Goal: Task Accomplishment & Management: Manage account settings

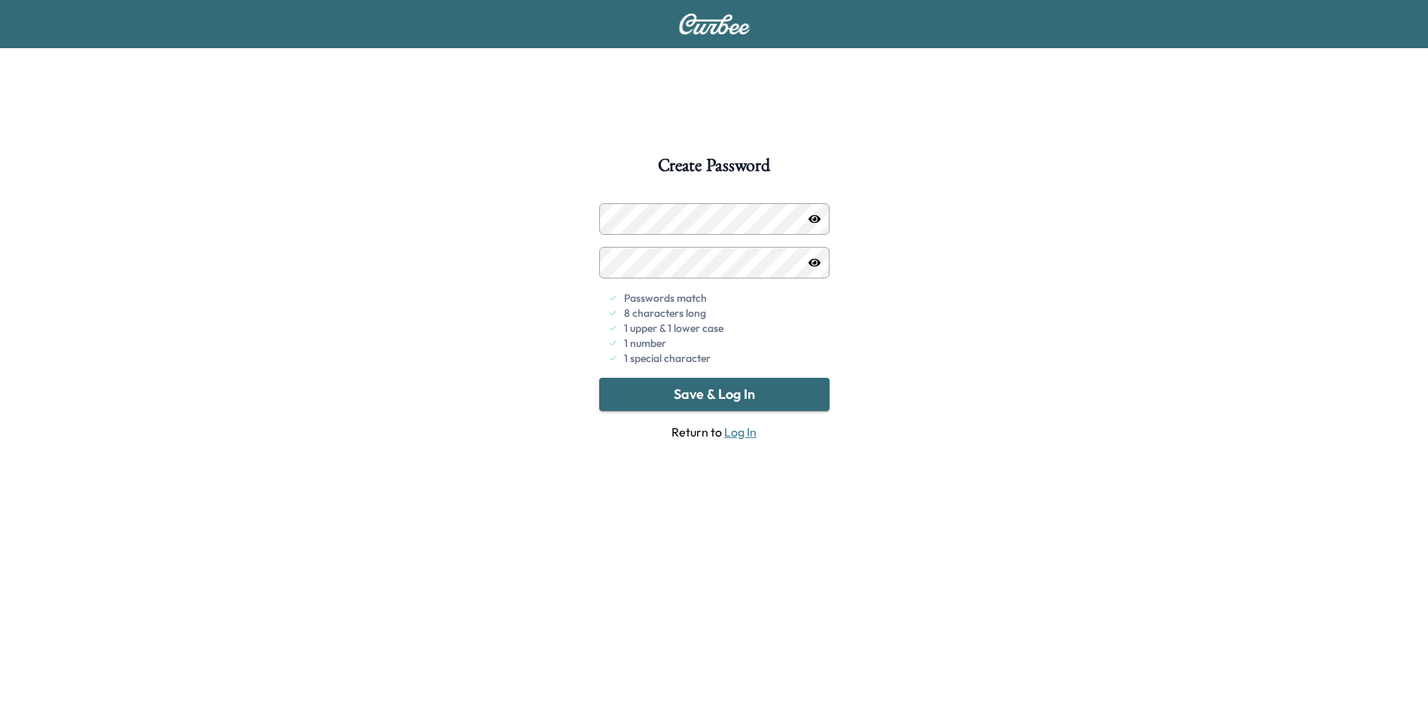
click at [753, 397] on button "Save & Log In" at bounding box center [714, 394] width 230 height 33
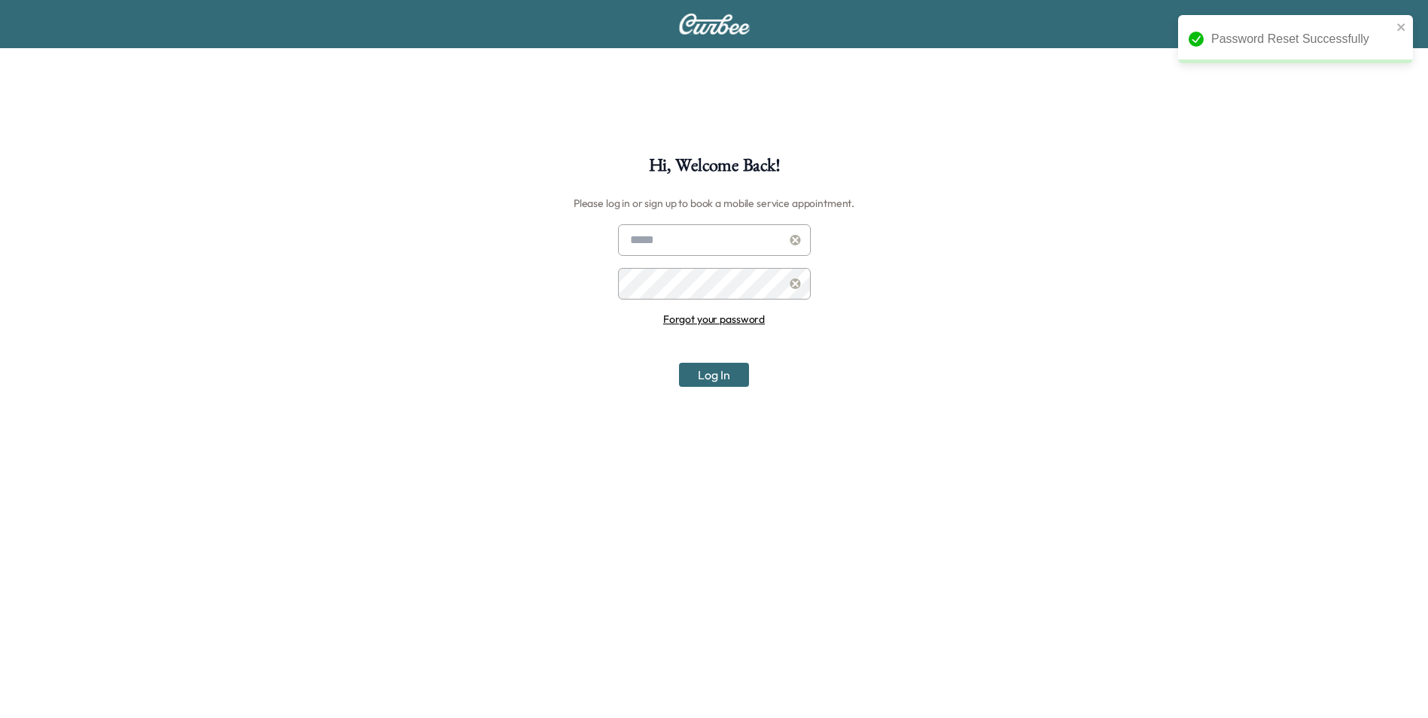
click at [688, 248] on input "text" at bounding box center [714, 240] width 193 height 32
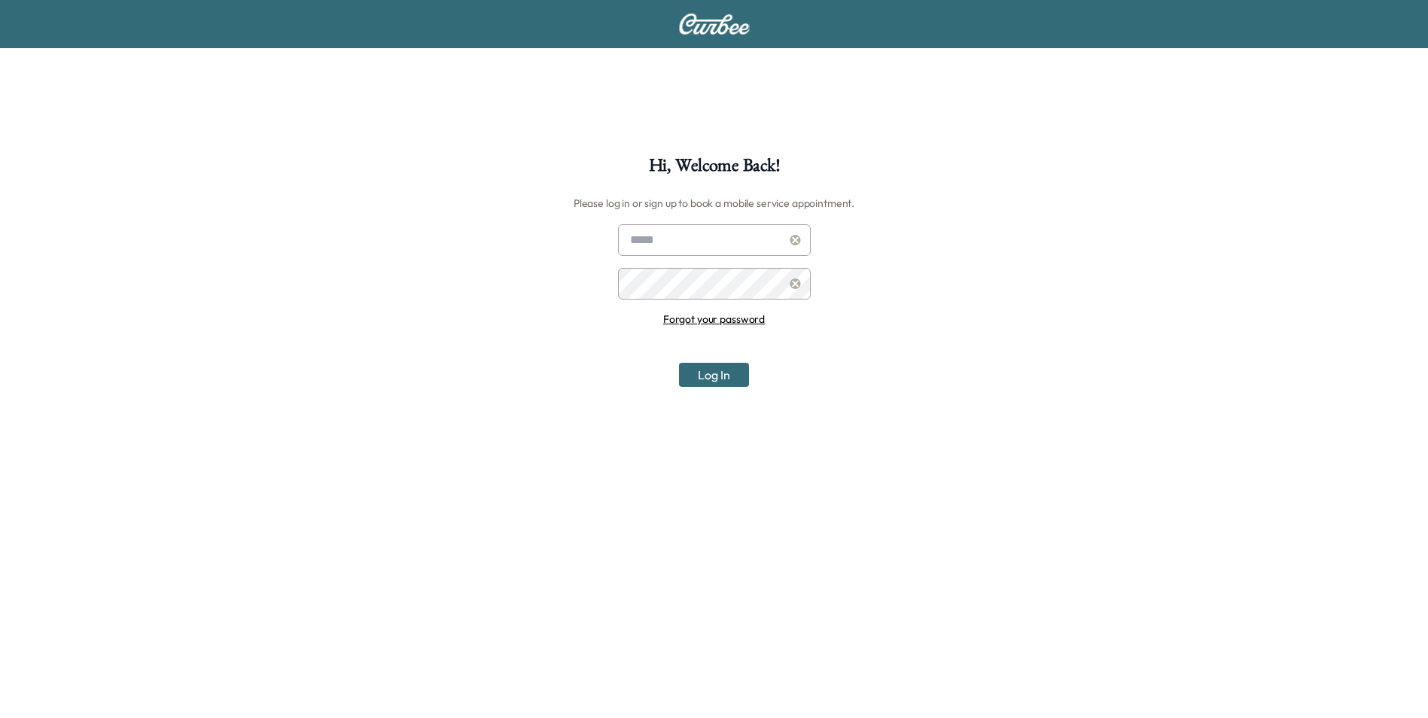
click at [1134, 434] on div "Hi, Welcome Back! Please log in or sign up to book a mobile service appointment…" at bounding box center [714, 516] width 1428 height 718
click at [713, 247] on input "text" at bounding box center [714, 240] width 193 height 32
drag, startPoint x: 1030, startPoint y: 243, endPoint x: 1019, endPoint y: 243, distance: 11.3
click at [1030, 243] on div "Hi, Welcome Back! Please log in or sign up to book a mobile service appointment…" at bounding box center [714, 516] width 1428 height 718
click at [727, 239] on input "*******" at bounding box center [714, 240] width 193 height 32
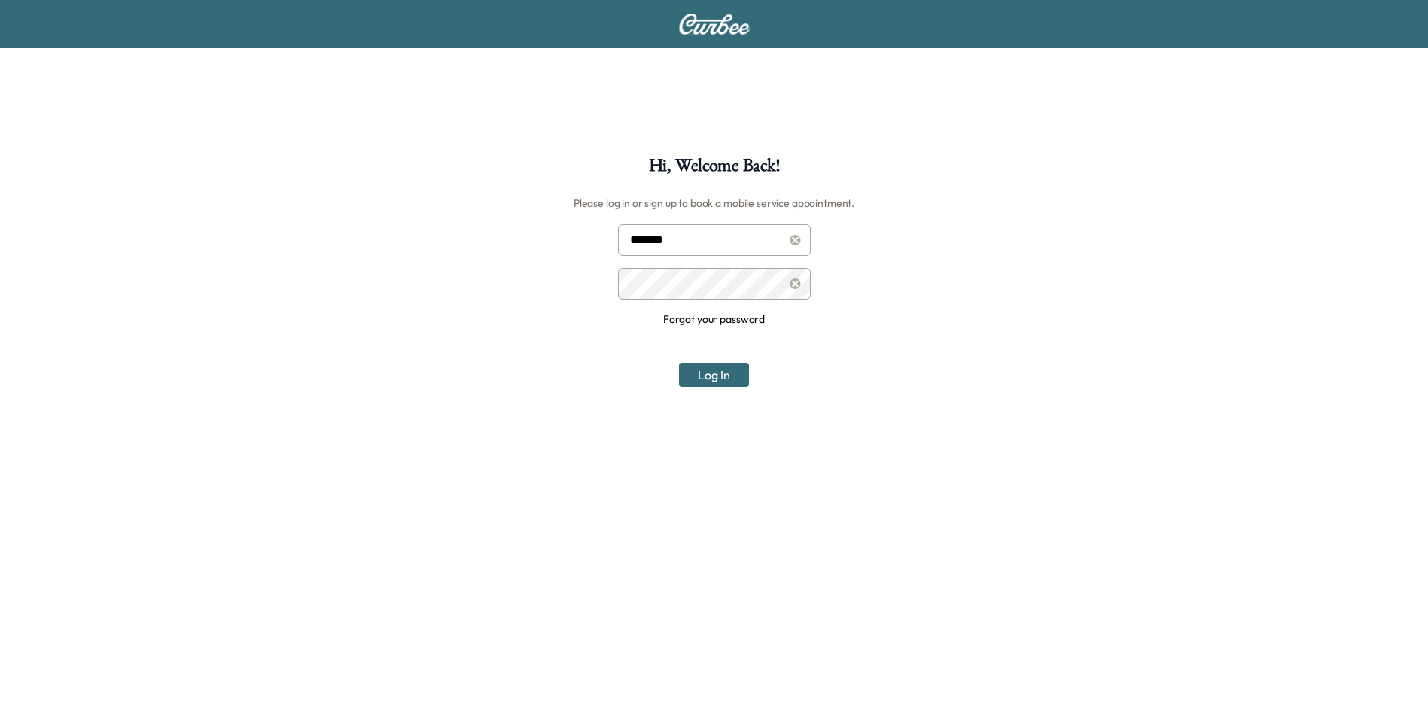
type input "**********"
click at [722, 374] on button "Log In" at bounding box center [714, 375] width 70 height 24
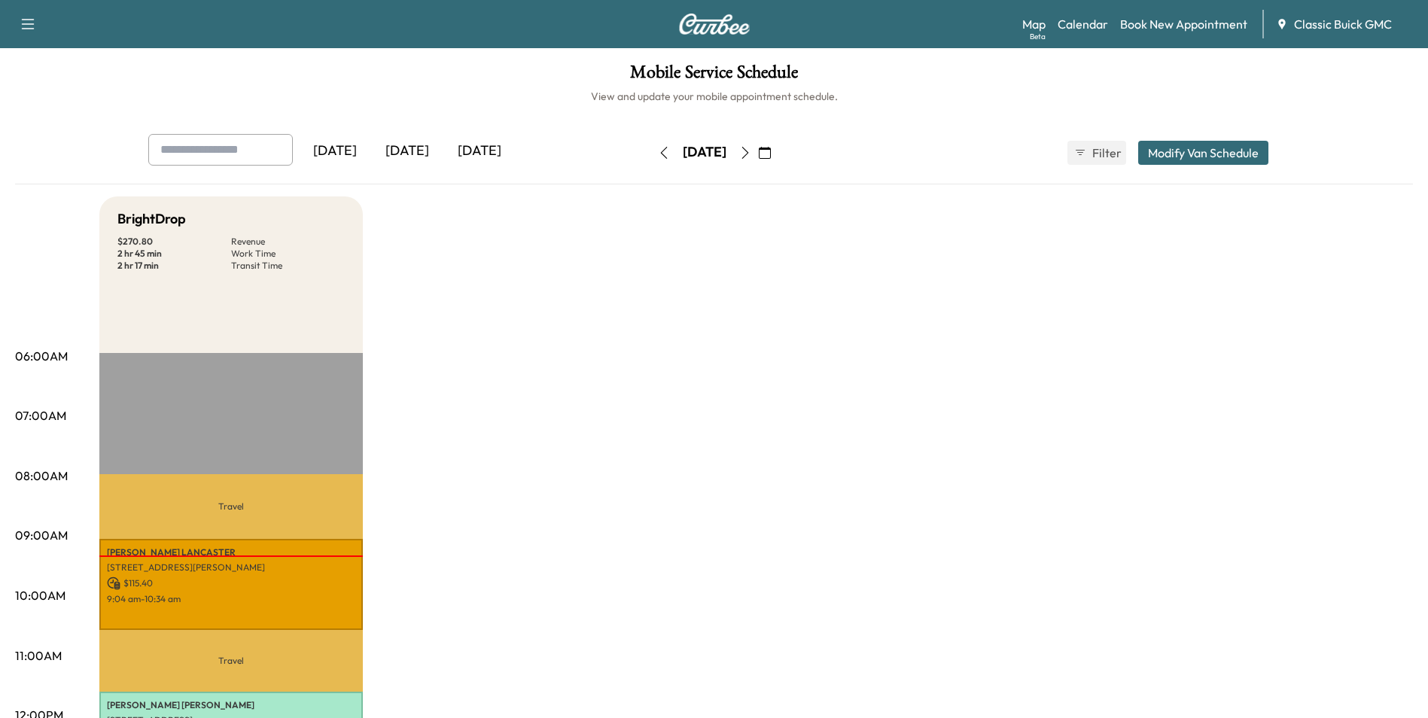
click at [492, 145] on div "[DATE]" at bounding box center [480, 151] width 72 height 35
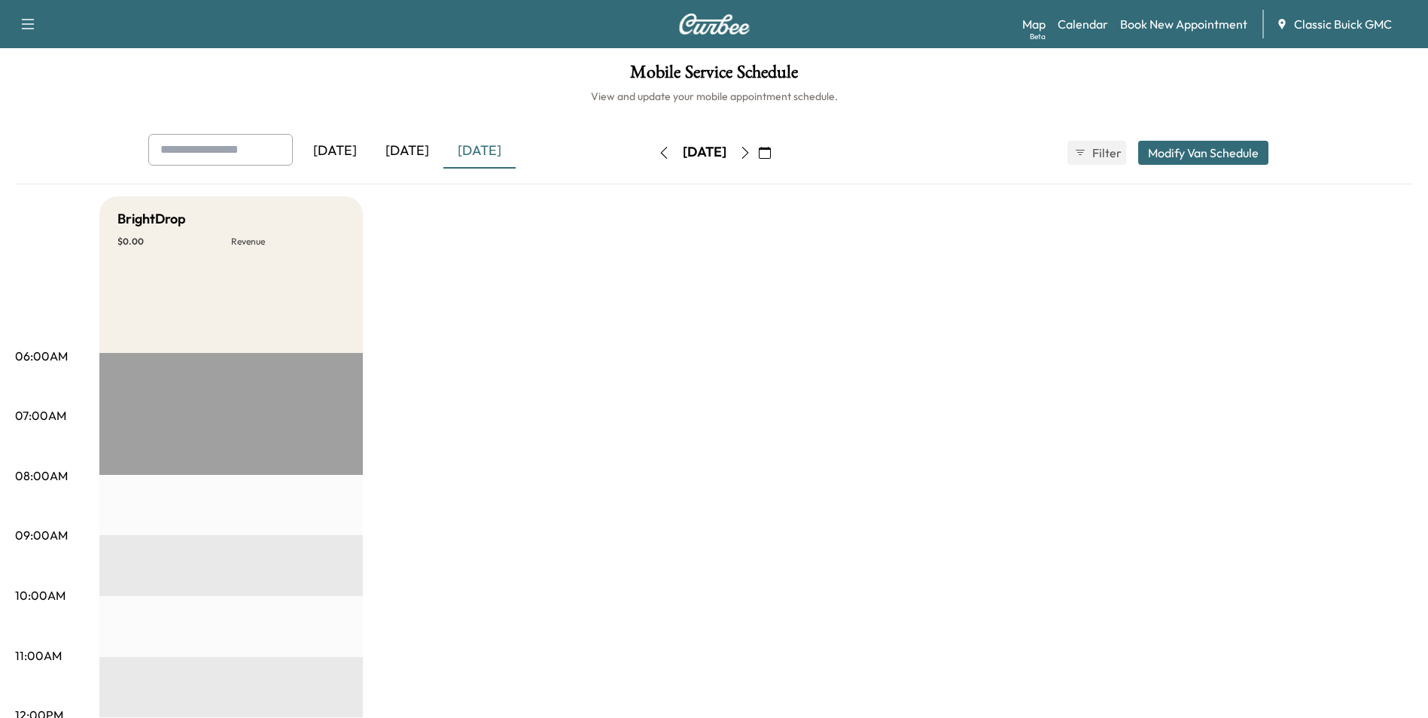
click at [407, 152] on div "[DATE]" at bounding box center [407, 151] width 72 height 35
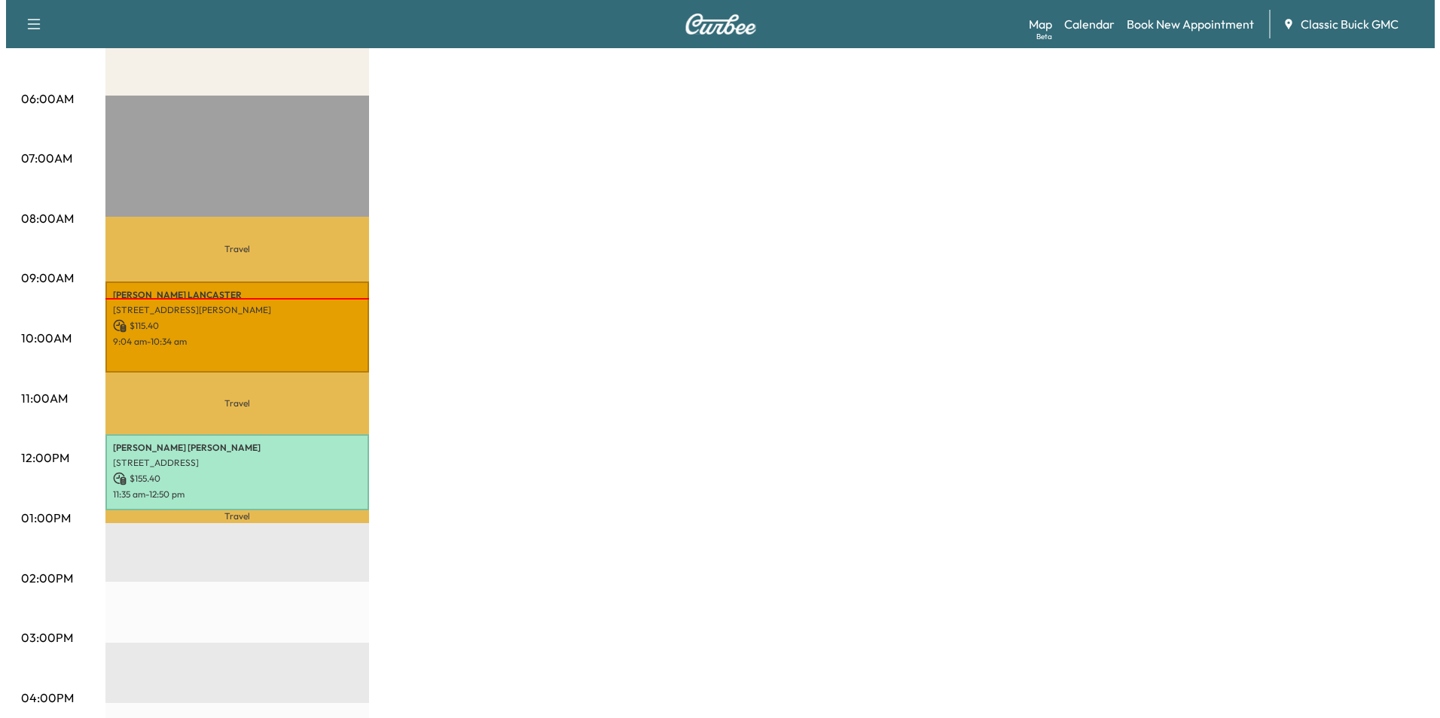
scroll to position [246, 0]
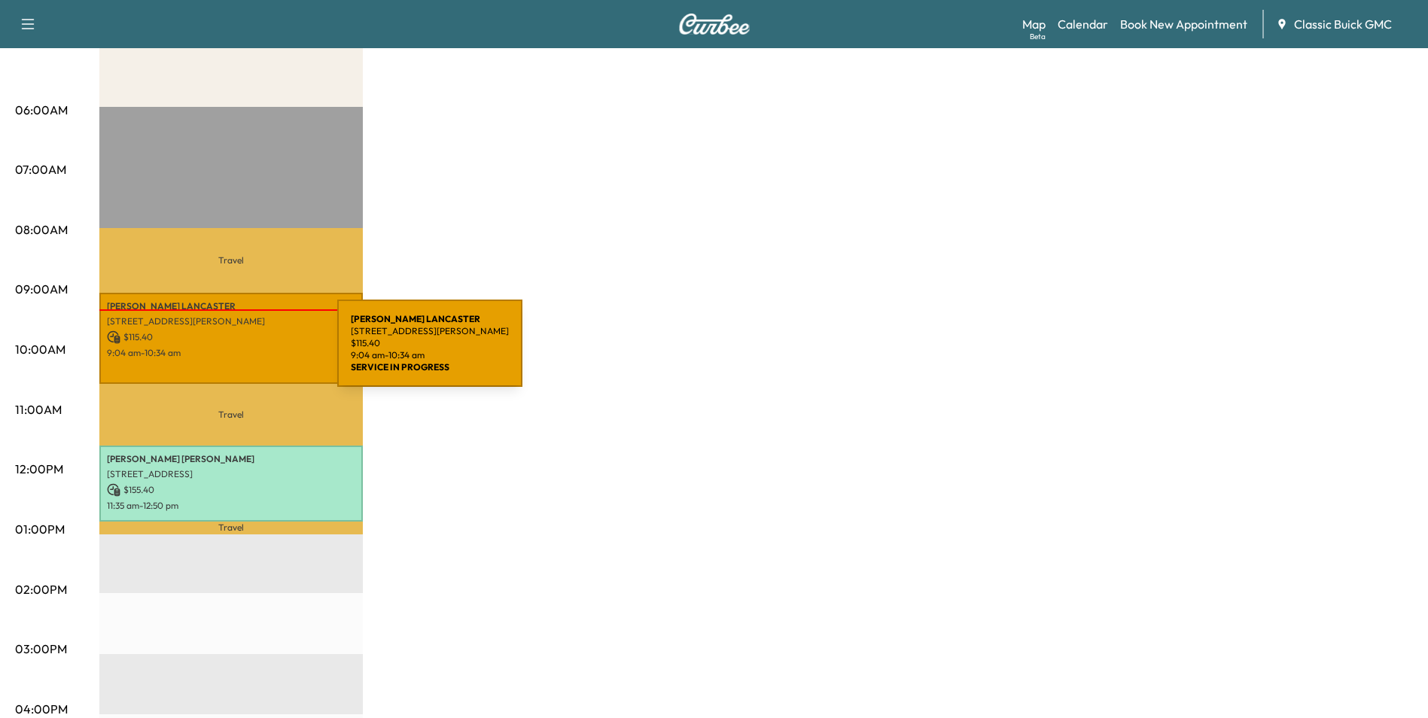
click at [224, 344] on div "[PERSON_NAME] [STREET_ADDRESS][PERSON_NAME] $ 115.40 9:04 am - 10:34 am" at bounding box center [231, 338] width 264 height 91
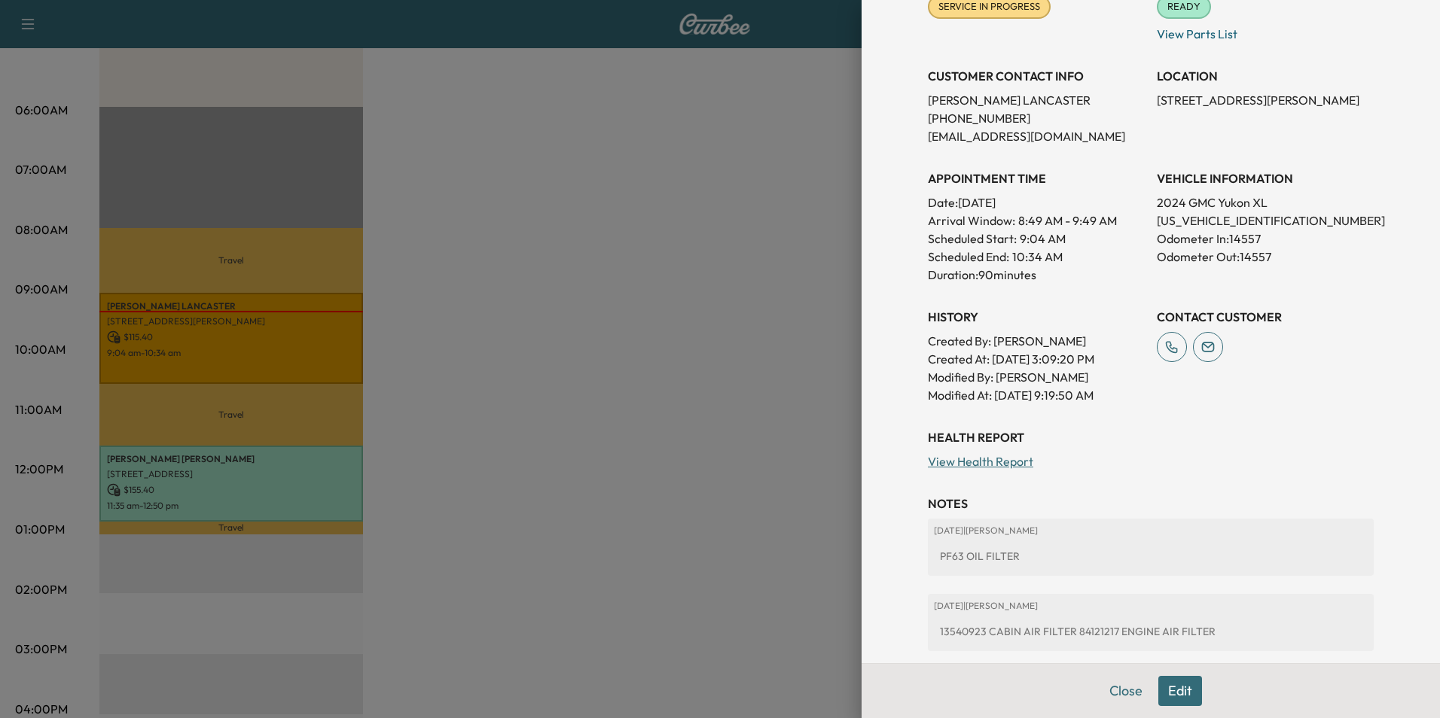
scroll to position [334, 0]
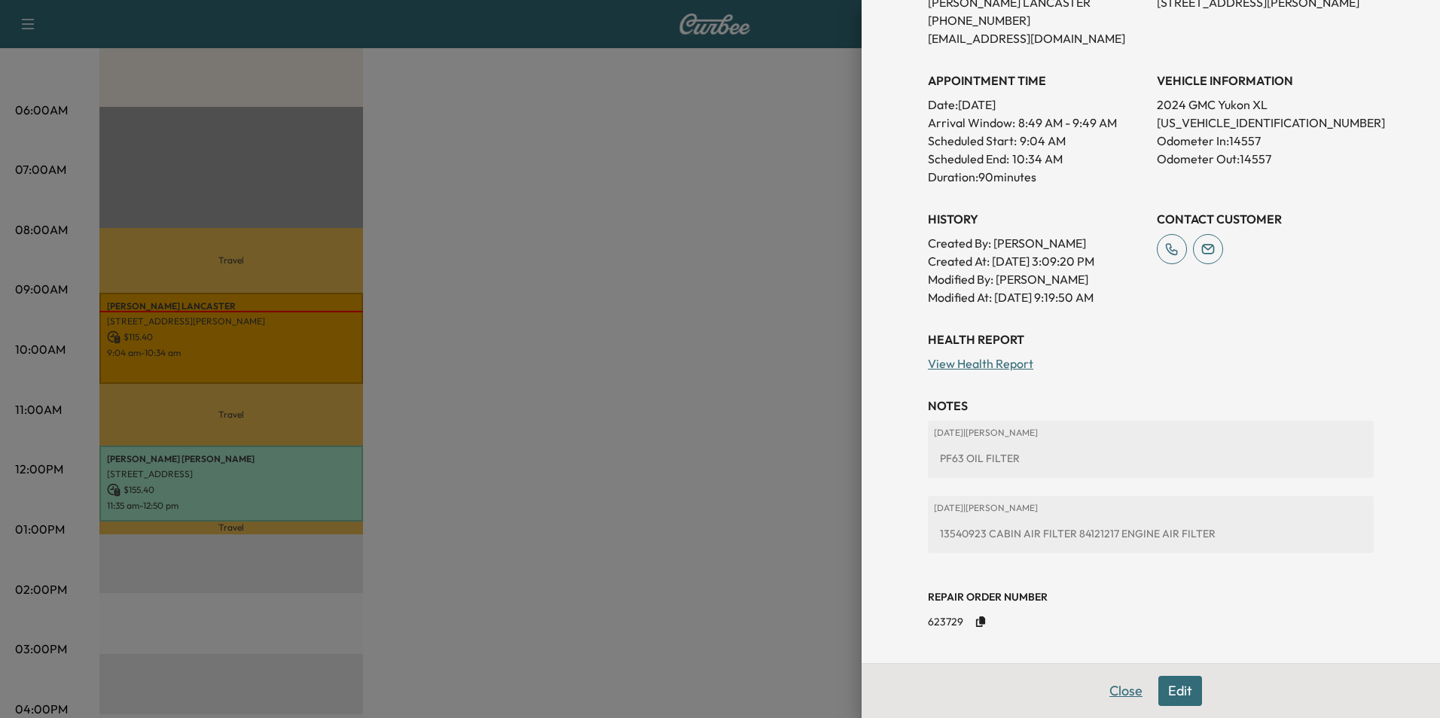
click at [1114, 692] on button "Close" at bounding box center [1125, 691] width 53 height 30
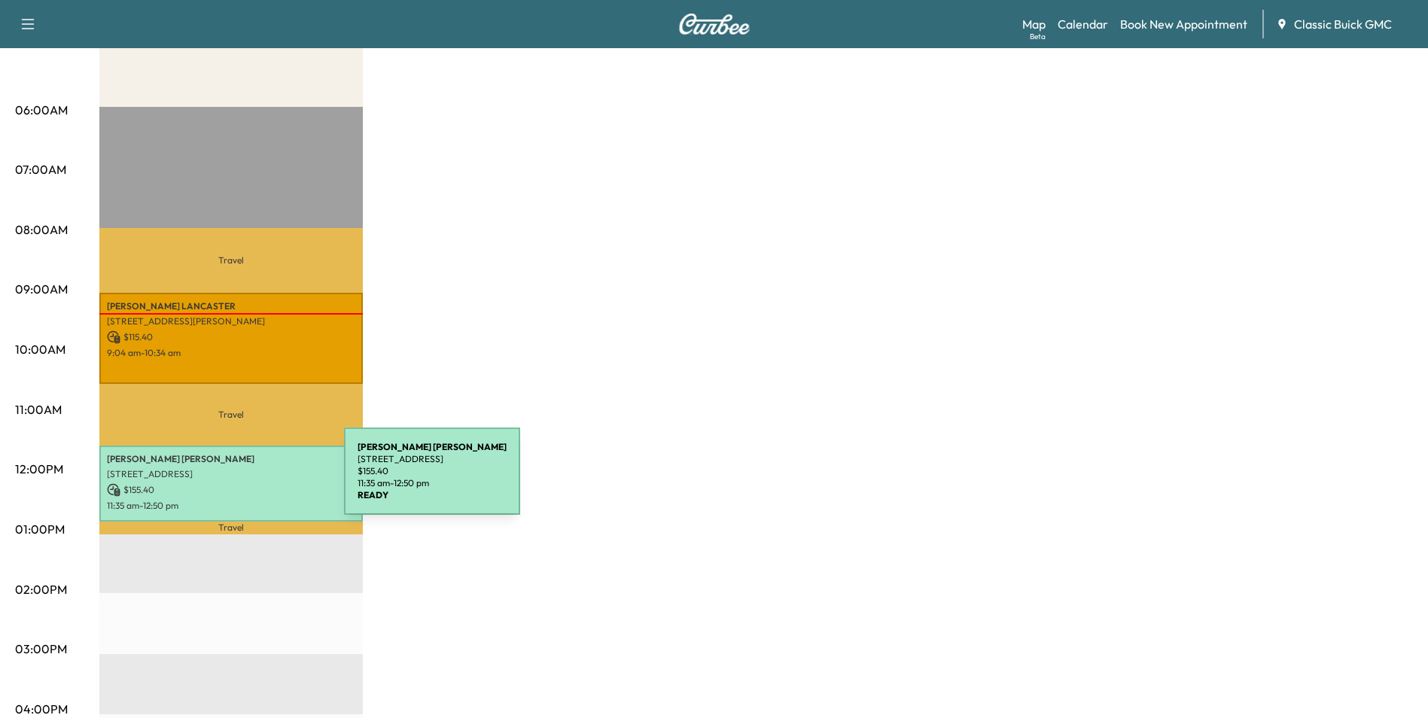
click at [231, 483] on p "$ 155.40" at bounding box center [231, 490] width 248 height 14
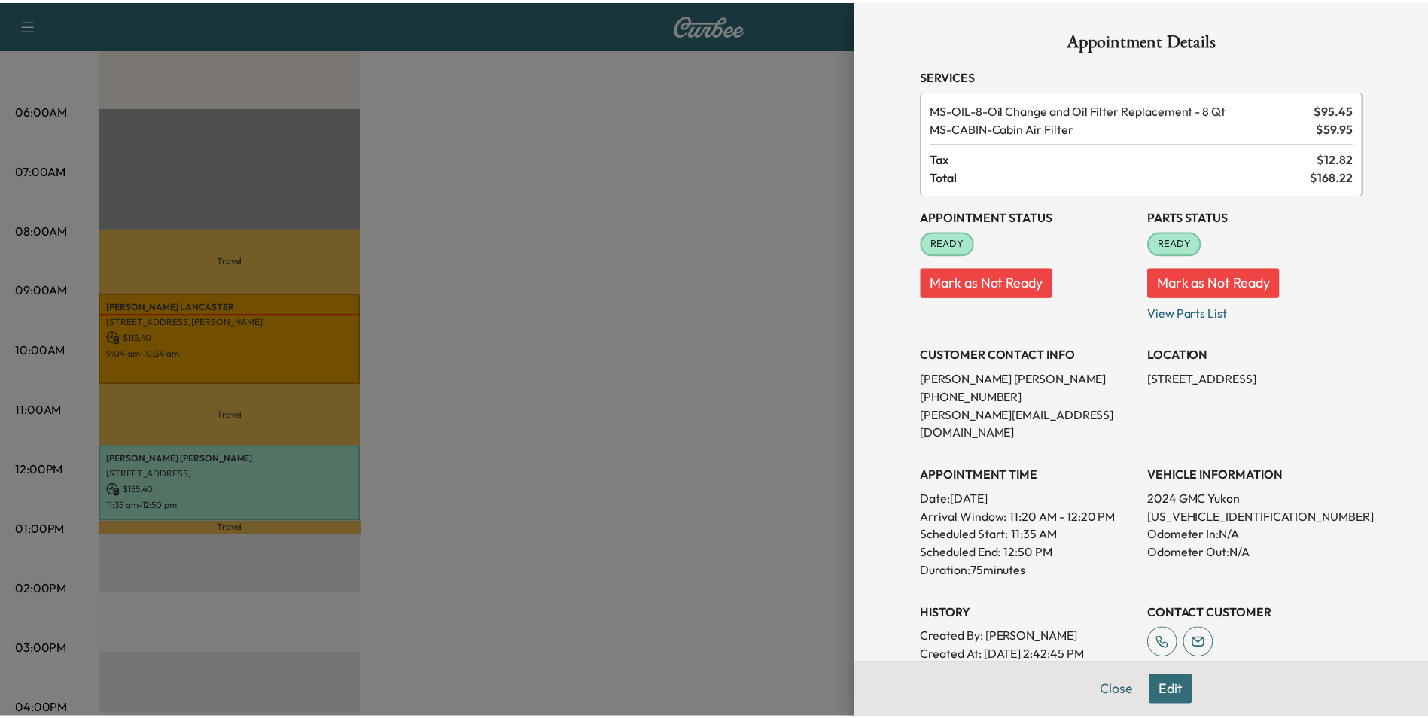
scroll to position [75, 0]
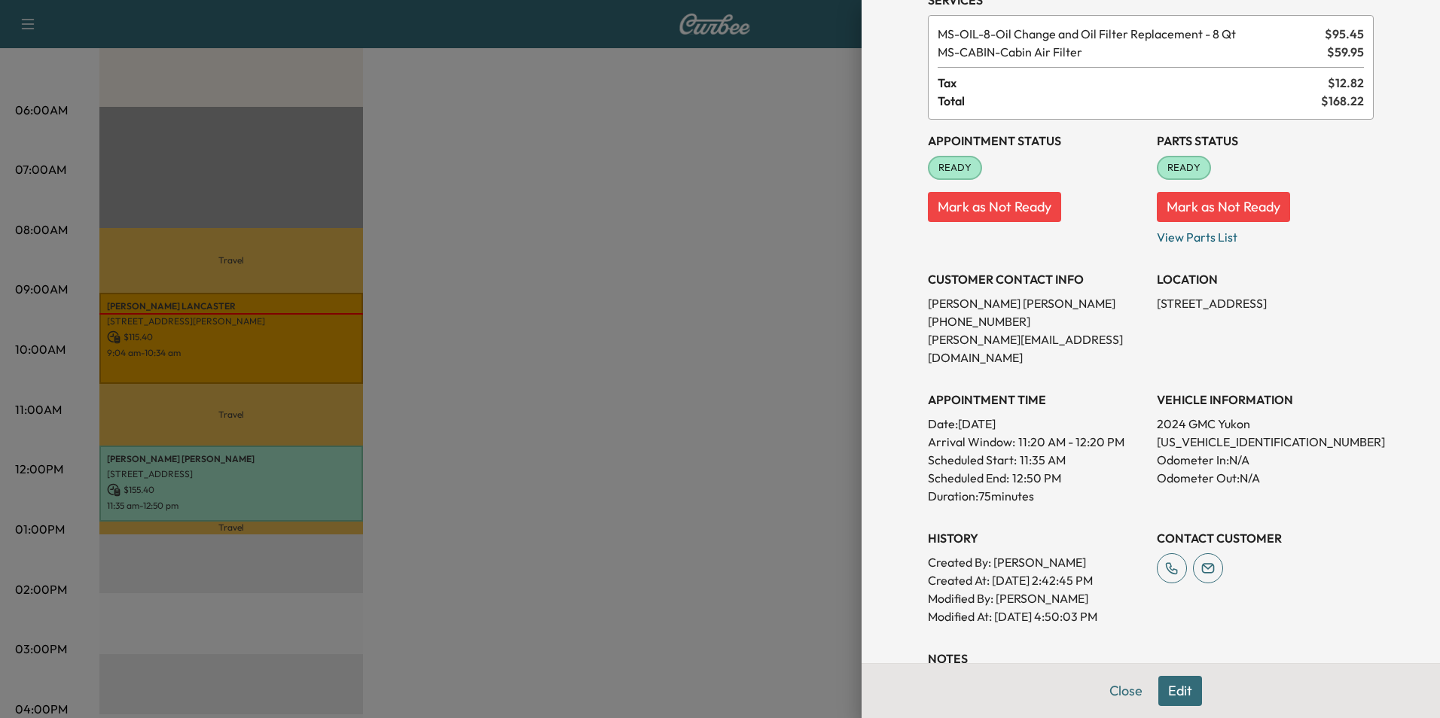
click at [643, 474] on div at bounding box center [720, 359] width 1440 height 718
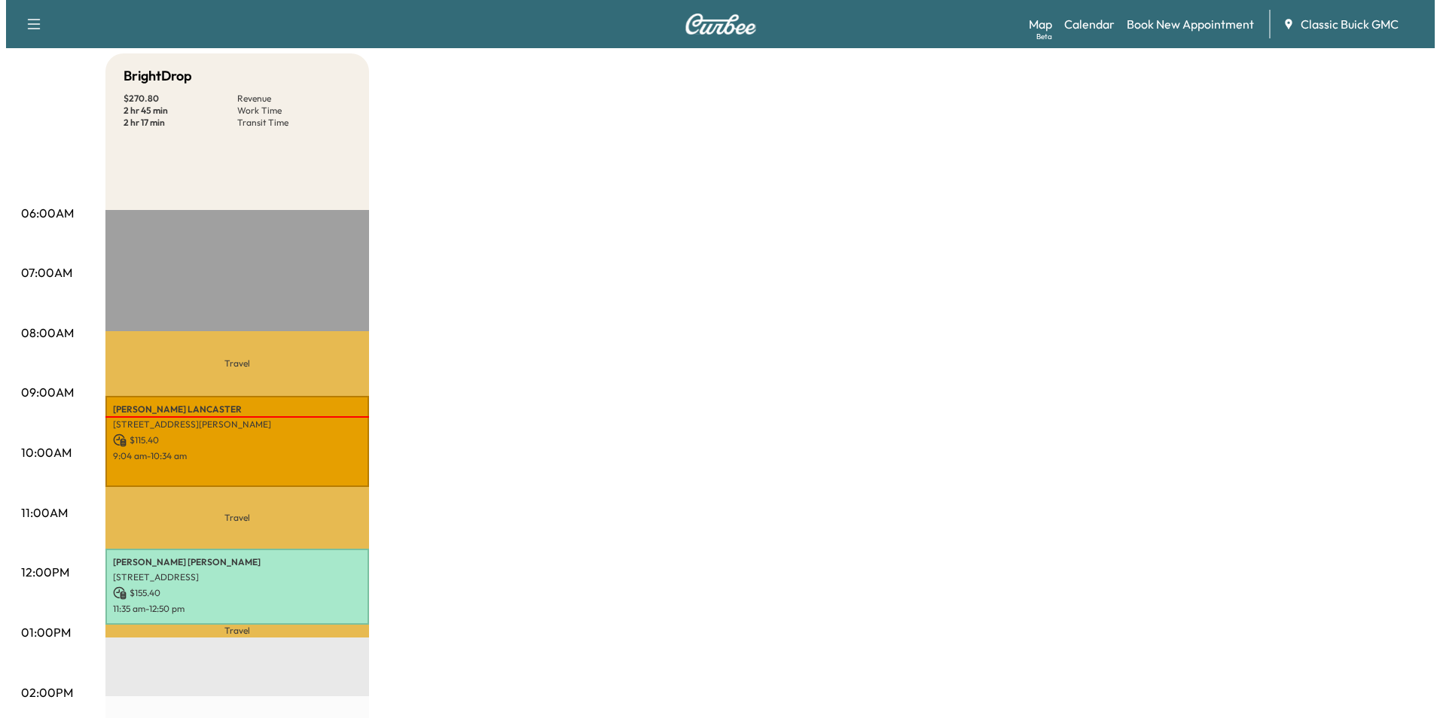
scroll to position [0, 0]
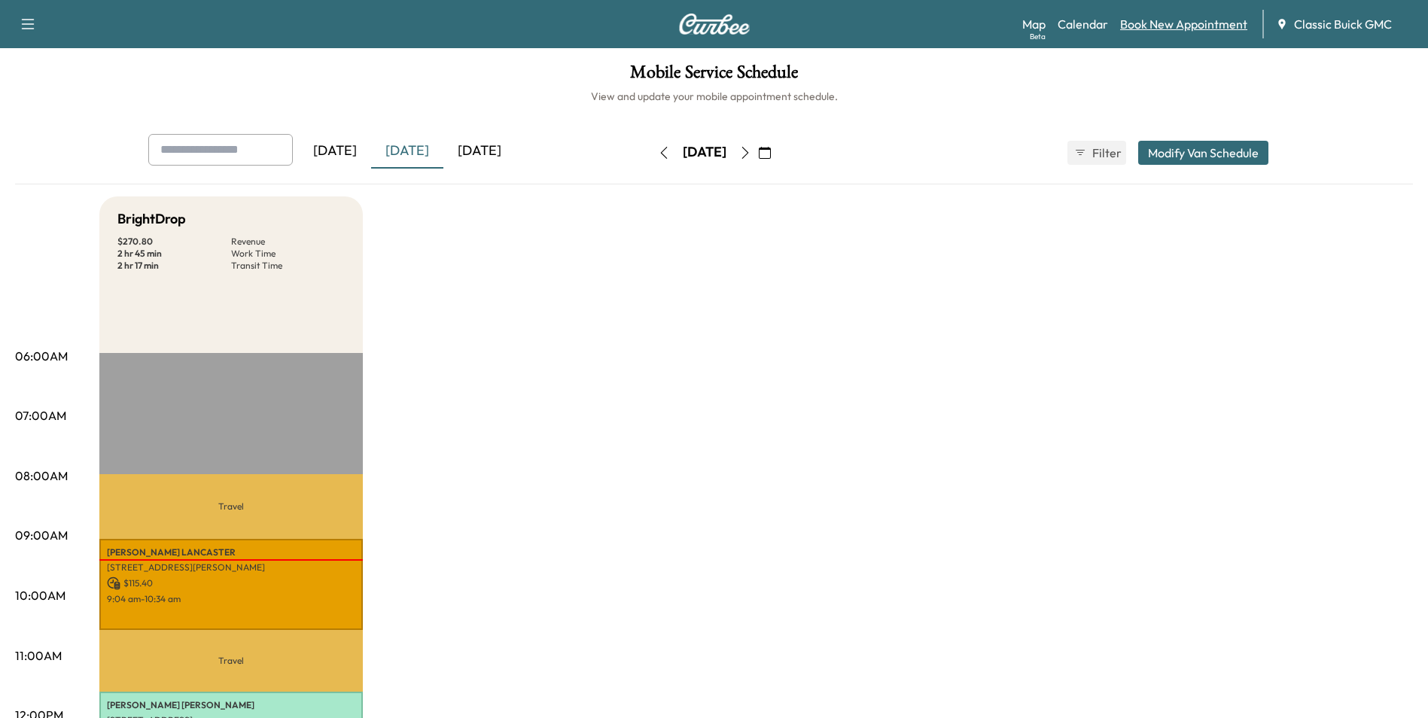
click at [1187, 30] on link "Book New Appointment" at bounding box center [1183, 24] width 127 height 18
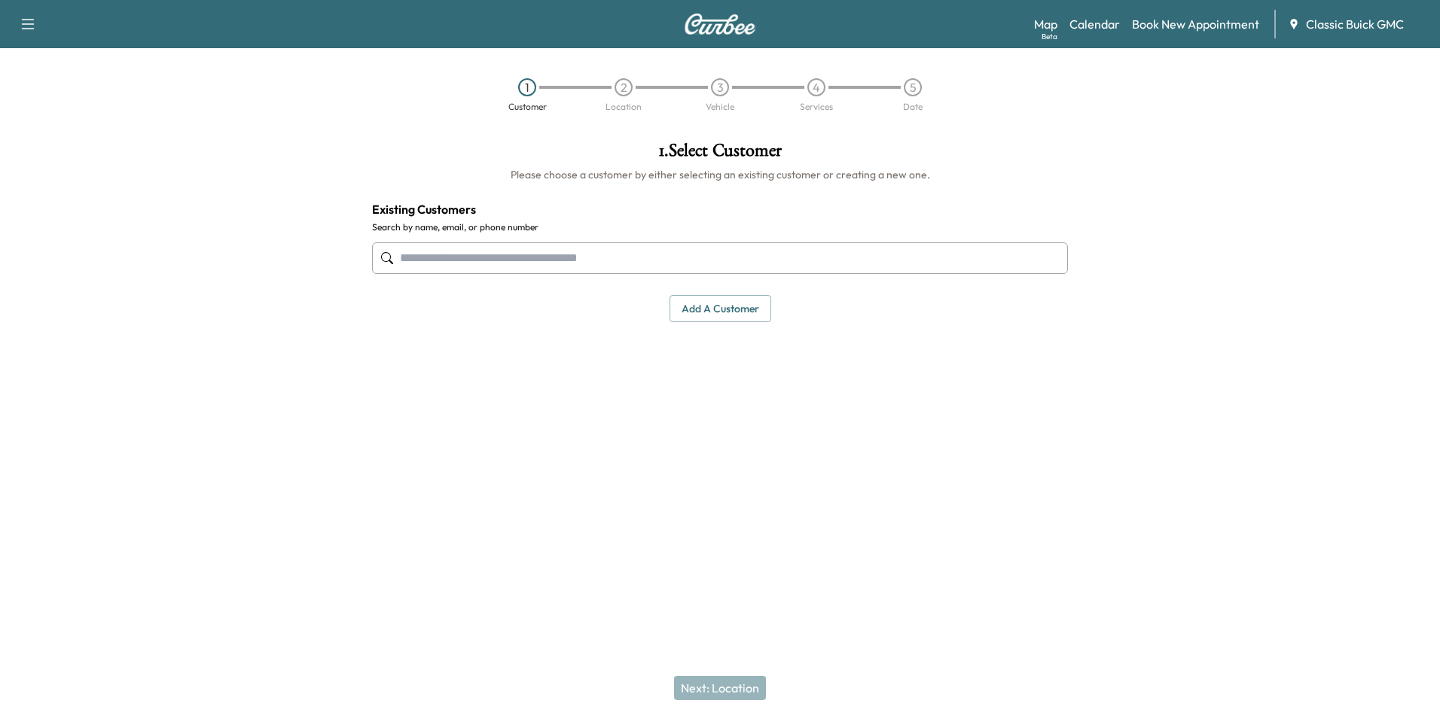
click at [471, 246] on input "text" at bounding box center [720, 258] width 696 height 32
click at [486, 259] on input "text" at bounding box center [720, 258] width 696 height 32
type input "**********"
click at [629, 410] on div "1 . Select Customer Please choose a customer by either selecting an existing cu…" at bounding box center [720, 309] width 720 height 359
click at [537, 270] on input "text" at bounding box center [720, 258] width 696 height 32
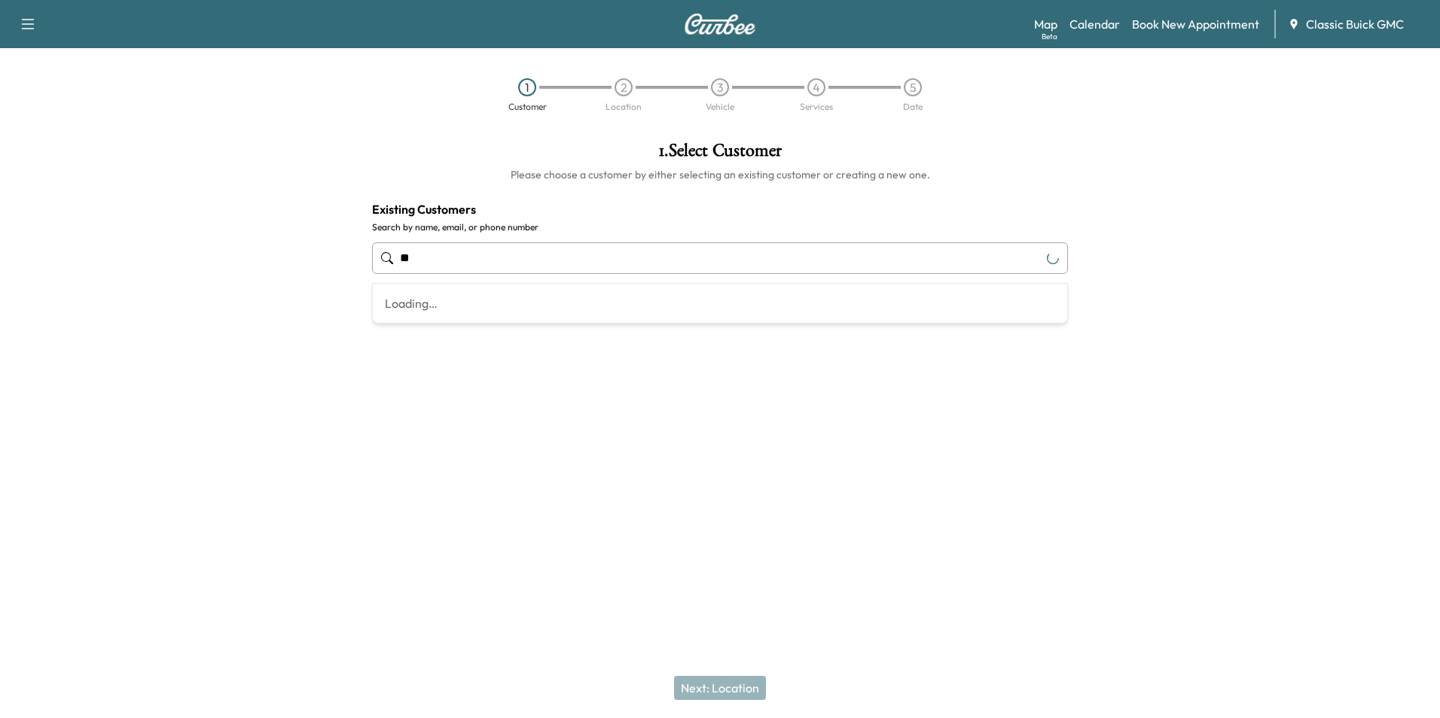
type input "*"
click at [737, 312] on button "Add a customer" at bounding box center [720, 309] width 102 height 28
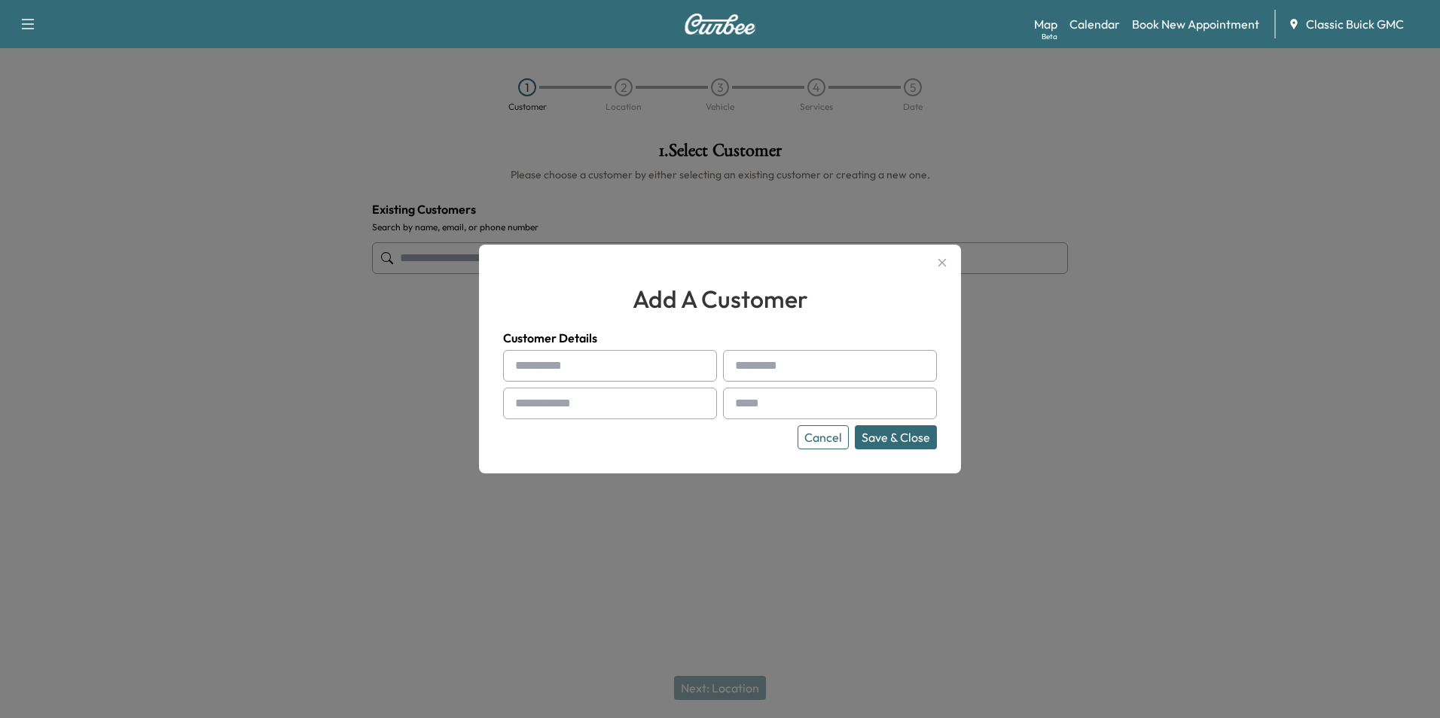
click at [634, 353] on input "text" at bounding box center [610, 366] width 214 height 32
type input "******"
type input "****"
type input "**"
type input "**********"
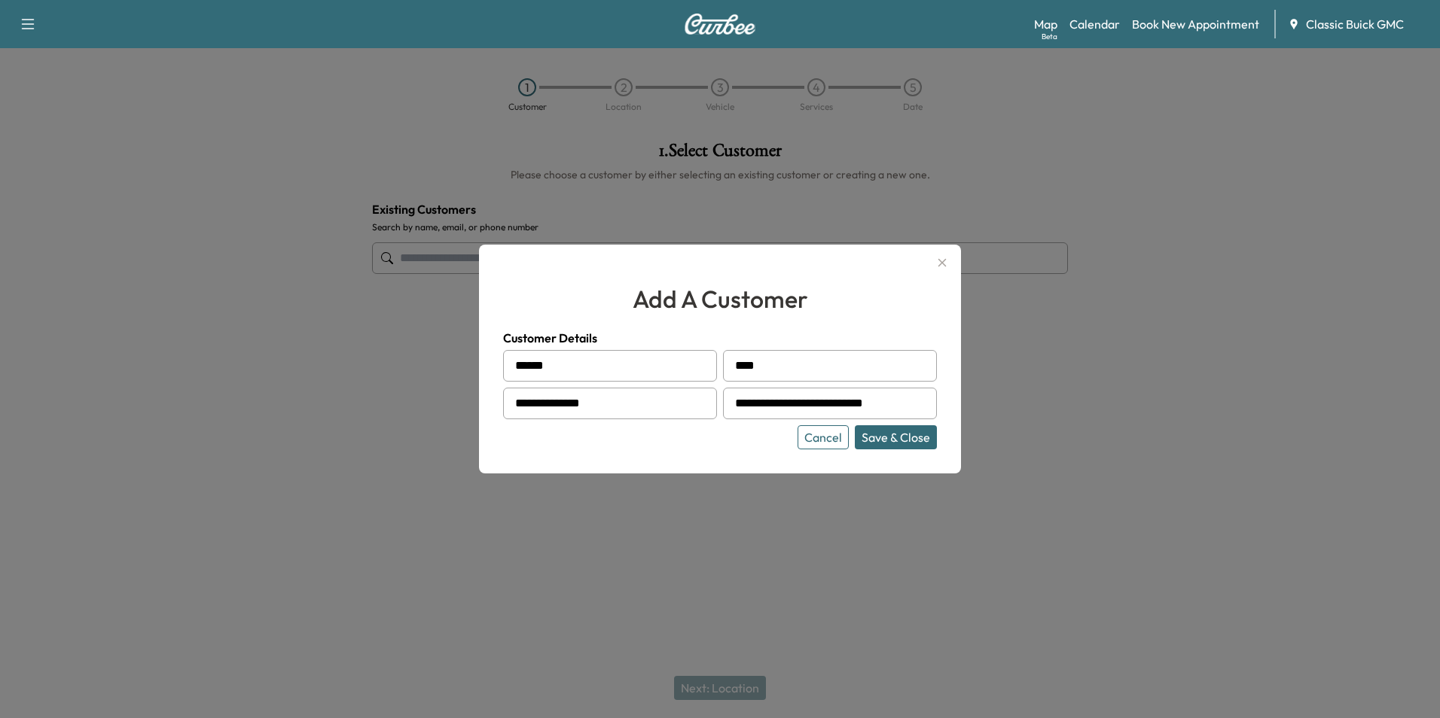
type input "**********"
click at [875, 330] on h4 "Customer Details" at bounding box center [720, 338] width 434 height 18
click at [905, 434] on button "Save & Close" at bounding box center [896, 437] width 82 height 24
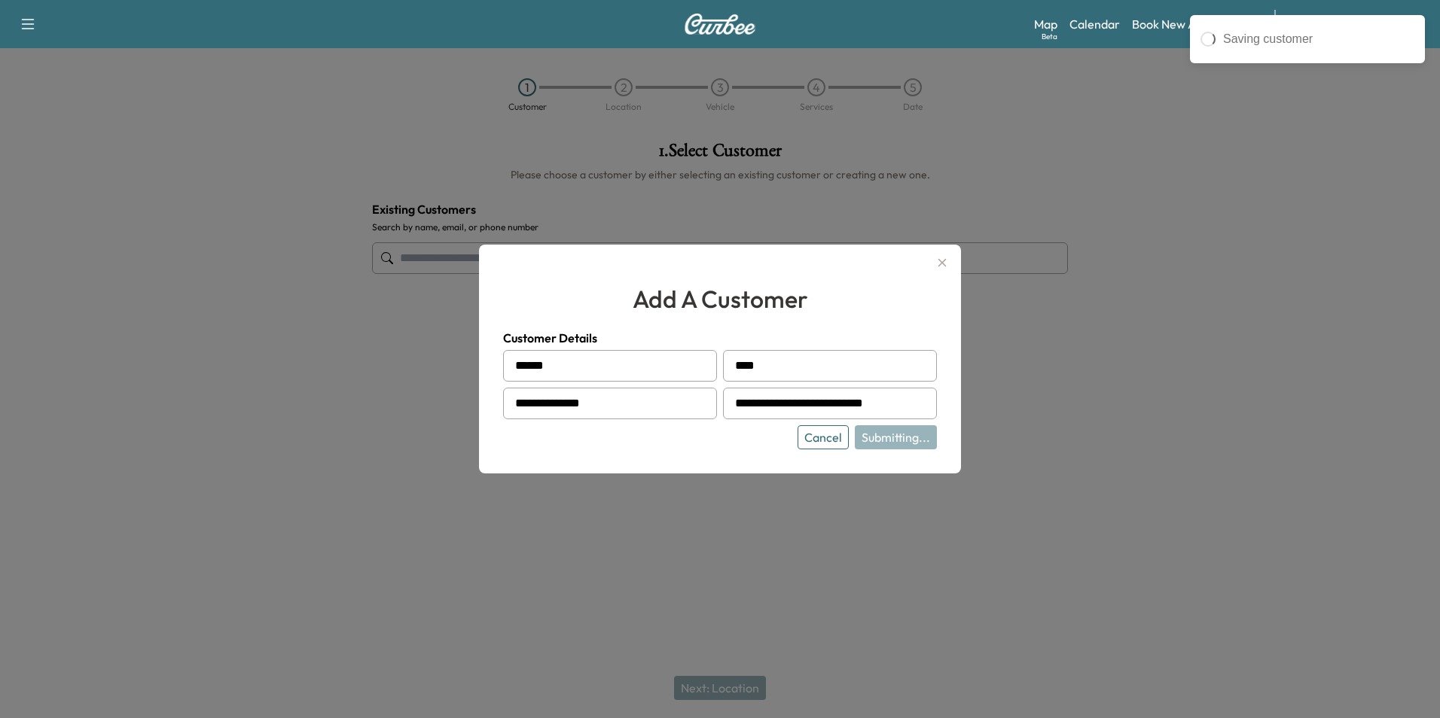
type input "**********"
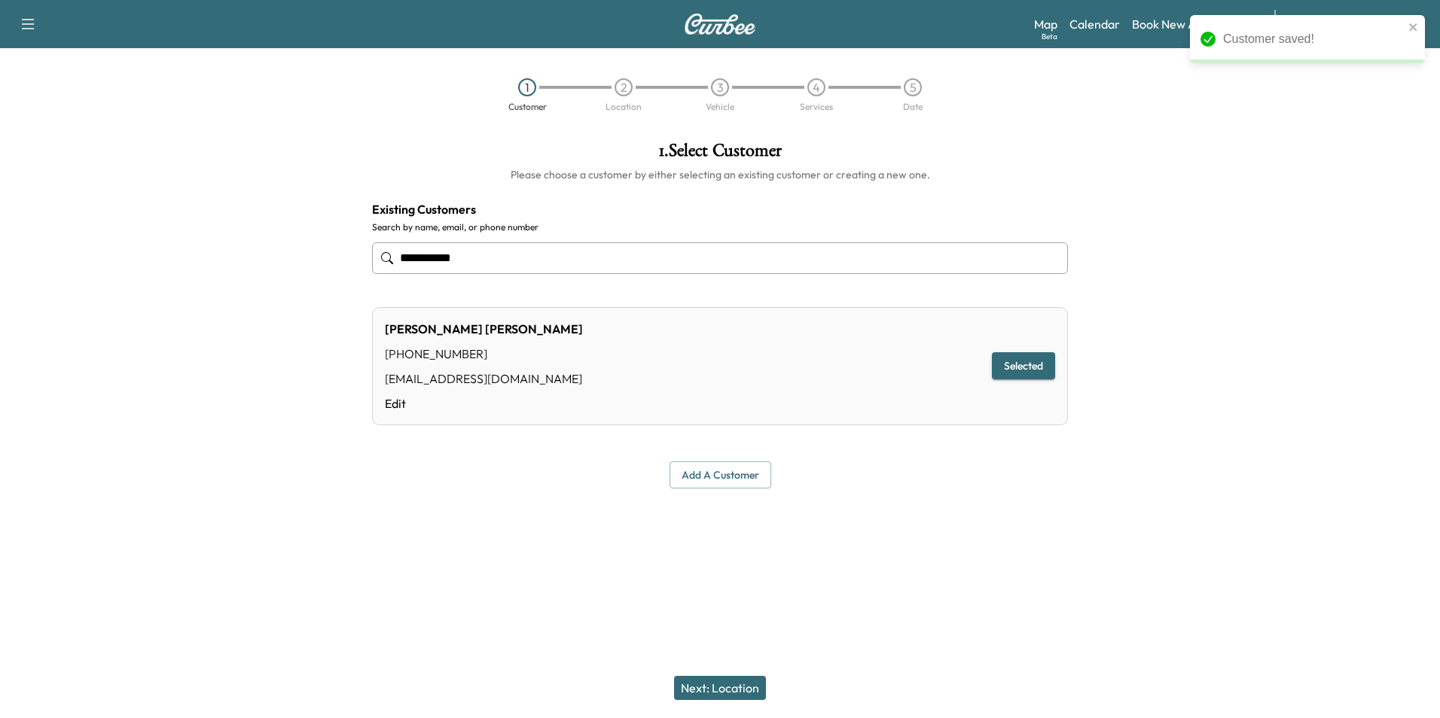
click at [1029, 373] on button "Selected" at bounding box center [1023, 366] width 63 height 28
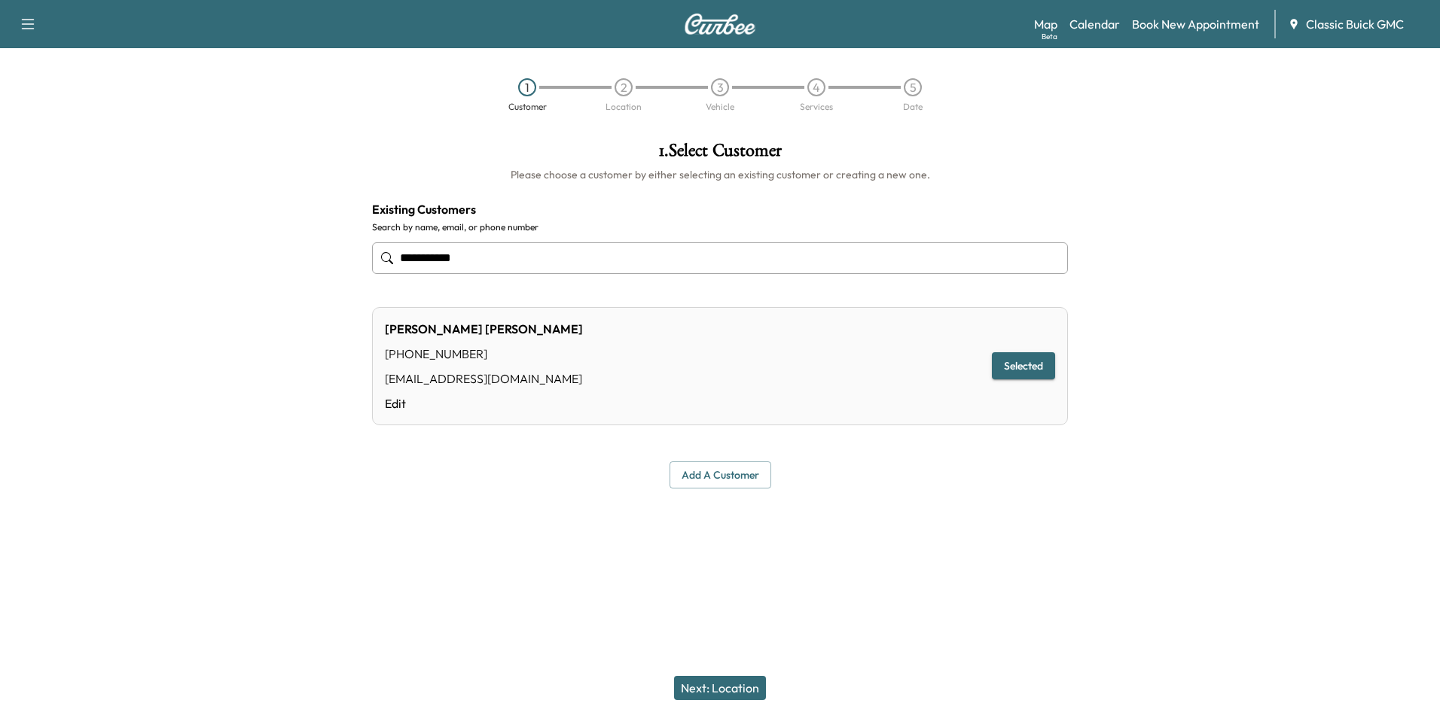
click at [1025, 356] on button "Selected" at bounding box center [1023, 366] width 63 height 28
click at [730, 684] on button "Next: Location" at bounding box center [720, 688] width 92 height 24
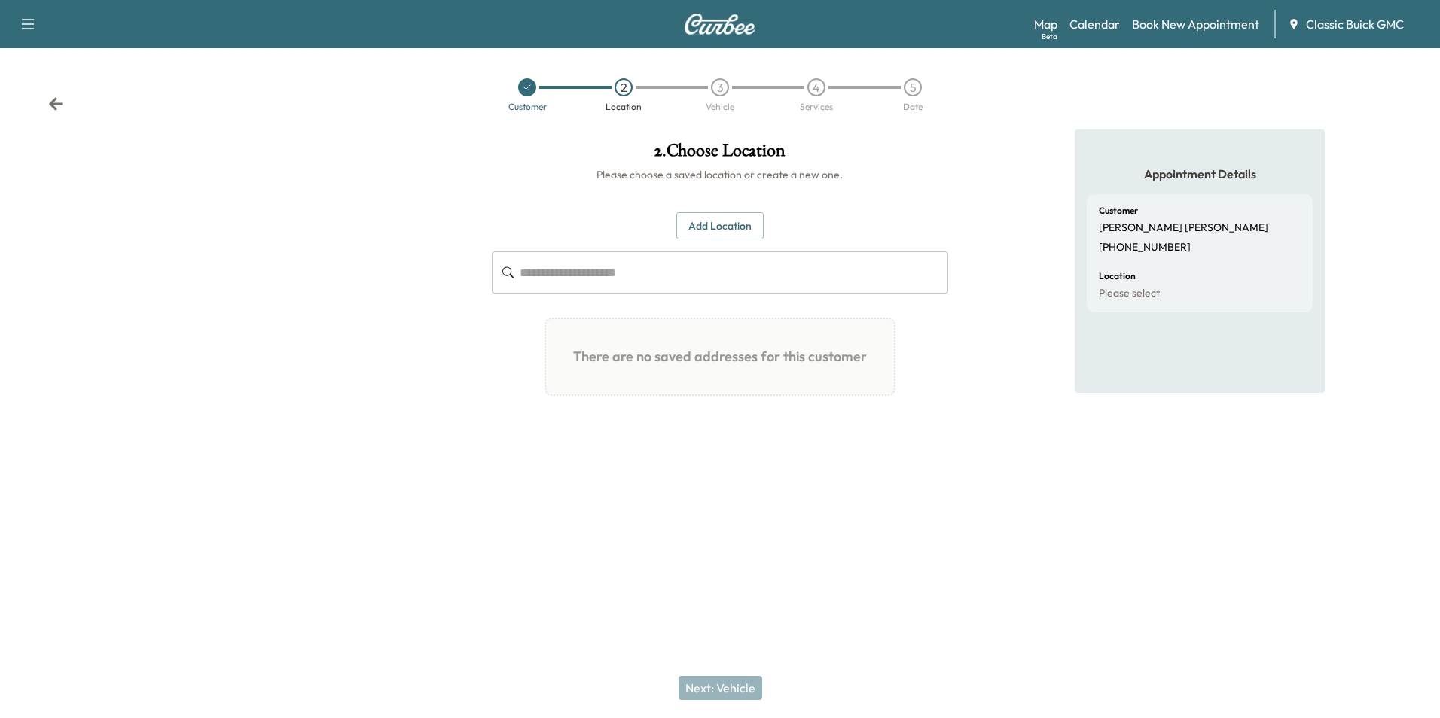
click at [696, 281] on input "text" at bounding box center [734, 272] width 428 height 42
type input "*"
click at [718, 224] on button "Add Location" at bounding box center [719, 226] width 87 height 28
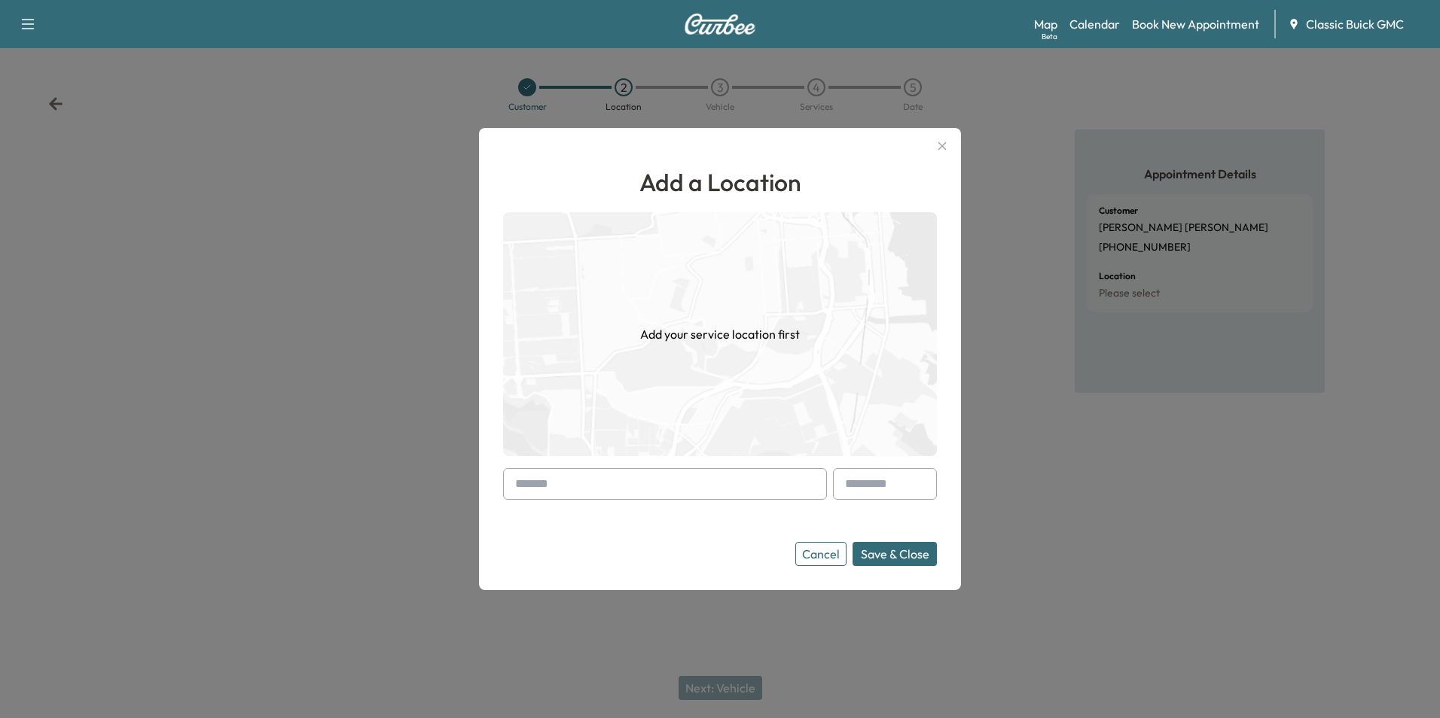
click at [649, 475] on input "text" at bounding box center [665, 484] width 324 height 32
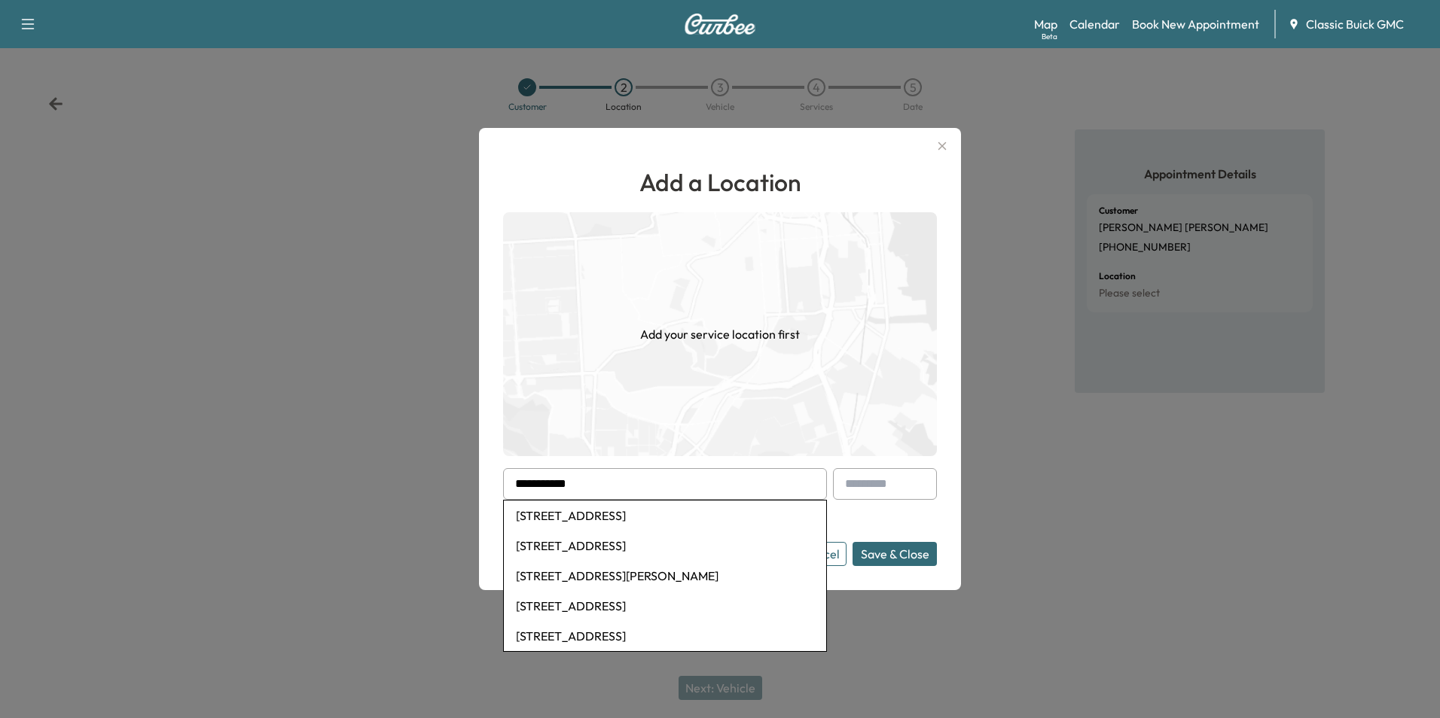
click at [731, 509] on li "[STREET_ADDRESS]" at bounding box center [665, 516] width 322 height 30
type input "**********"
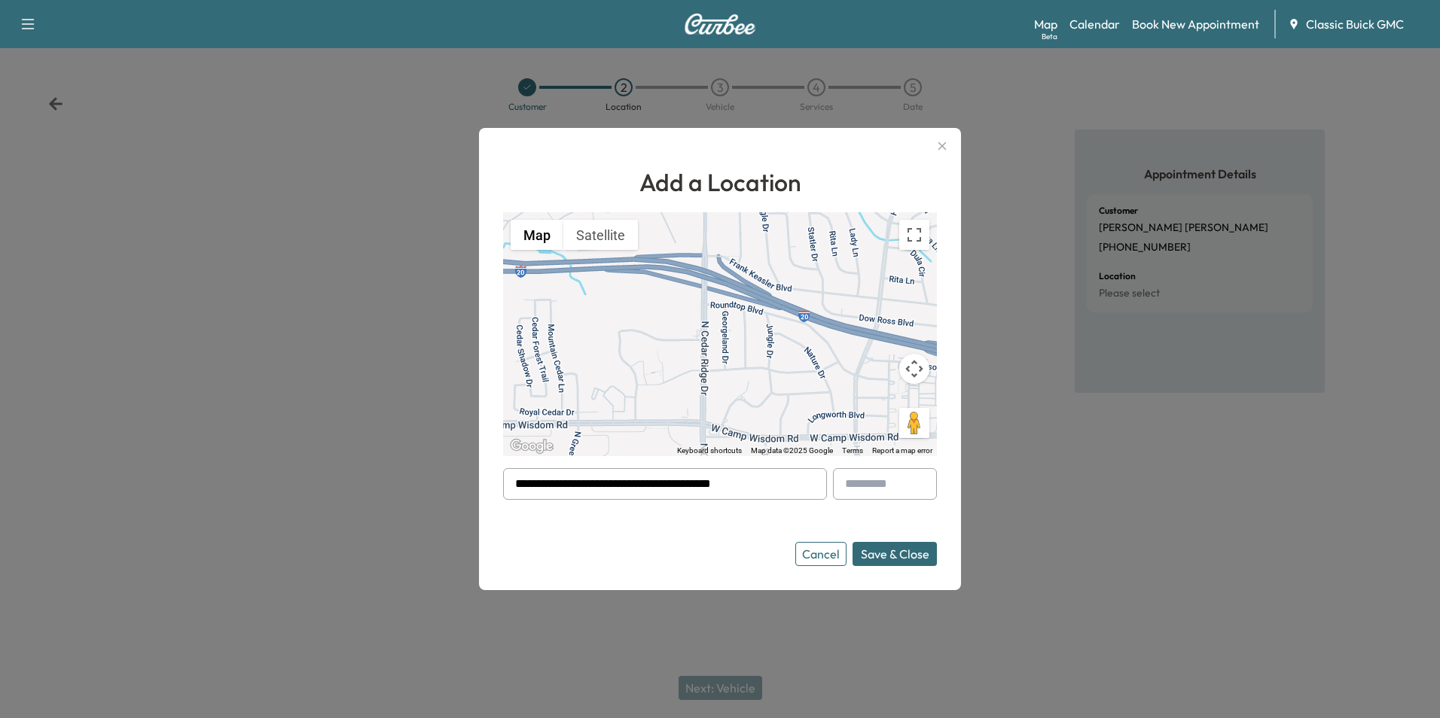
click at [891, 550] on button "Save & Close" at bounding box center [894, 554] width 84 height 24
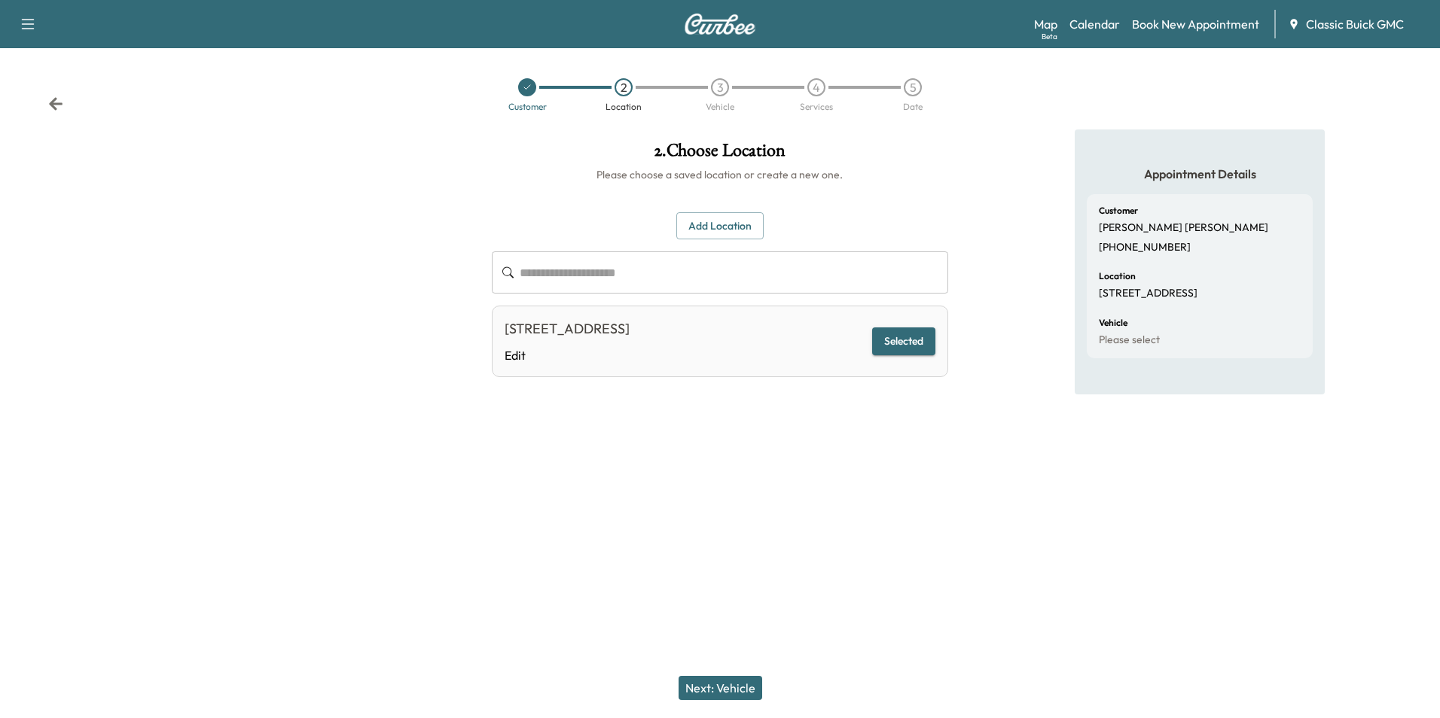
click at [725, 694] on button "Next: Vehicle" at bounding box center [720, 688] width 84 height 24
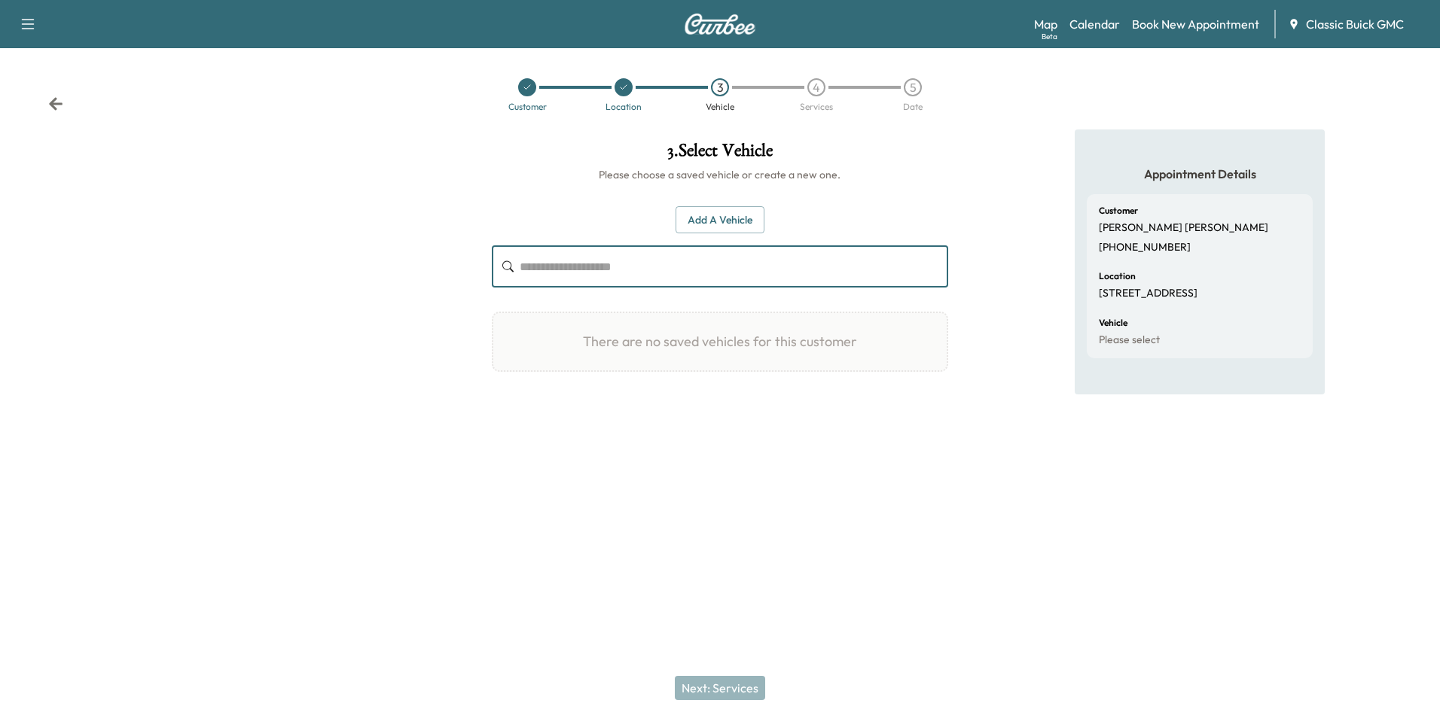
paste input "********"
type input "********"
drag, startPoint x: 590, startPoint y: 261, endPoint x: 120, endPoint y: 255, distance: 469.1
click at [164, 261] on div "3 . Select Vehicle Please choose a saved vehicle or create a new one. Add a Veh…" at bounding box center [720, 309] width 1440 height 359
click at [706, 267] on input "text" at bounding box center [734, 266] width 428 height 42
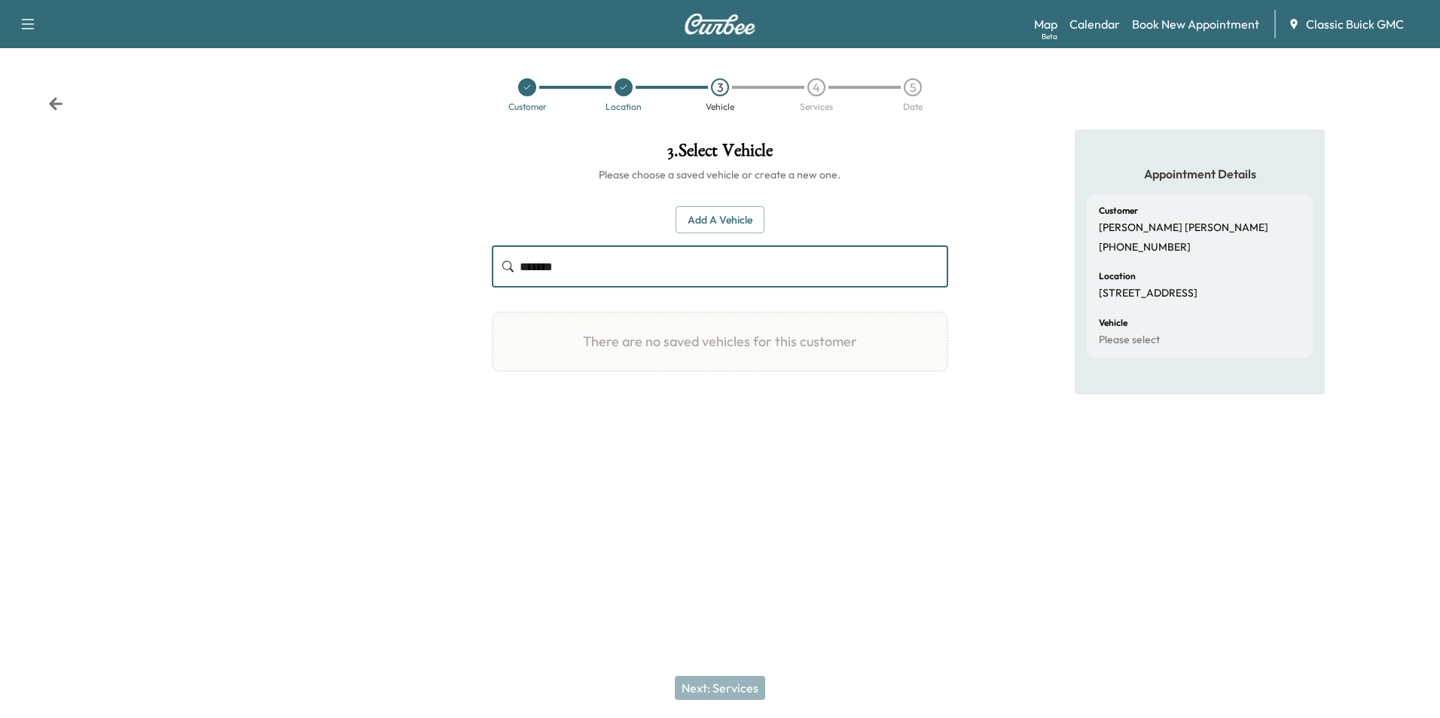
type input "*******"
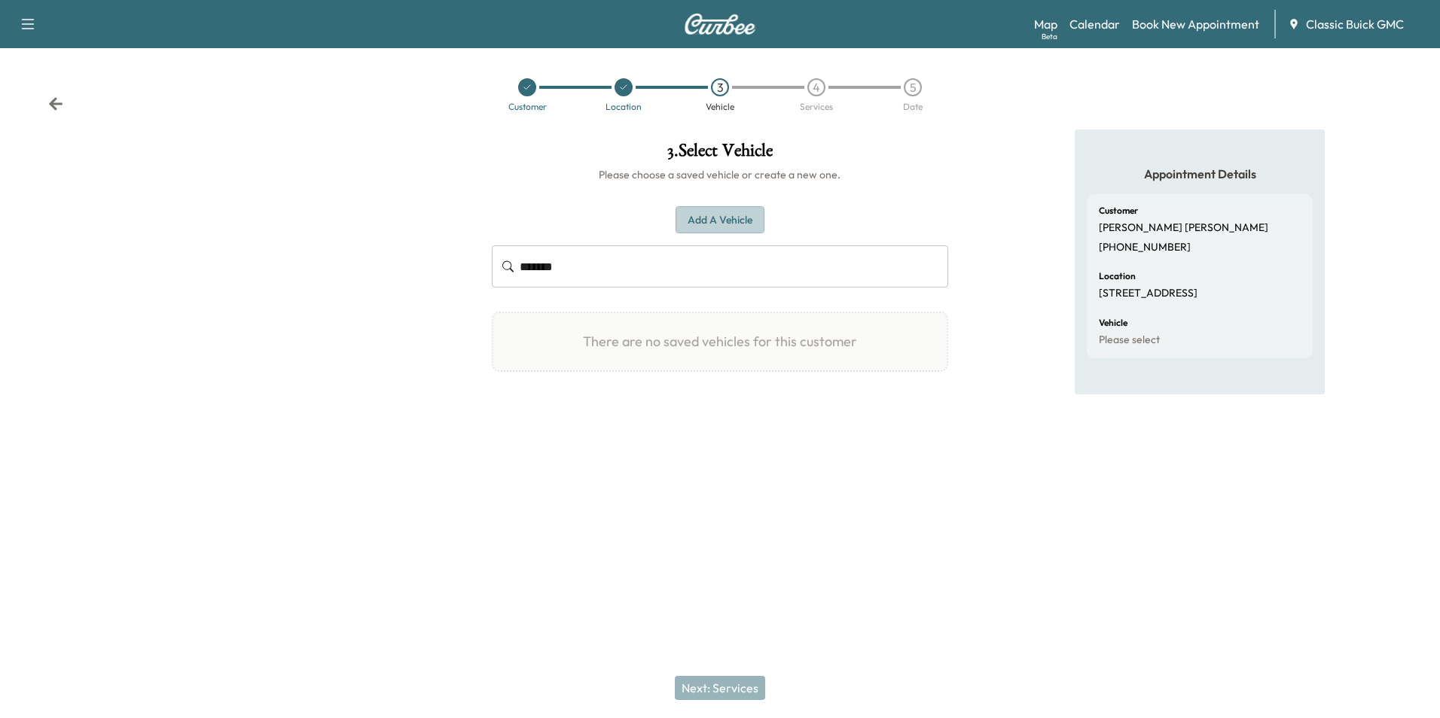
click at [735, 215] on button "Add a Vehicle" at bounding box center [719, 220] width 89 height 28
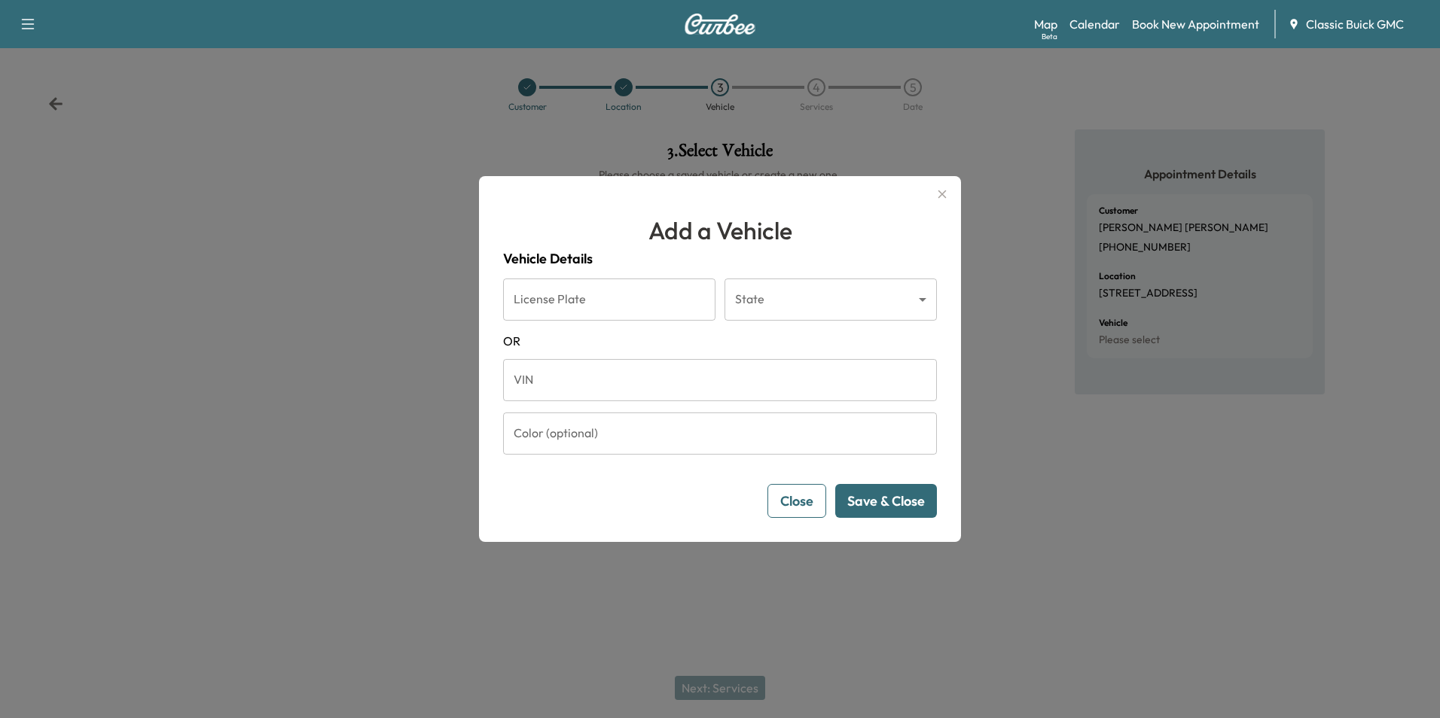
click at [573, 310] on input "License Plate" at bounding box center [609, 300] width 212 height 42
type input "*******"
click at [840, 309] on body "Support Log Out Map Beta Calendar Book New Appointment Classic Buick GMC Custom…" at bounding box center [720, 359] width 1440 height 718
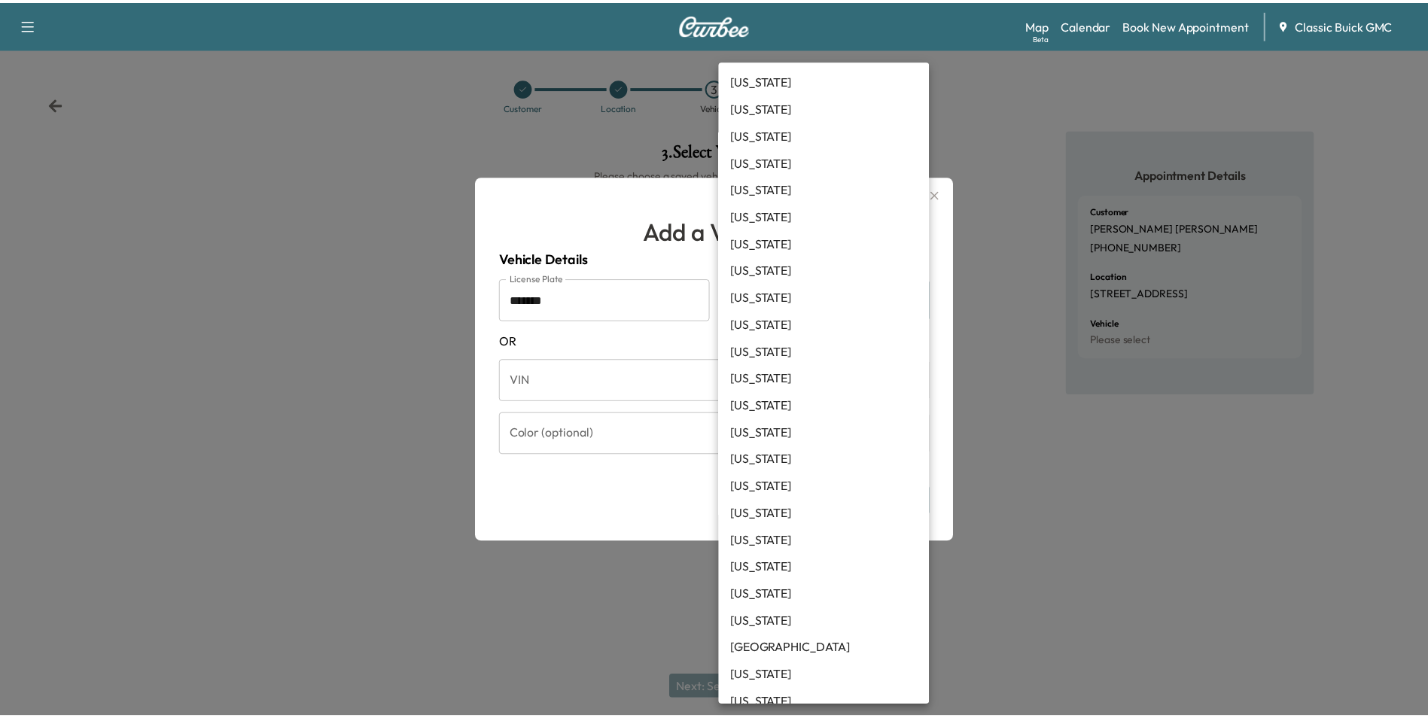
scroll to position [1020, 0]
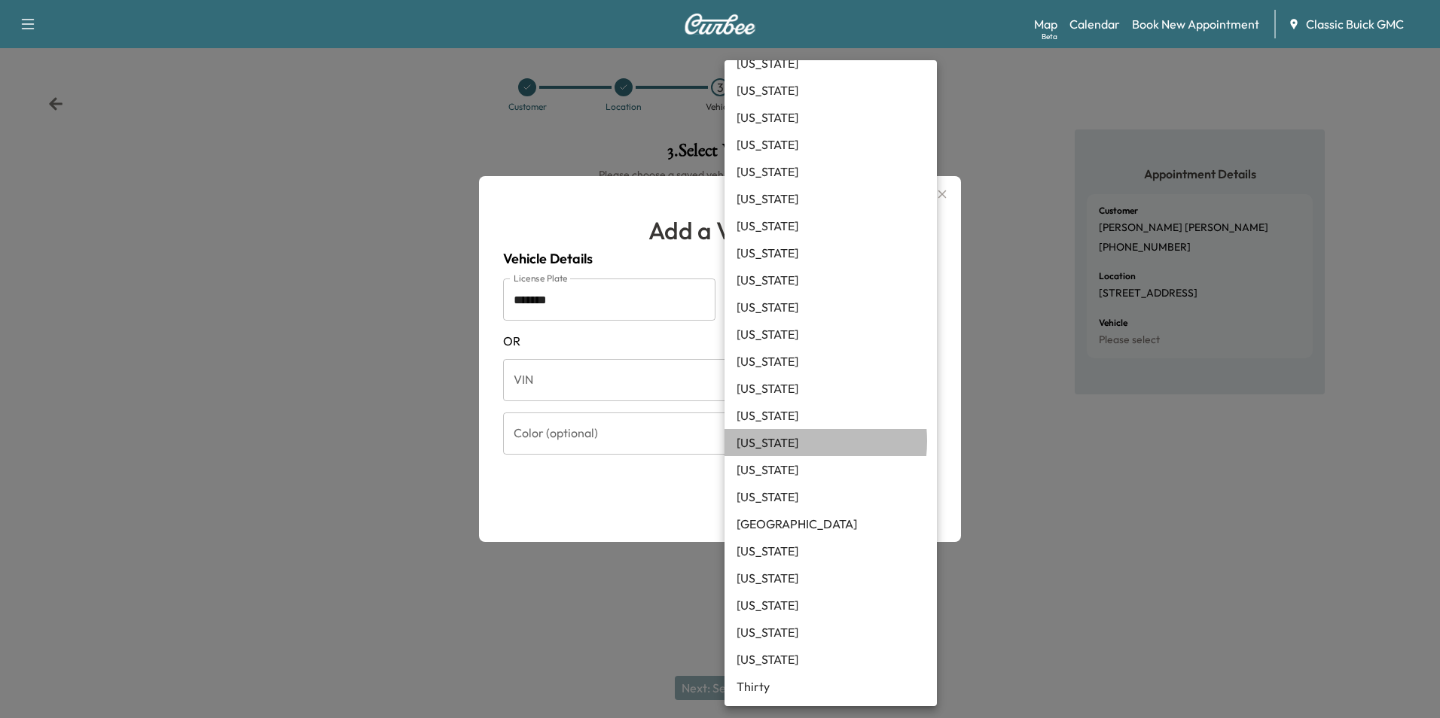
click at [787, 441] on li "[US_STATE]" at bounding box center [830, 442] width 212 height 27
type input "**"
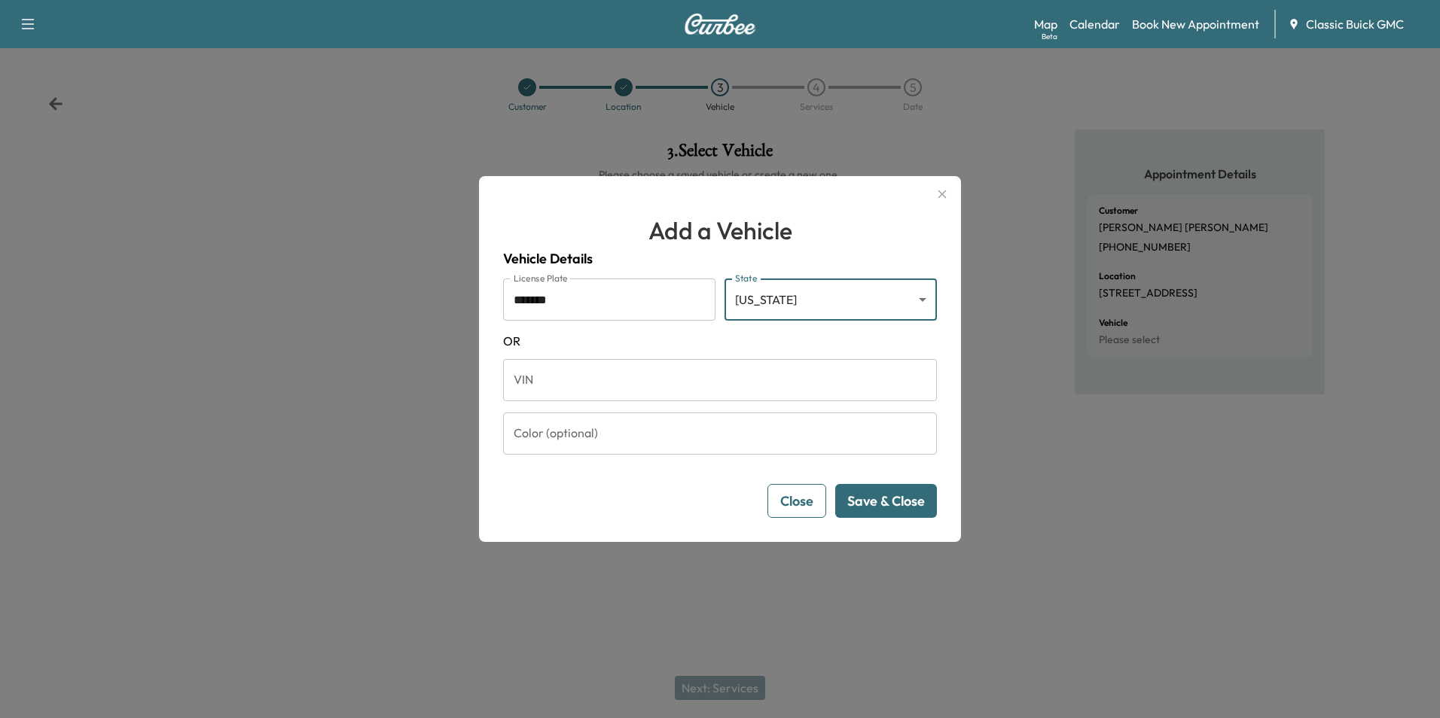
click at [892, 502] on button "Save & Close" at bounding box center [886, 501] width 102 height 34
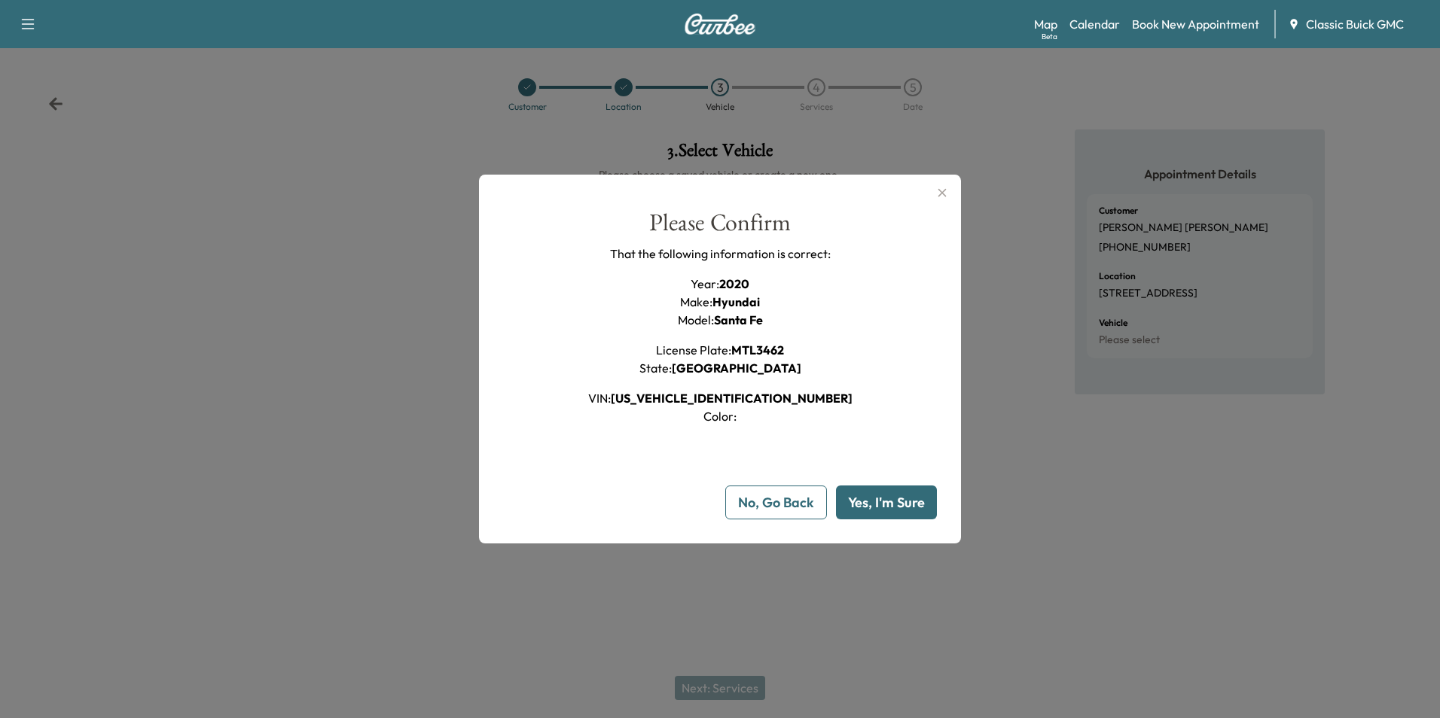
click at [891, 501] on button "Yes, I'm Sure" at bounding box center [886, 503] width 101 height 34
type input "**"
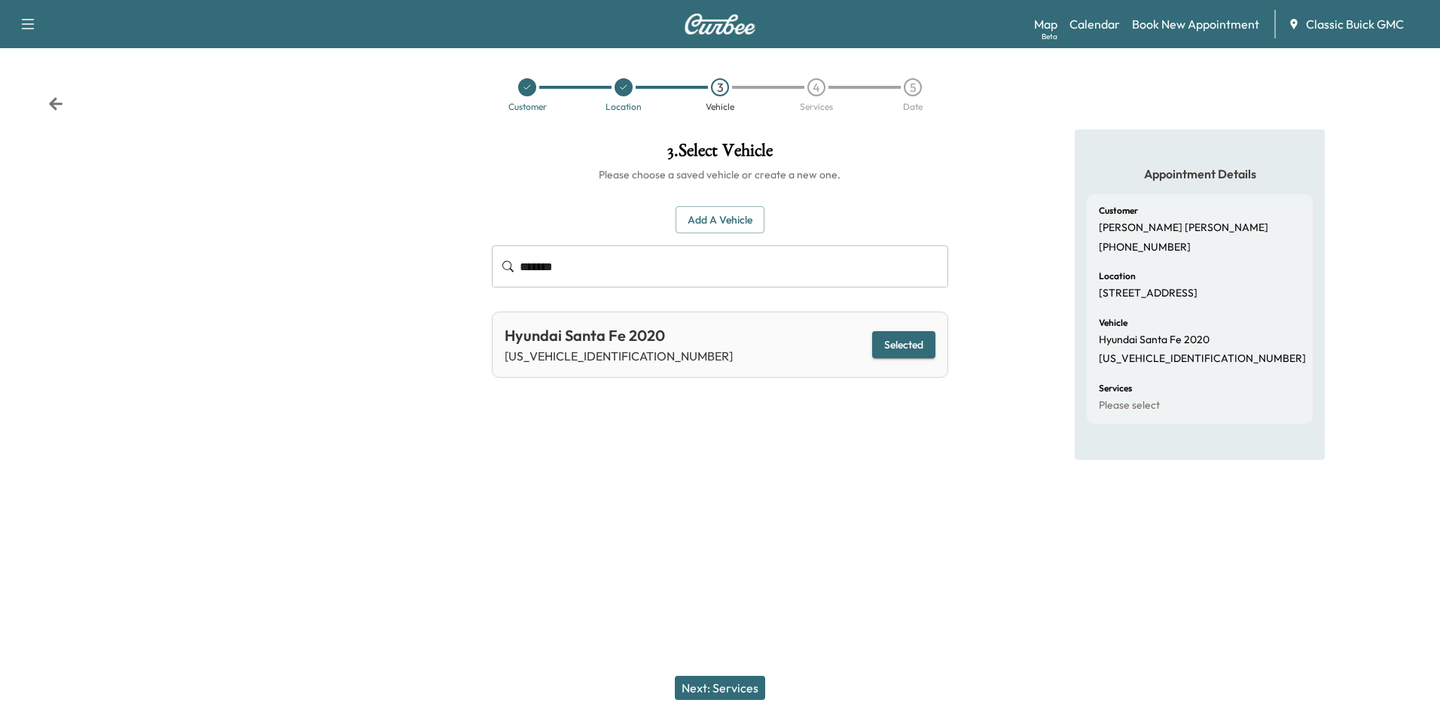
click at [754, 691] on button "Next: Services" at bounding box center [720, 688] width 90 height 24
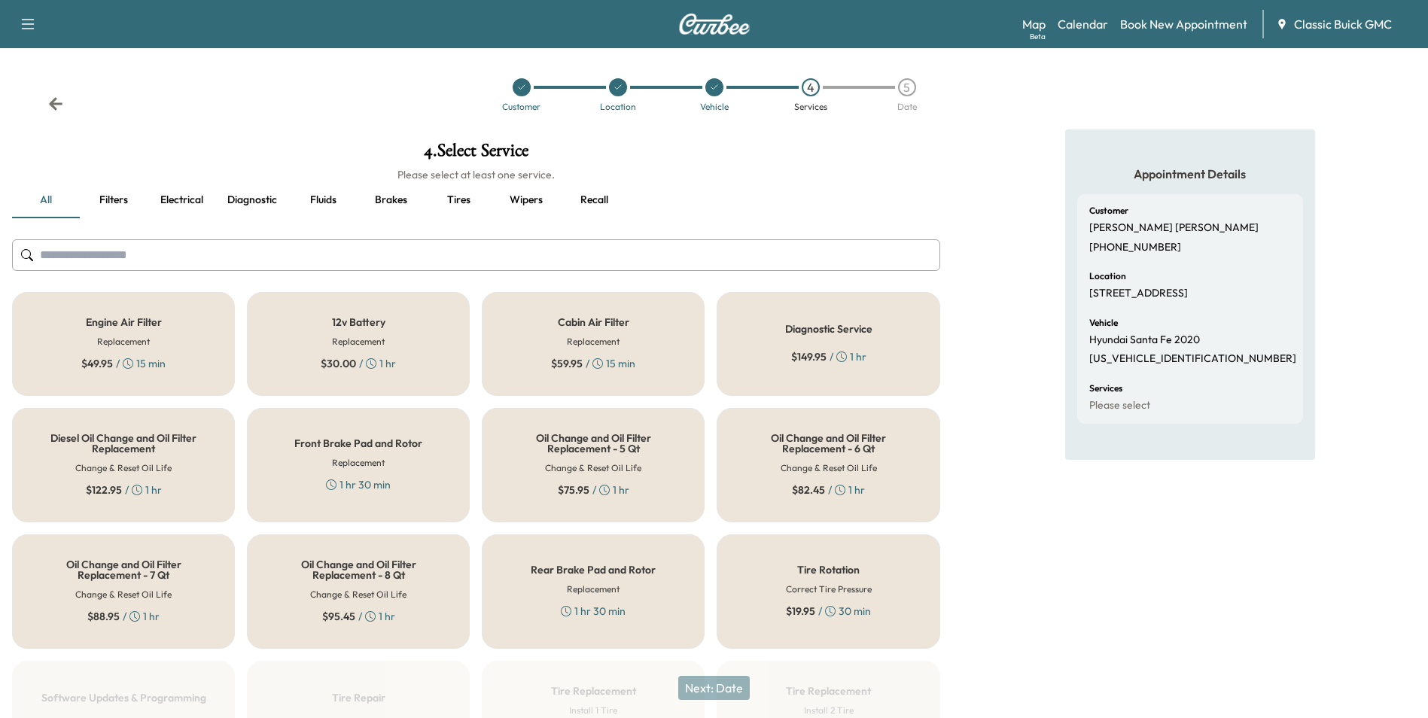
click at [1023, 546] on div "Appointment Details Customer [PERSON_NAME] [PHONE_NUMBER] Location [STREET_ADDR…" at bounding box center [1191, 512] width 476 height 764
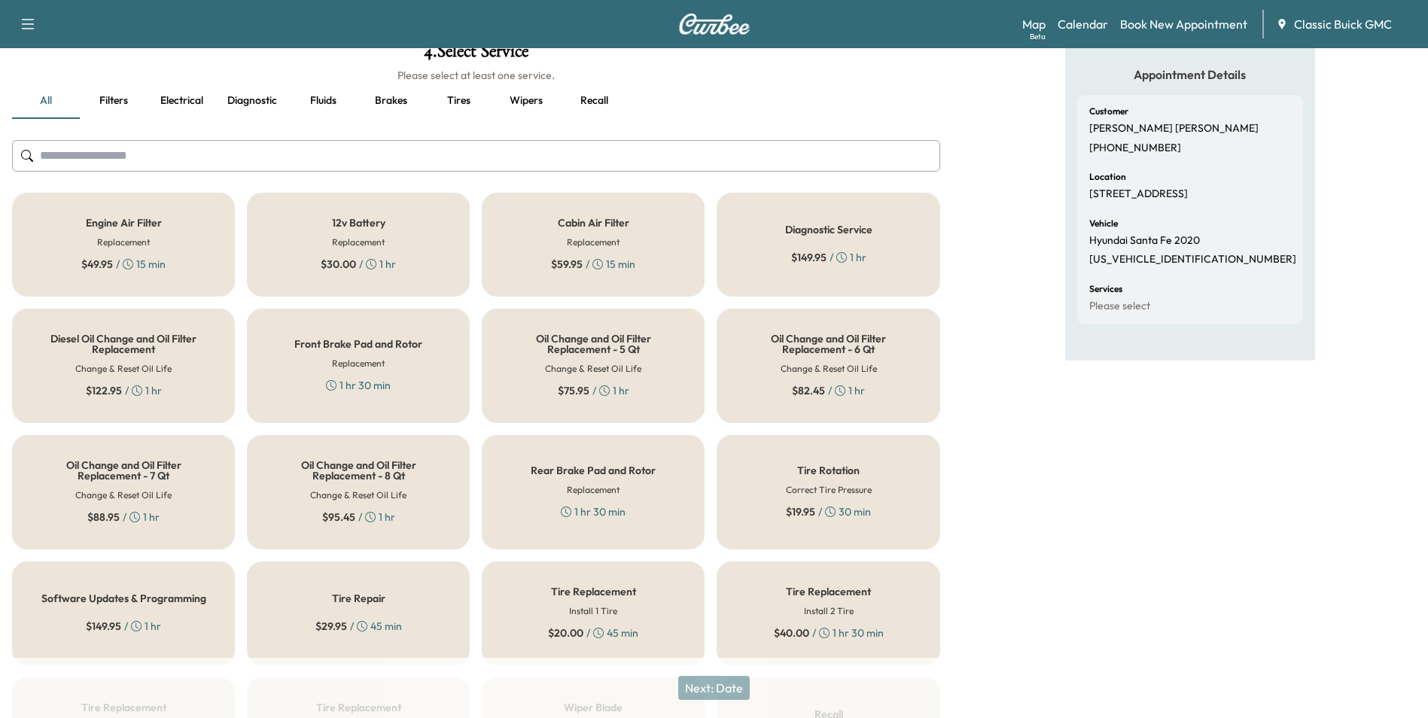
scroll to position [151, 0]
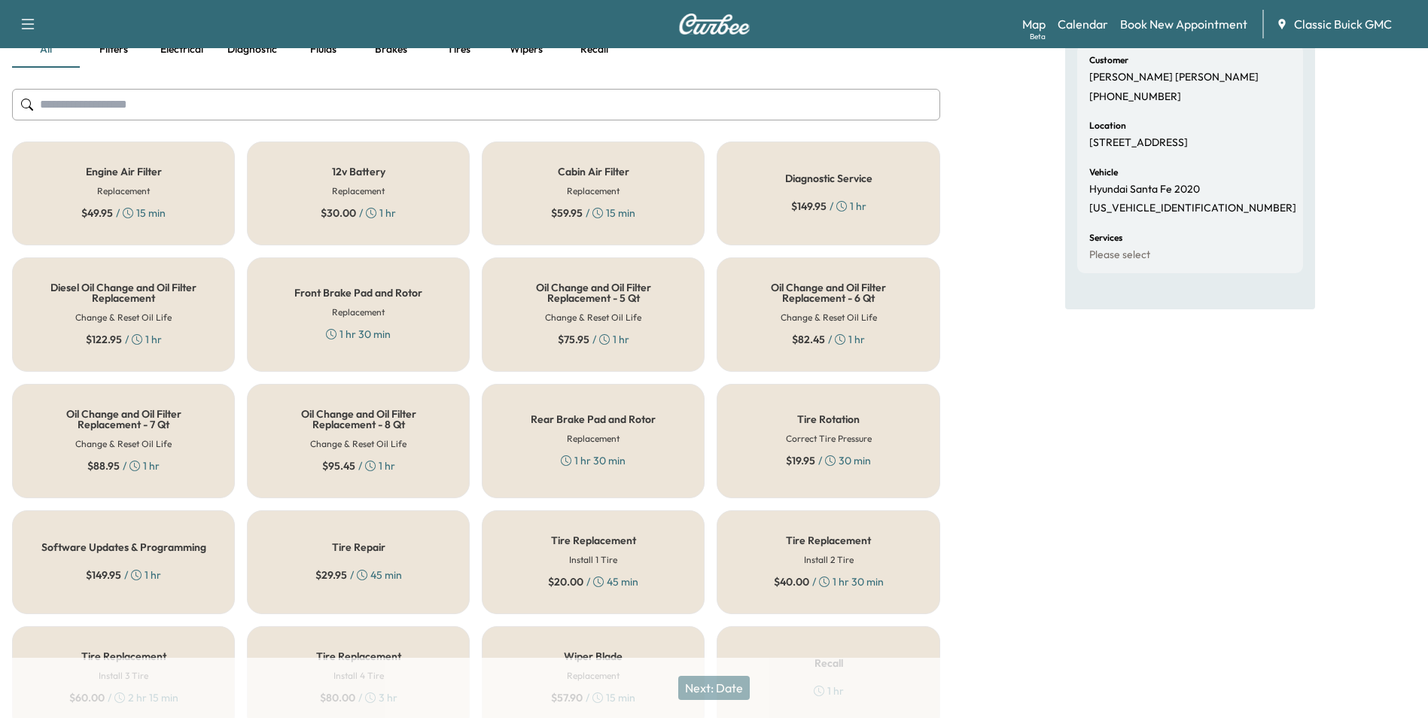
click at [715, 685] on div "Next: Date" at bounding box center [714, 688] width 1428 height 60
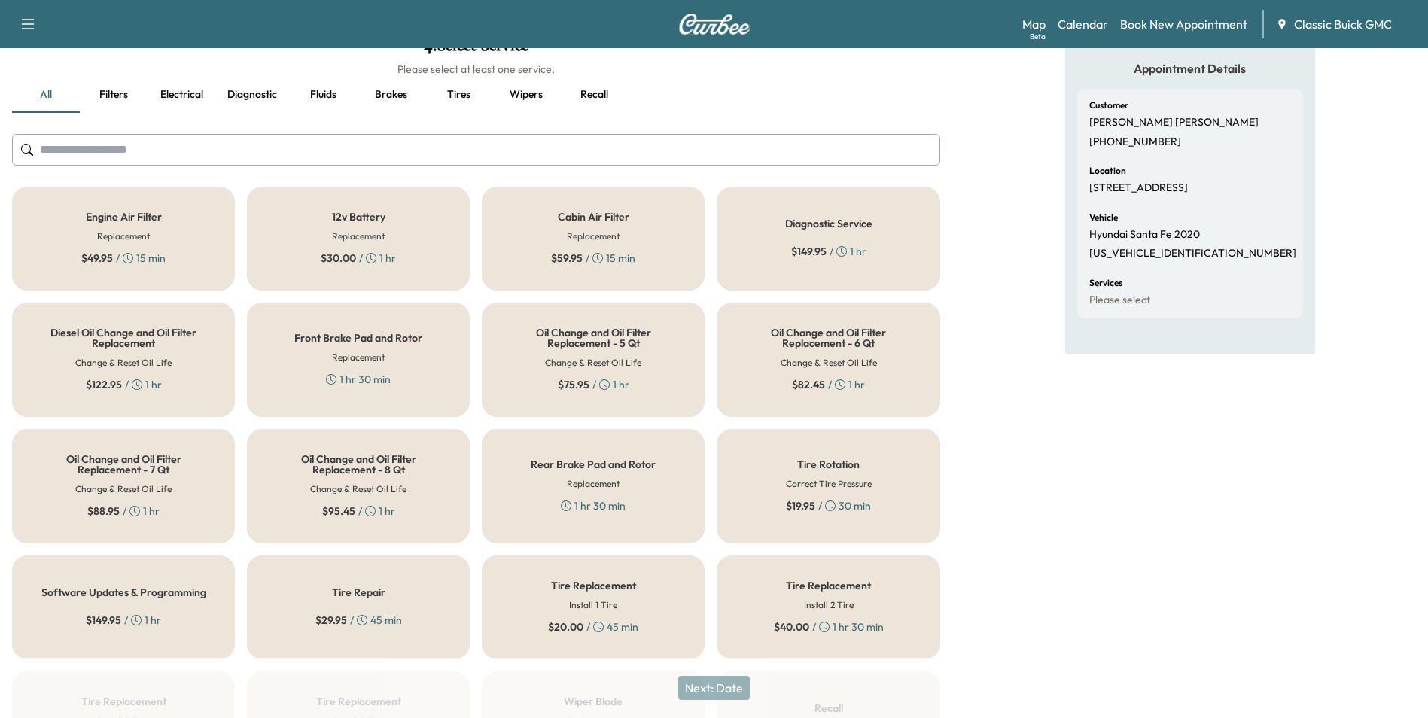
scroll to position [0, 0]
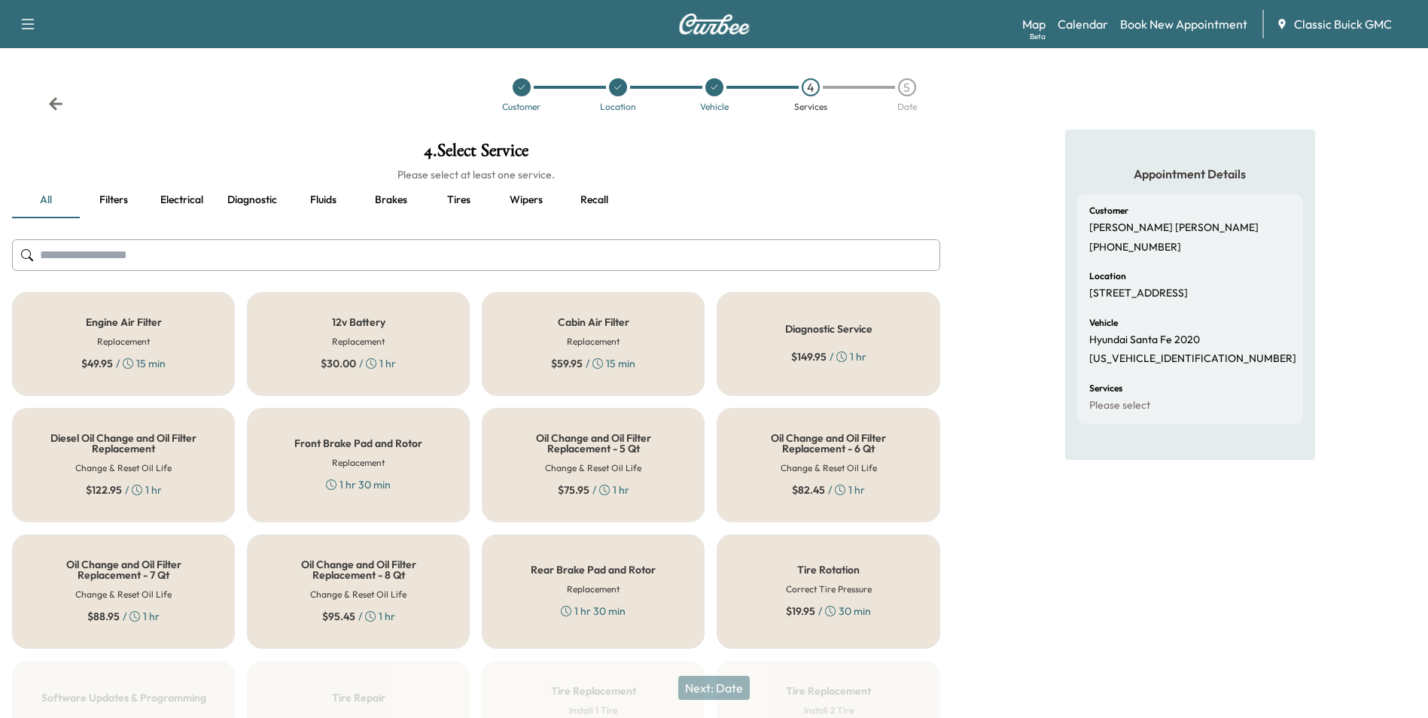
click at [90, 352] on div "Engine Air Filter Replacement $ 49.95 / 15 min" at bounding box center [123, 344] width 223 height 104
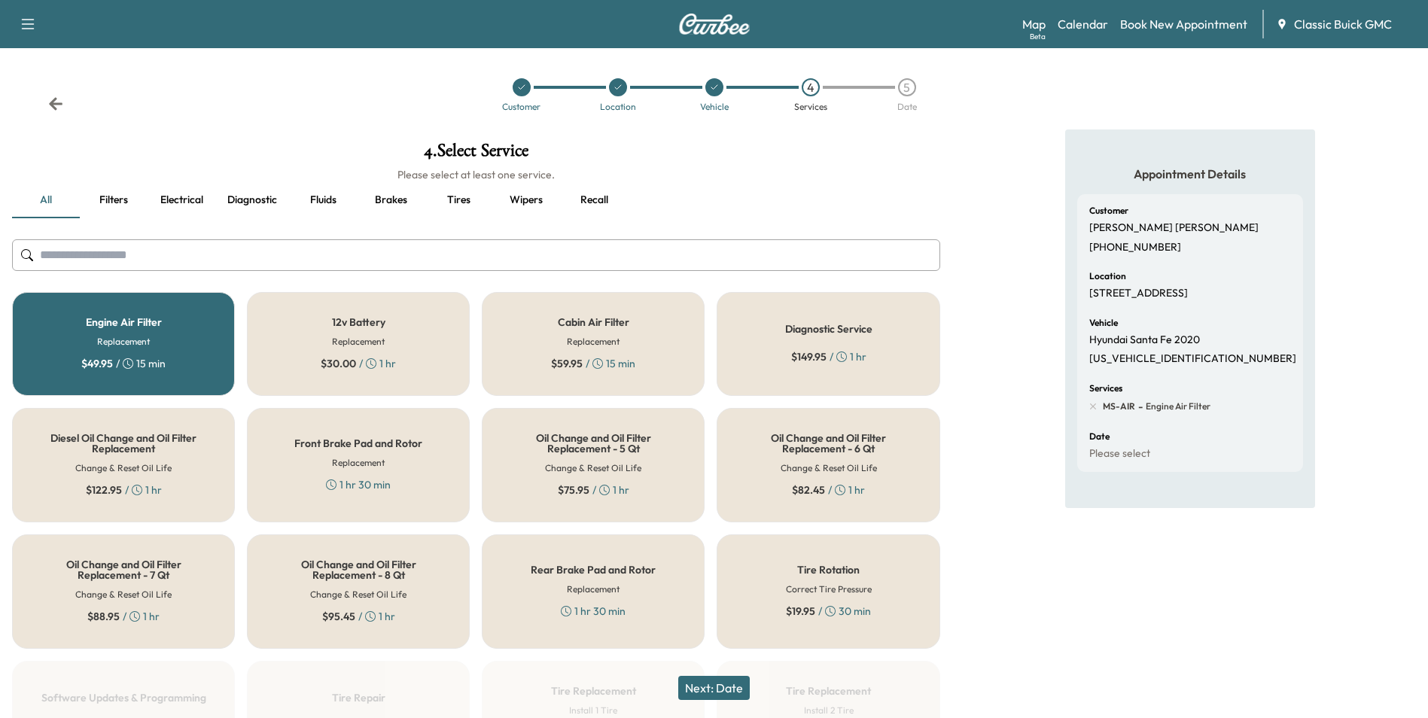
click at [729, 694] on button "Next: Date" at bounding box center [714, 688] width 72 height 24
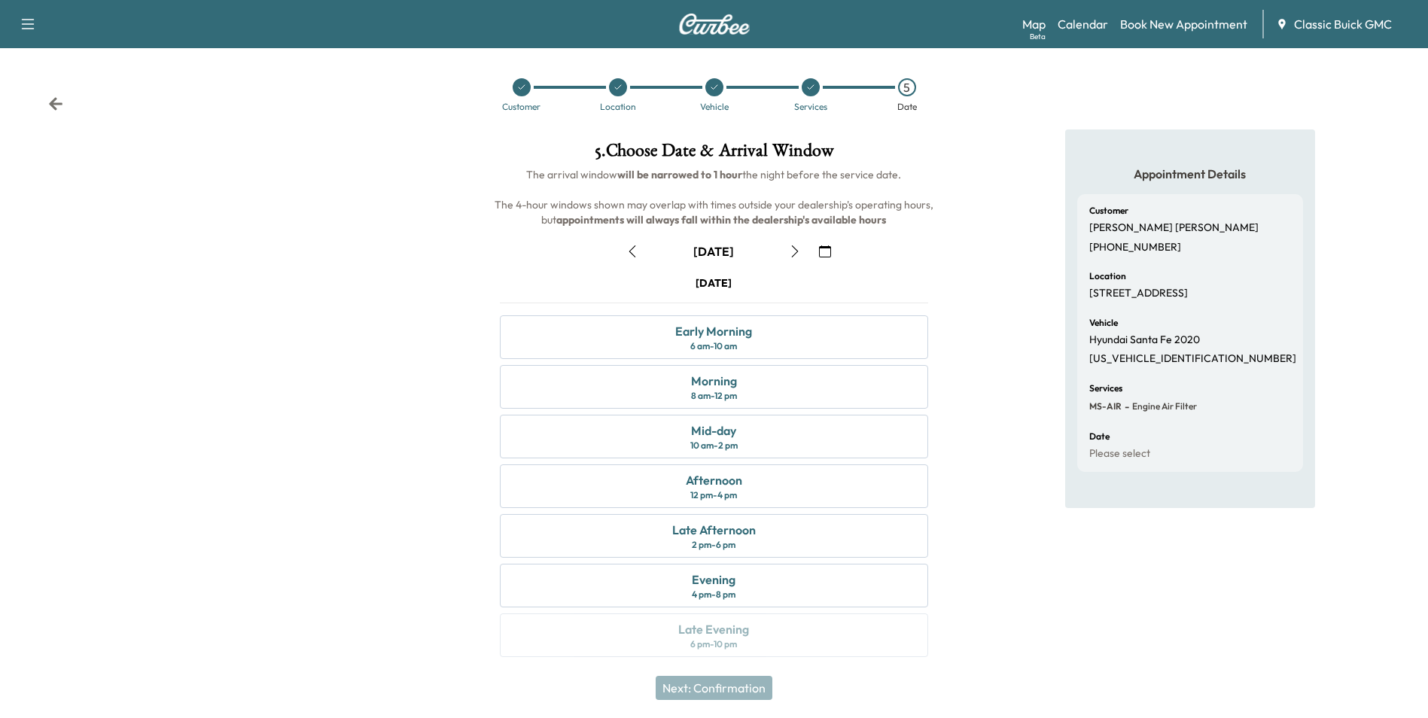
scroll to position [5, 0]
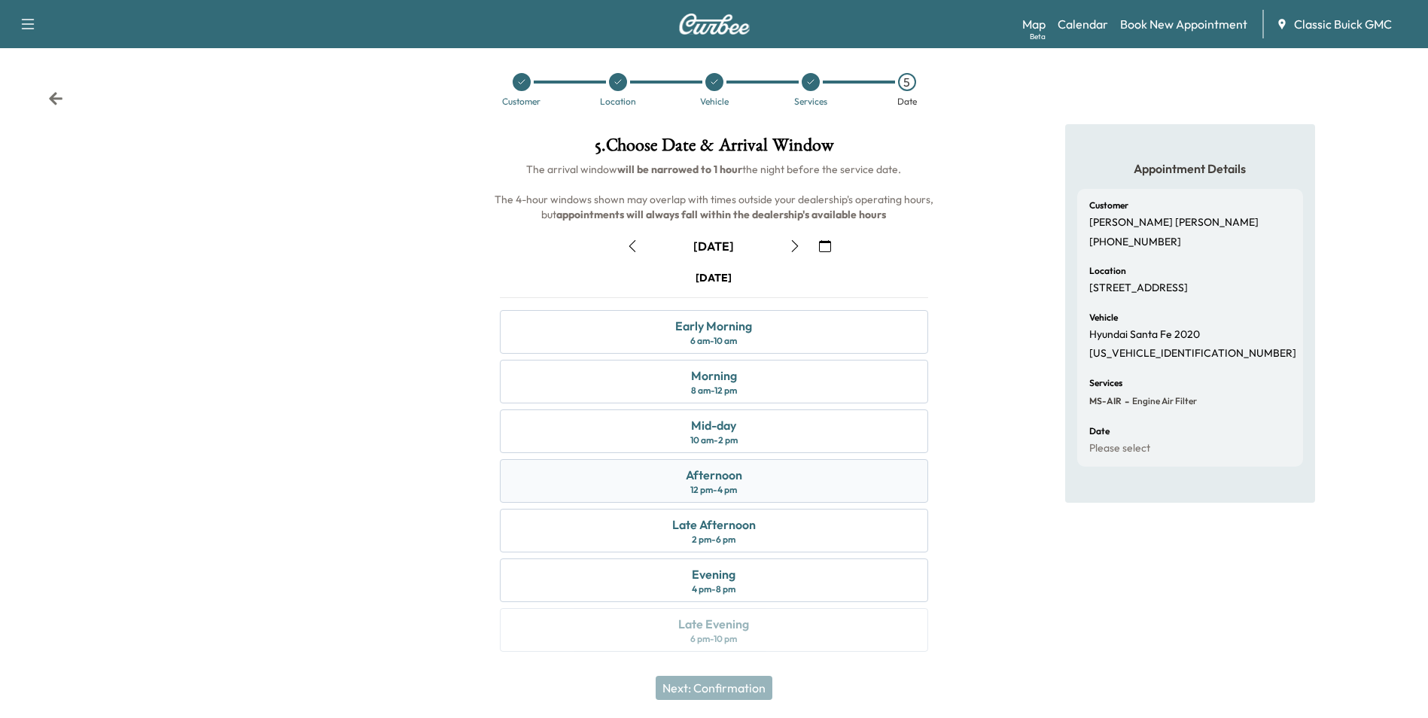
click at [855, 496] on div "Afternoon 12 pm - 4 pm" at bounding box center [714, 481] width 428 height 44
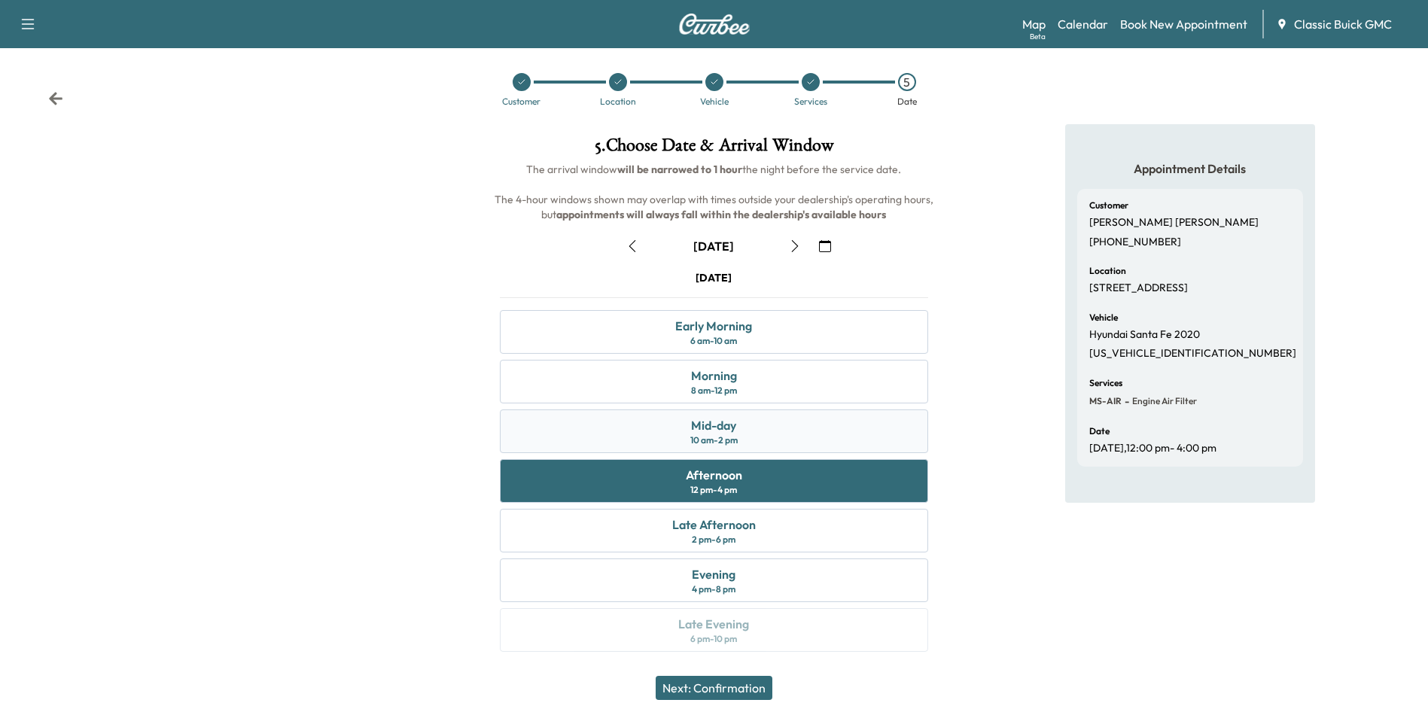
click at [790, 452] on div "Mid-day 10 am - 2 pm" at bounding box center [714, 432] width 428 height 44
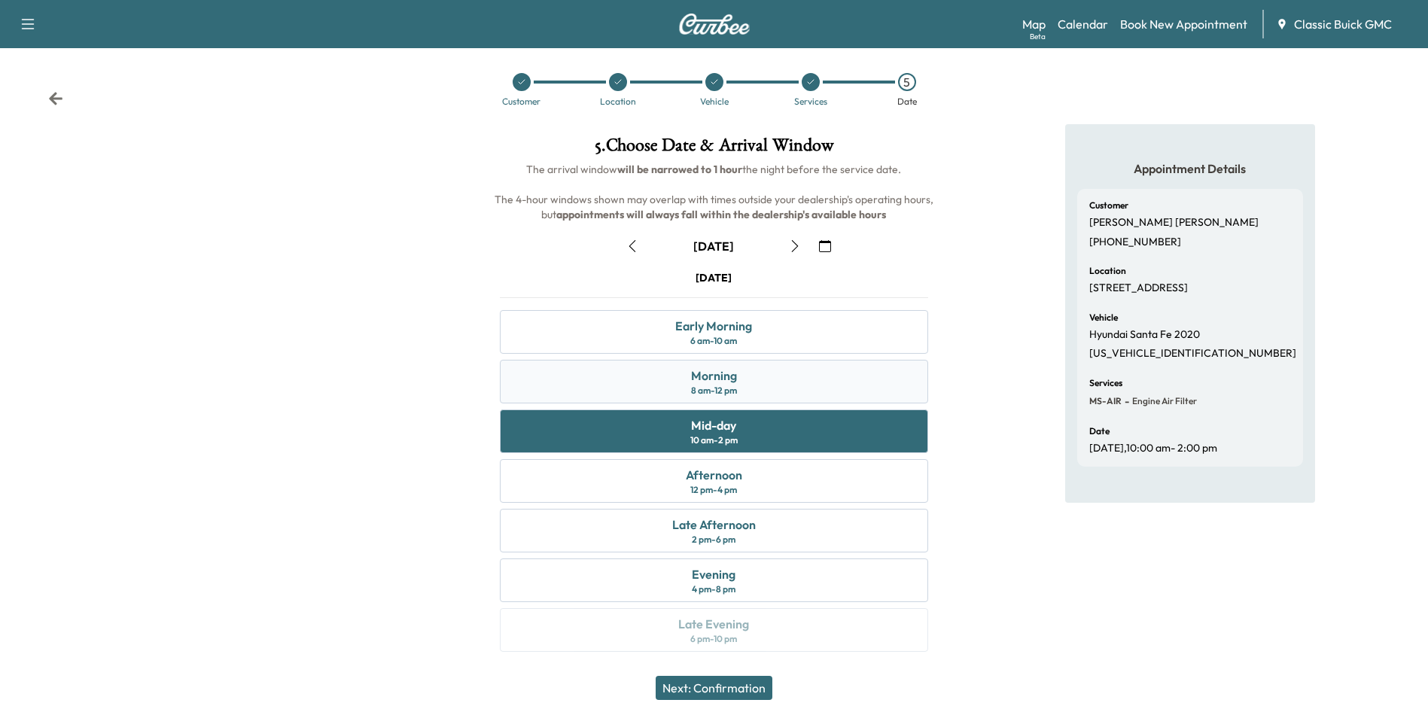
click at [768, 384] on div "Morning 8 am - 12 pm" at bounding box center [714, 382] width 428 height 44
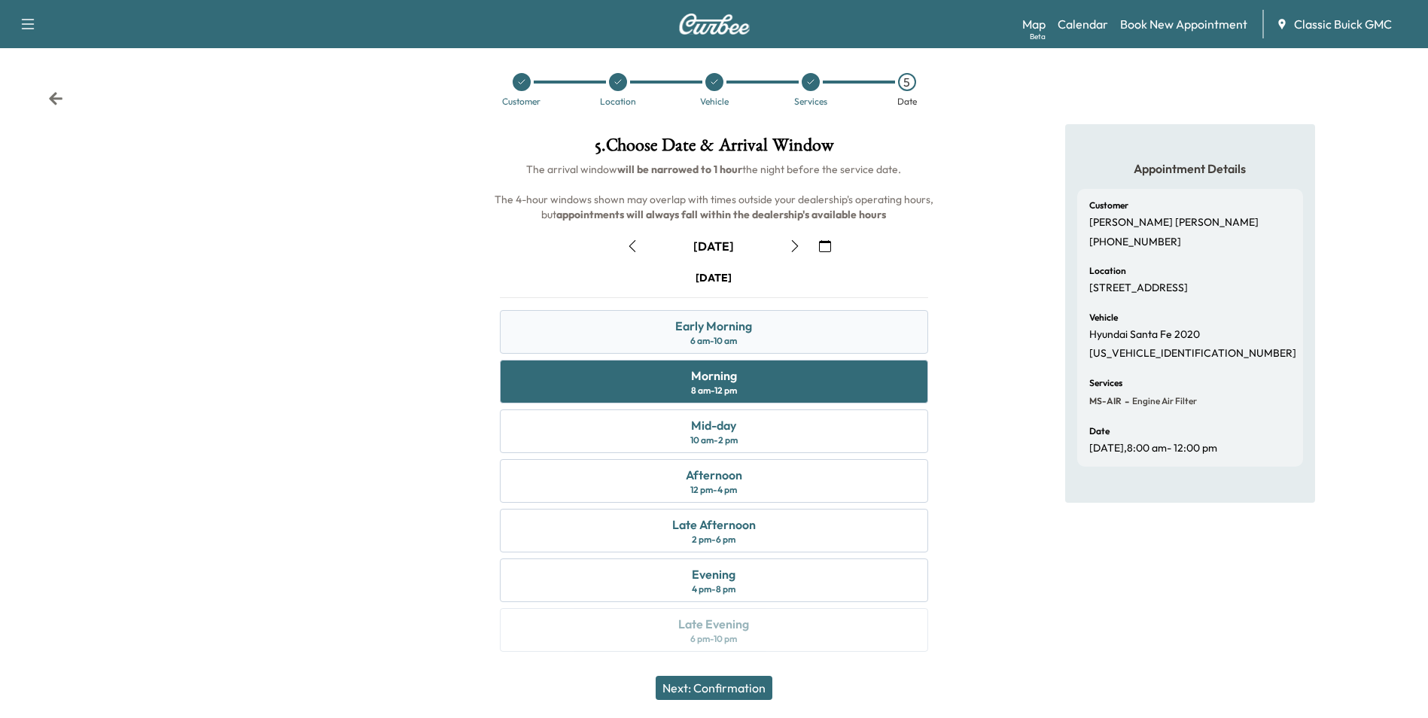
click at [794, 344] on div "Early Morning 6 am - 10 am" at bounding box center [714, 332] width 428 height 44
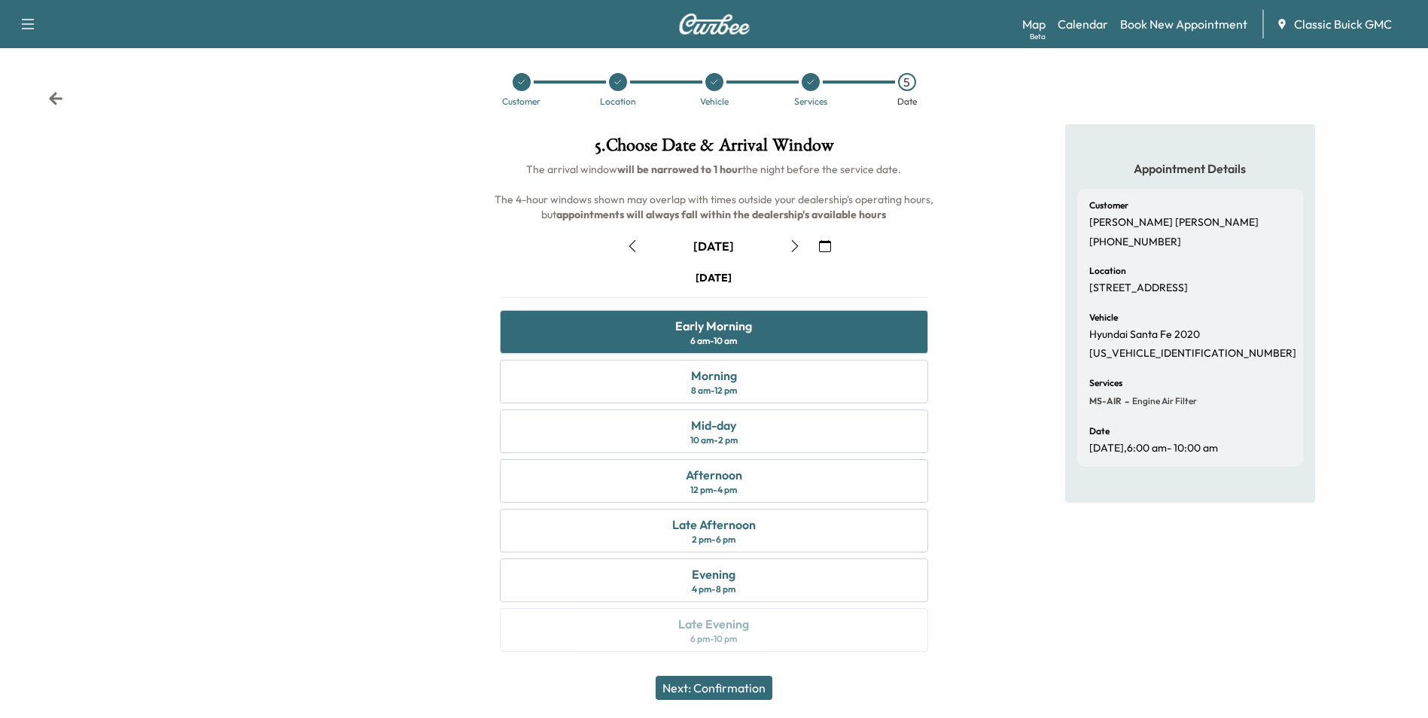
click at [736, 687] on button "Next: Confirmation" at bounding box center [714, 688] width 117 height 24
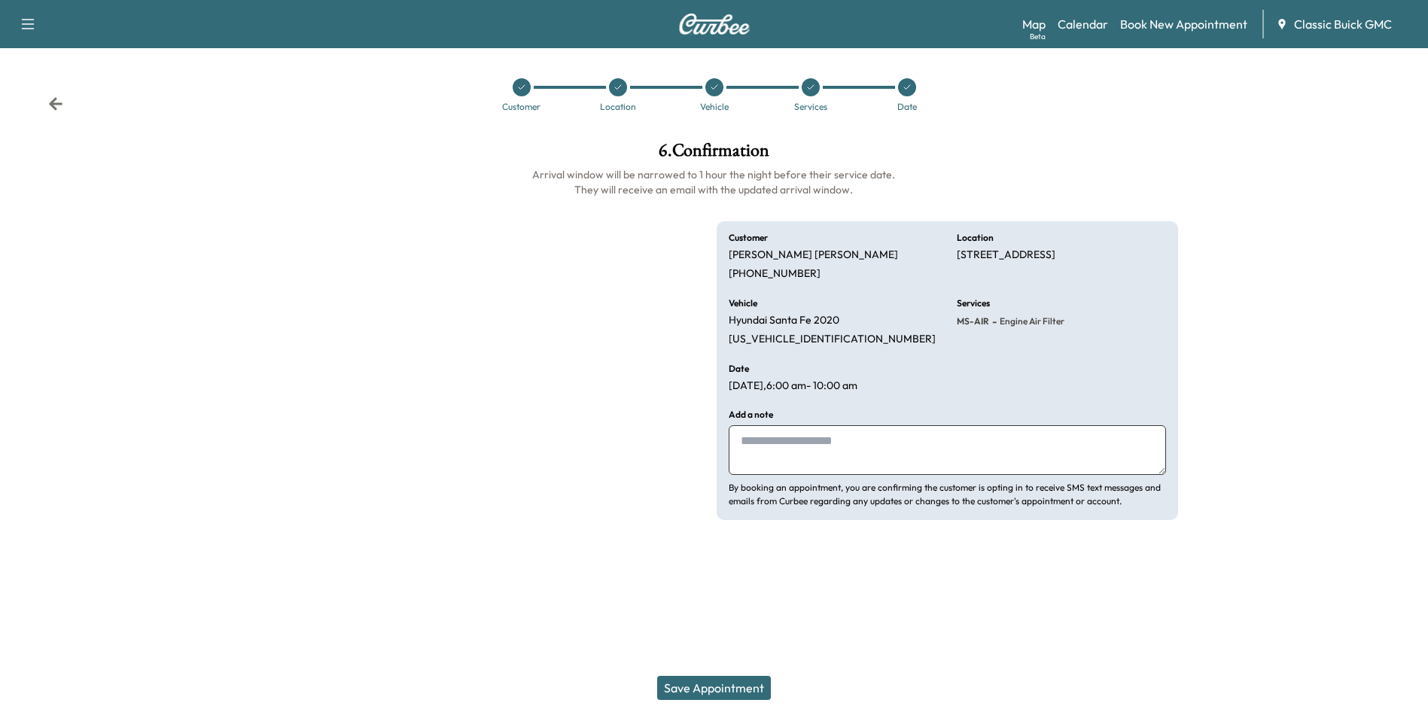
scroll to position [0, 0]
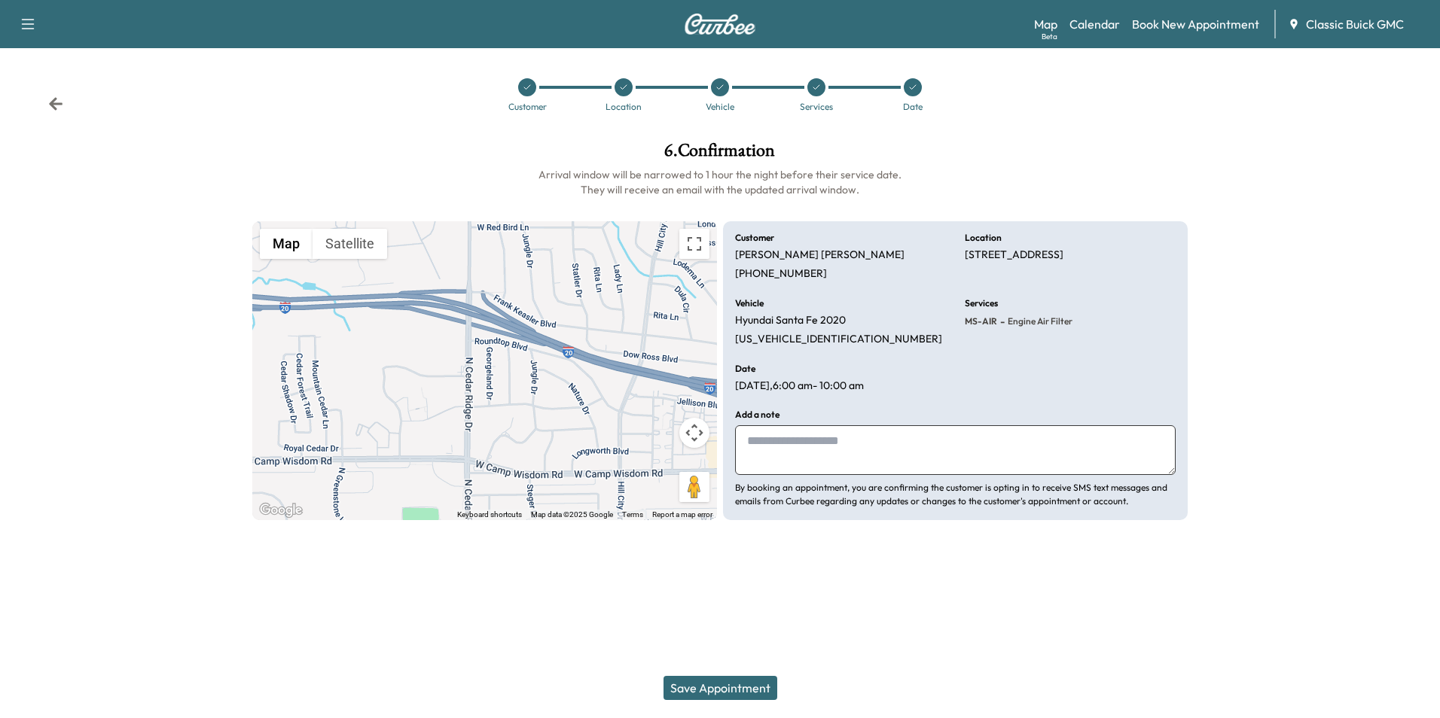
click at [838, 465] on textarea at bounding box center [955, 450] width 440 height 50
type textarea "*********"
click at [747, 677] on button "Save Appointment" at bounding box center [720, 688] width 114 height 24
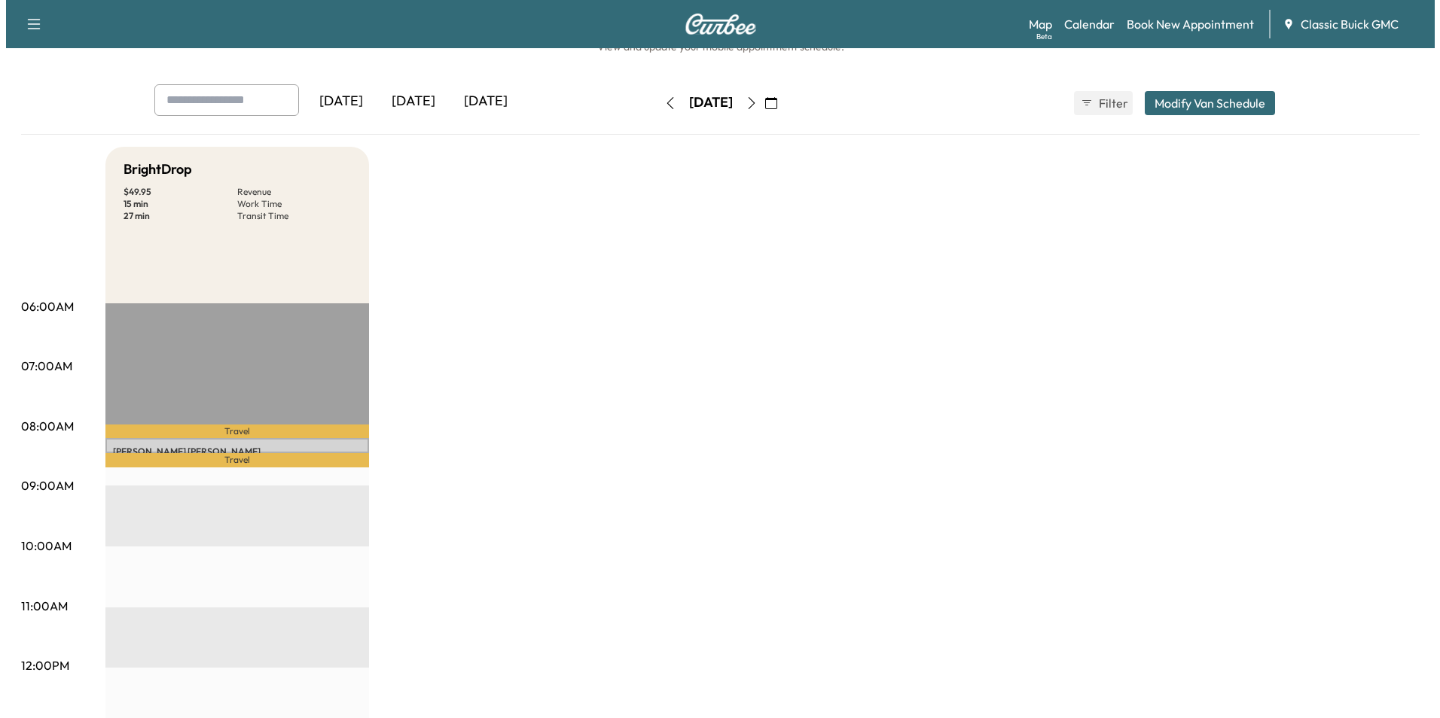
scroll to position [75, 0]
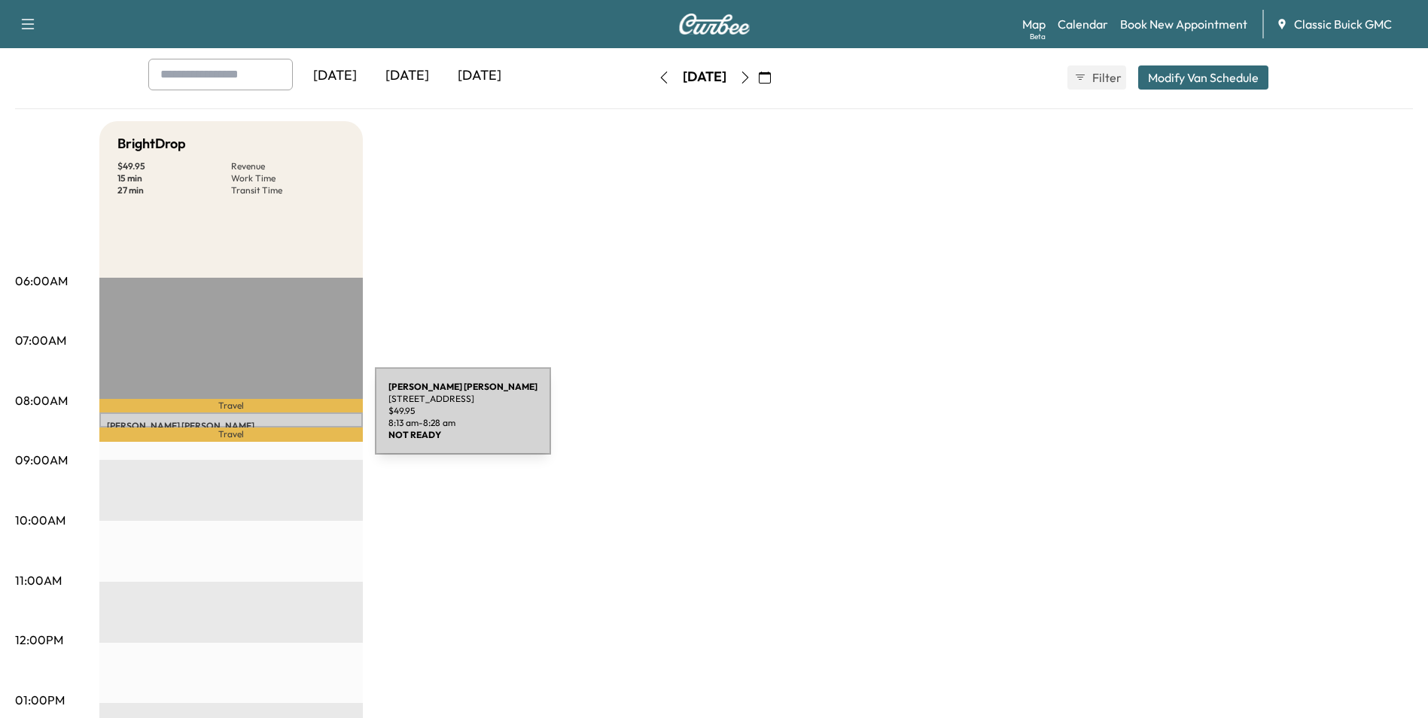
click at [263, 420] on p "[PERSON_NAME]" at bounding box center [231, 426] width 248 height 12
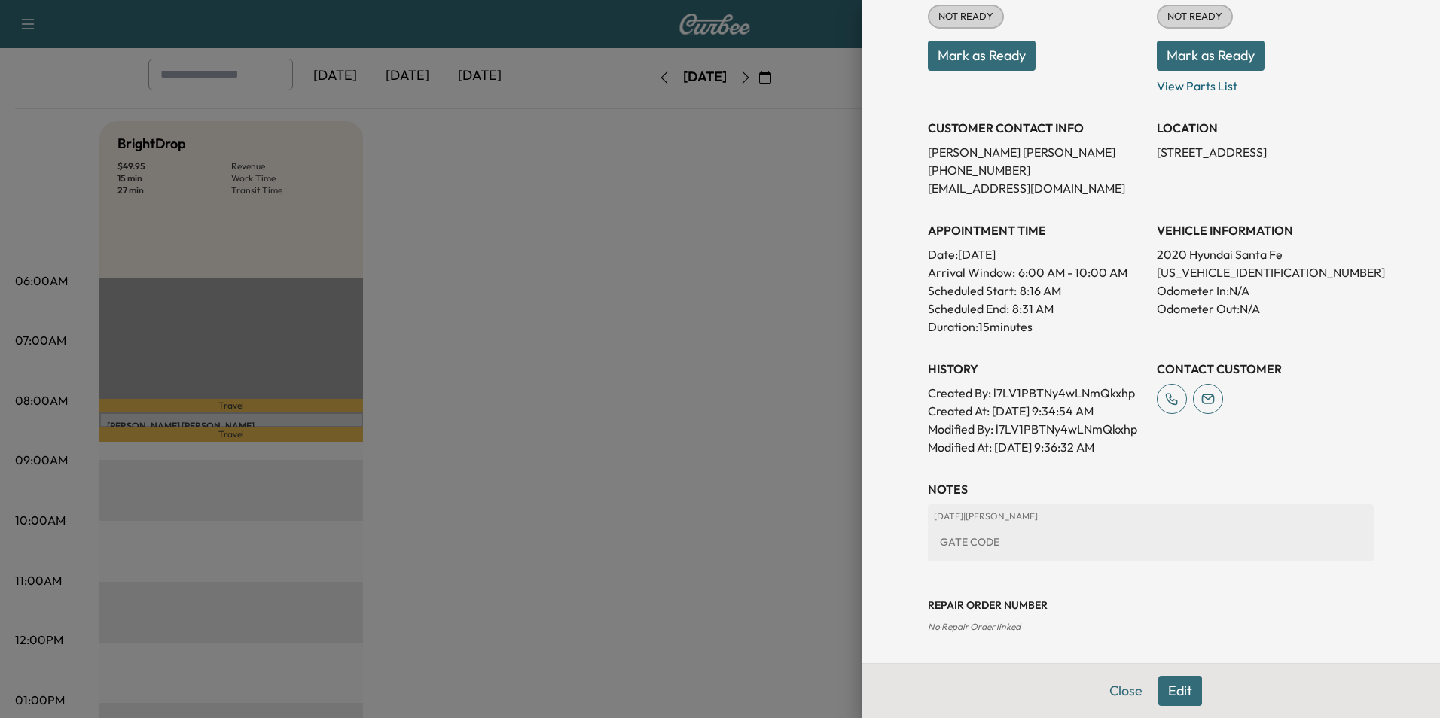
scroll to position [209, 0]
click at [1176, 687] on button "Edit" at bounding box center [1180, 691] width 44 height 30
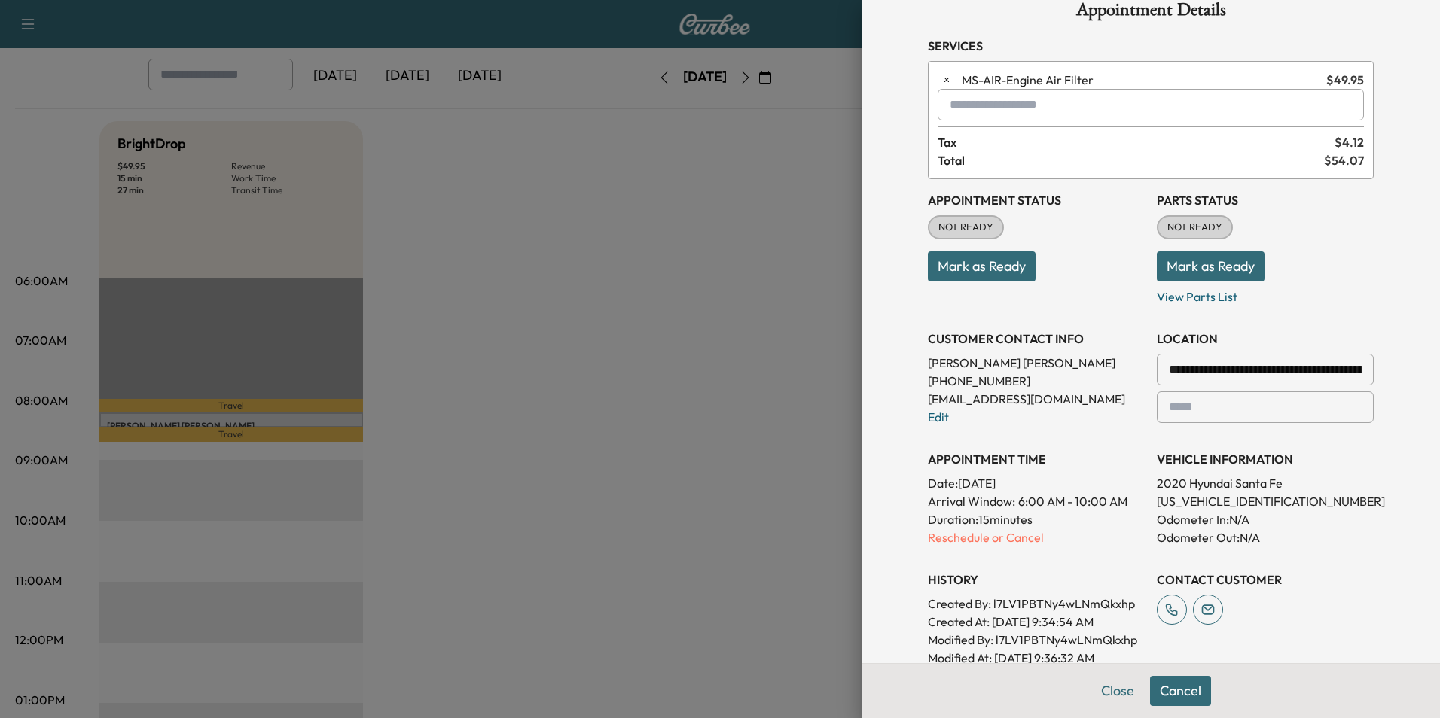
scroll to position [0, 0]
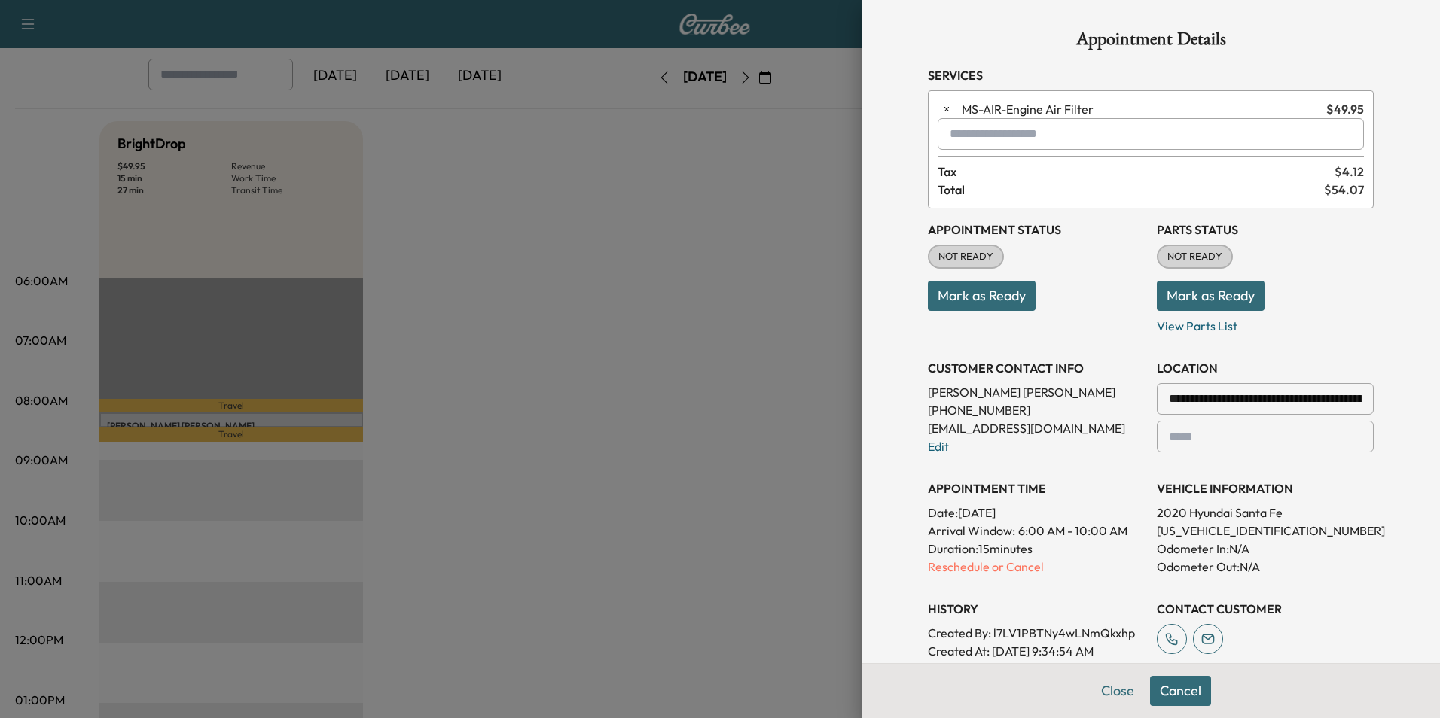
click at [1060, 140] on input "text" at bounding box center [1150, 134] width 426 height 32
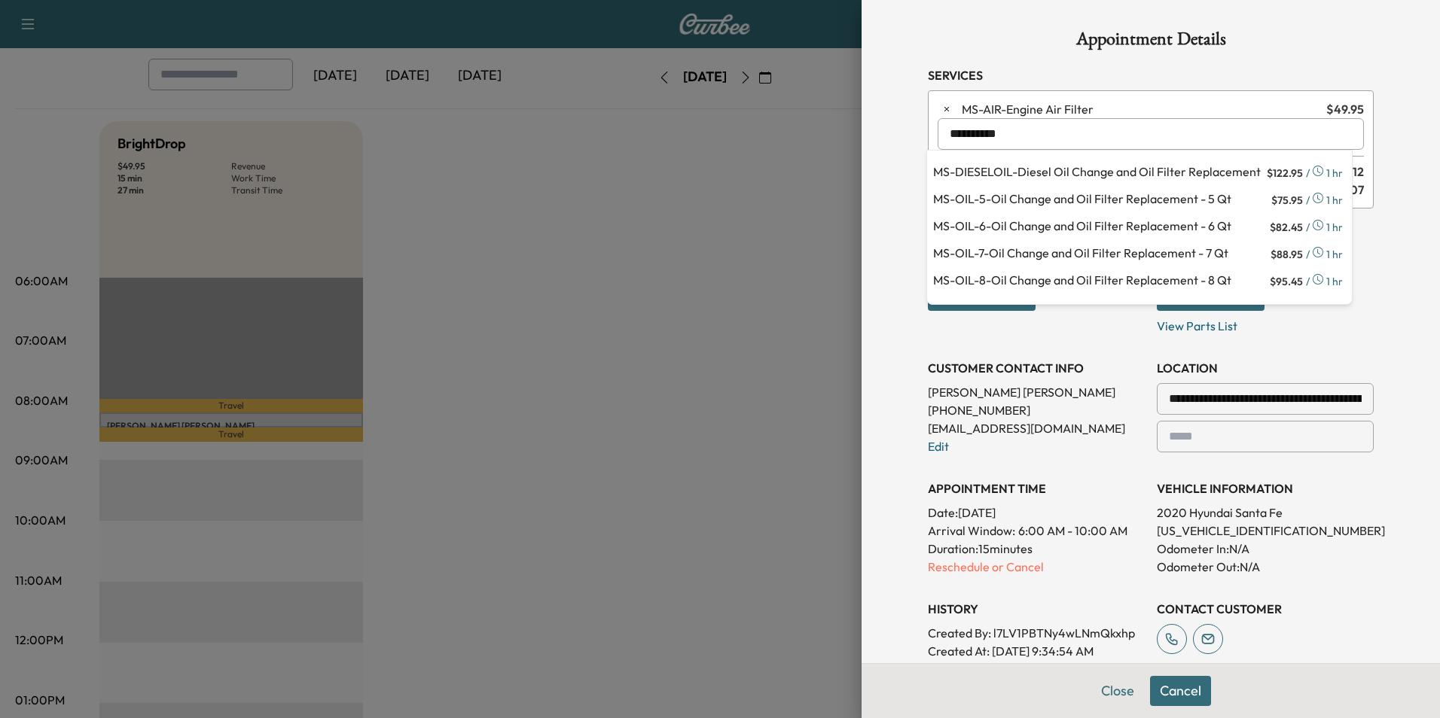
click at [1083, 199] on p "MS-OIL-5 - Oil Change and Oil Filter Replacement - 5 Qt" at bounding box center [1100, 200] width 335 height 21
type input "**********"
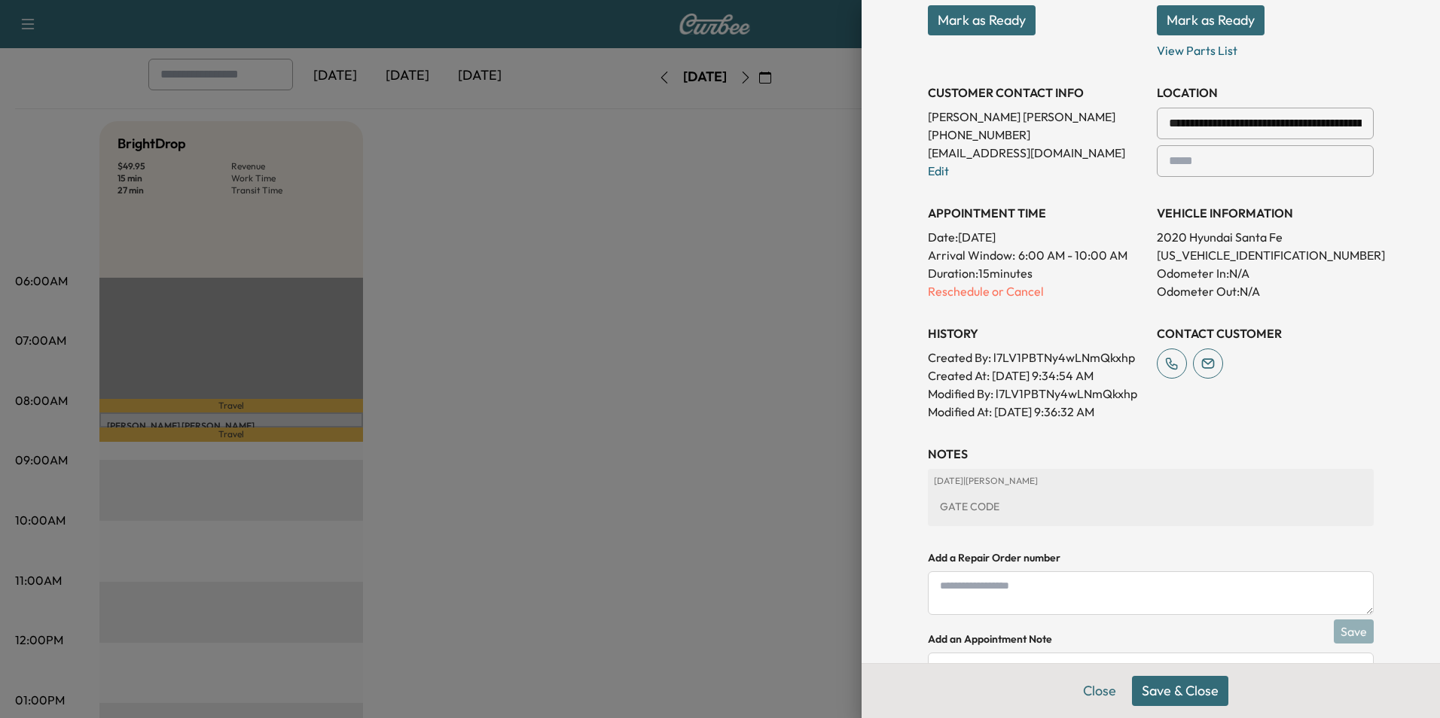
scroll to position [301, 0]
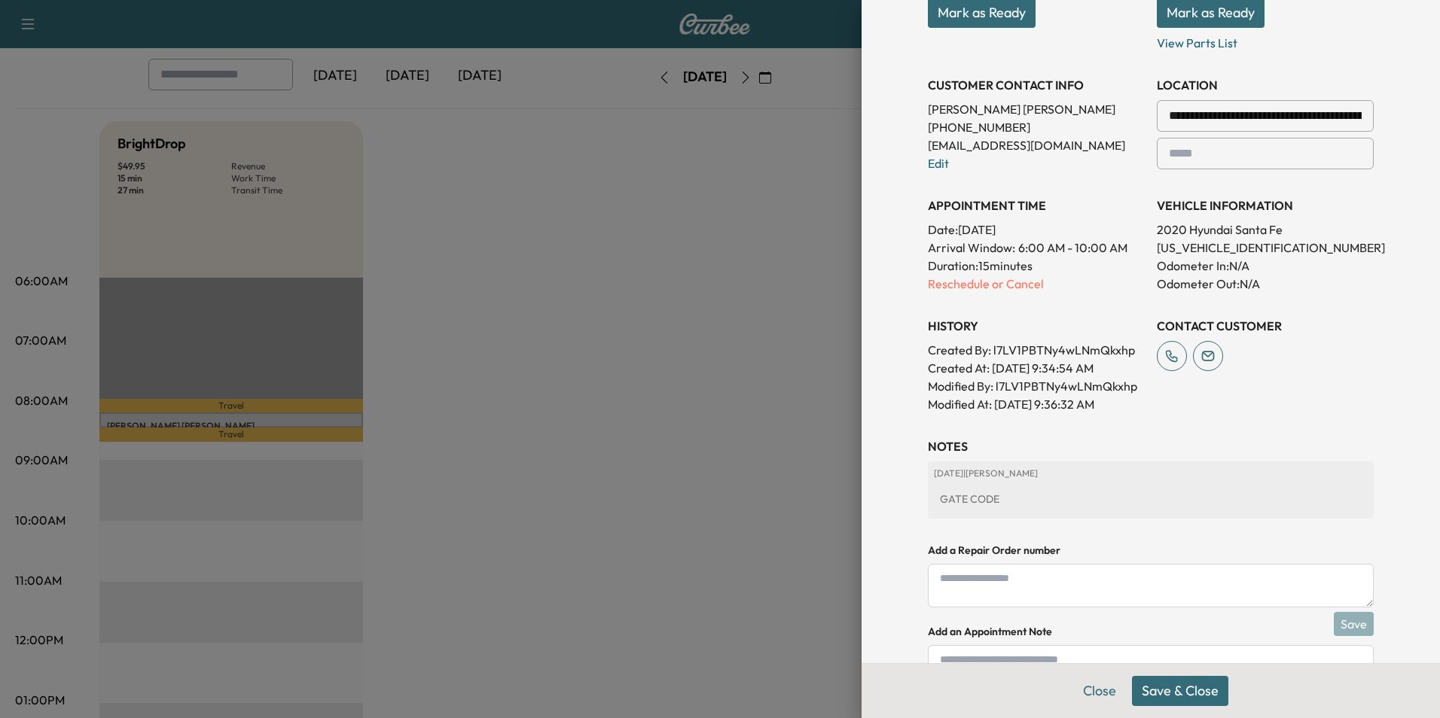
click at [1181, 695] on button "Save & Close" at bounding box center [1180, 691] width 96 height 30
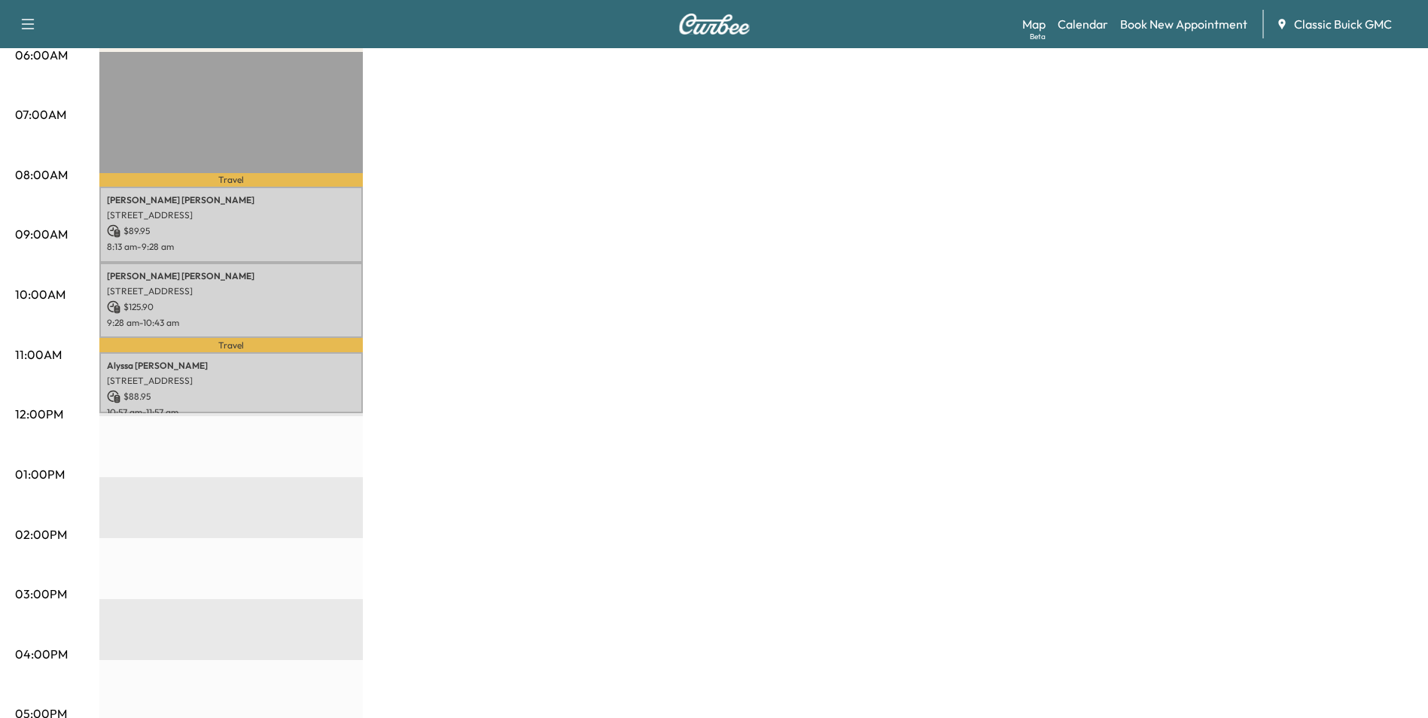
click at [487, 393] on div "BrightDrop $ 304.80 Revenue 3 hr 30 min Work Time 27 min Transit Time Travel [P…" at bounding box center [756, 459] width 1314 height 1129
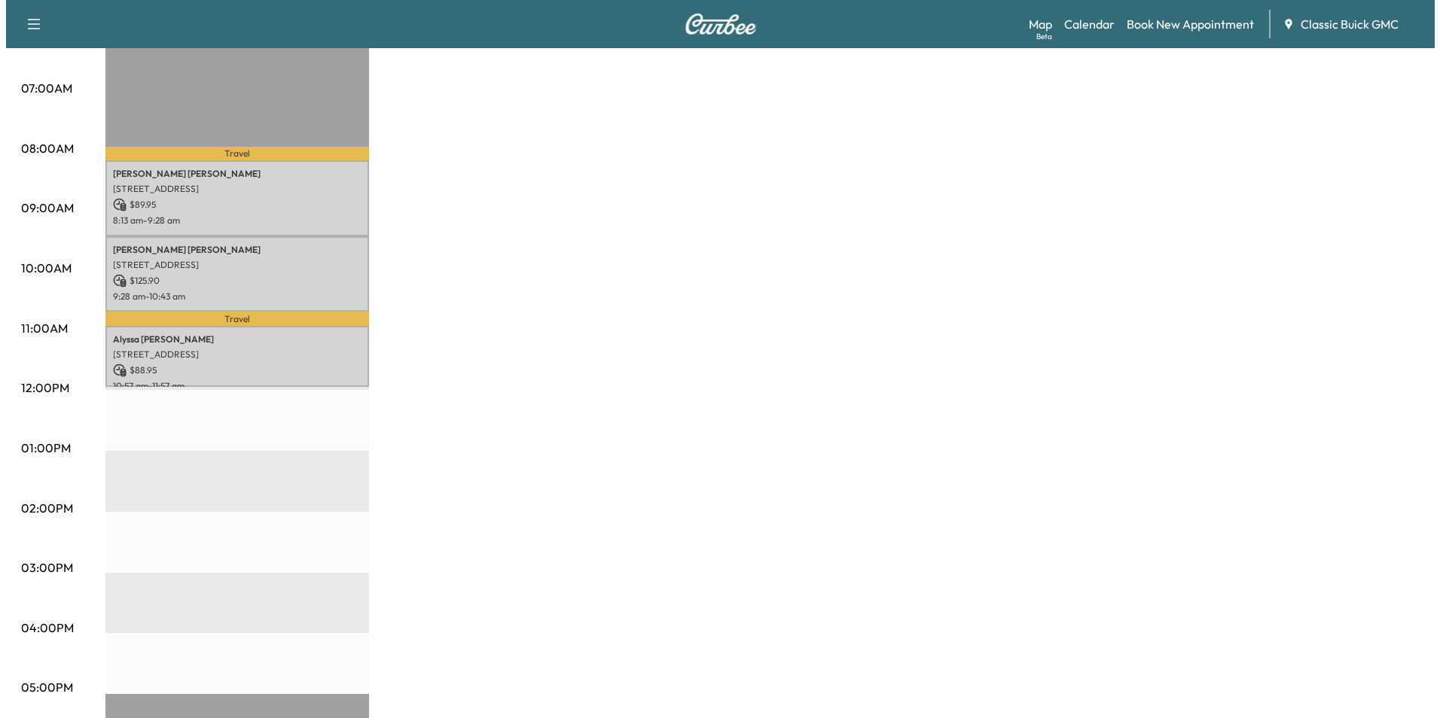
scroll to position [452, 0]
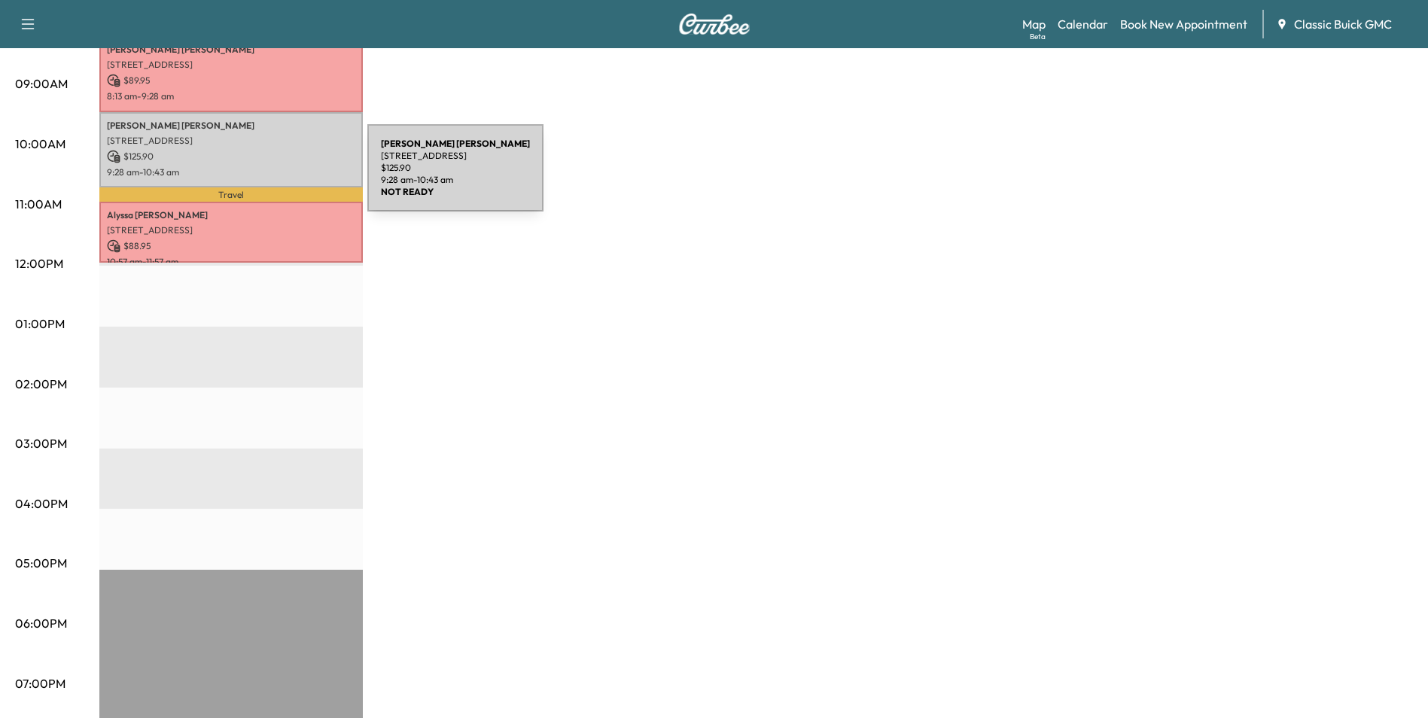
click at [255, 177] on div "[PERSON_NAME] [STREET_ADDRESS] $ 125.90 9:28 am - 10:43 am" at bounding box center [231, 150] width 264 height 76
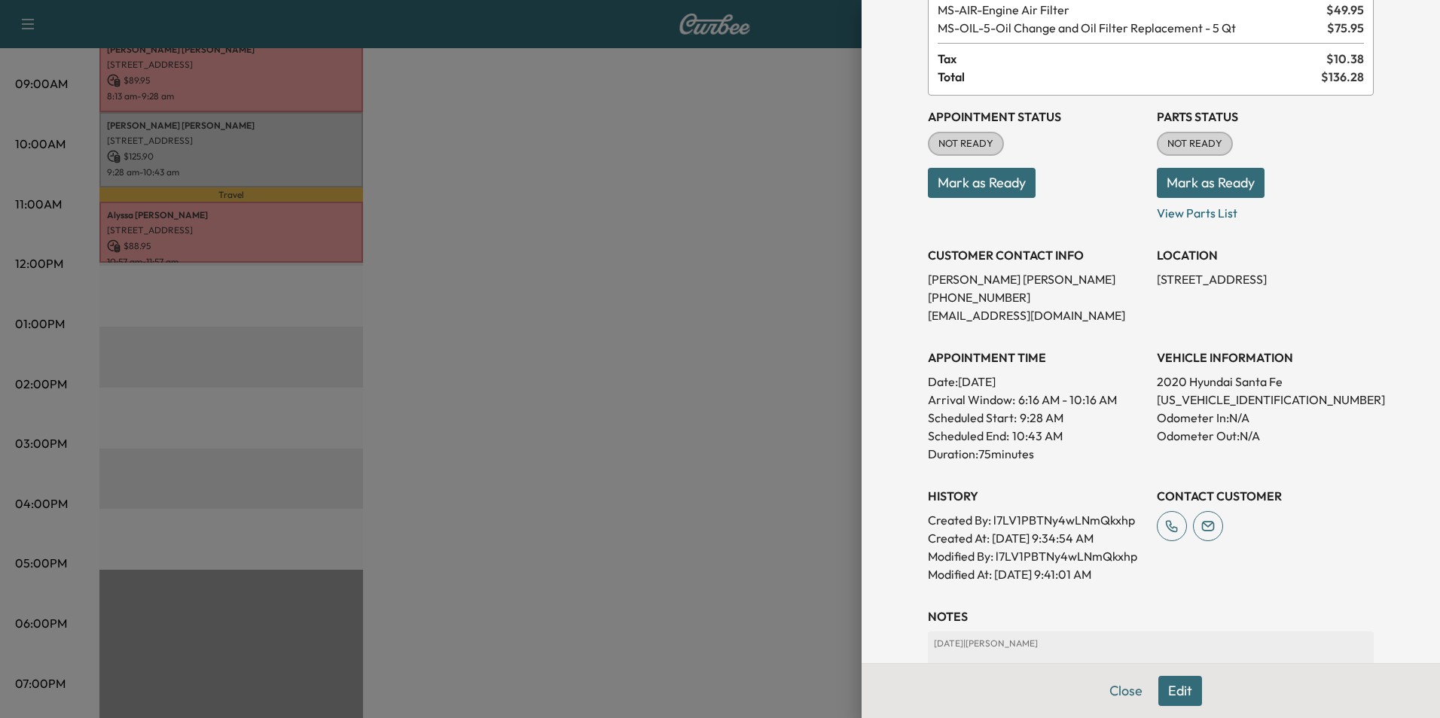
scroll to position [0, 0]
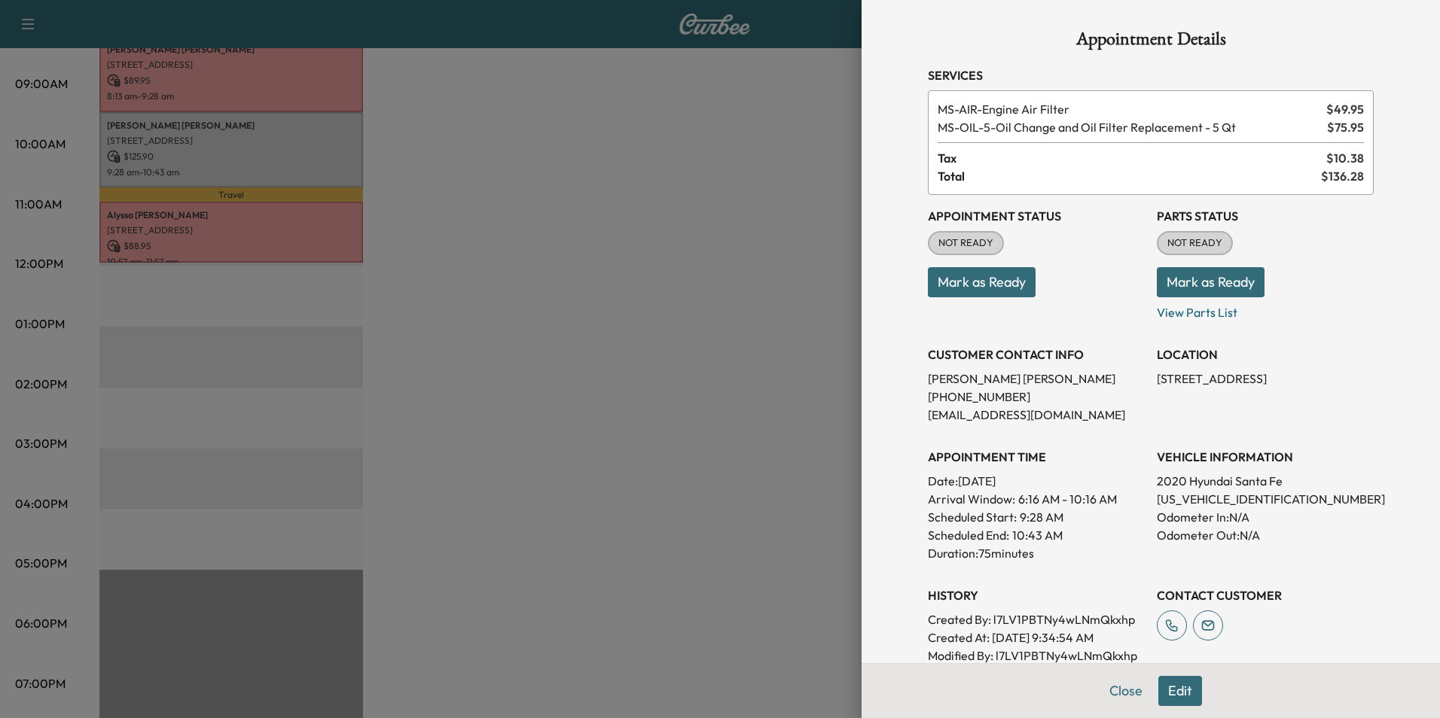
click at [1166, 687] on button "Edit" at bounding box center [1180, 691] width 44 height 30
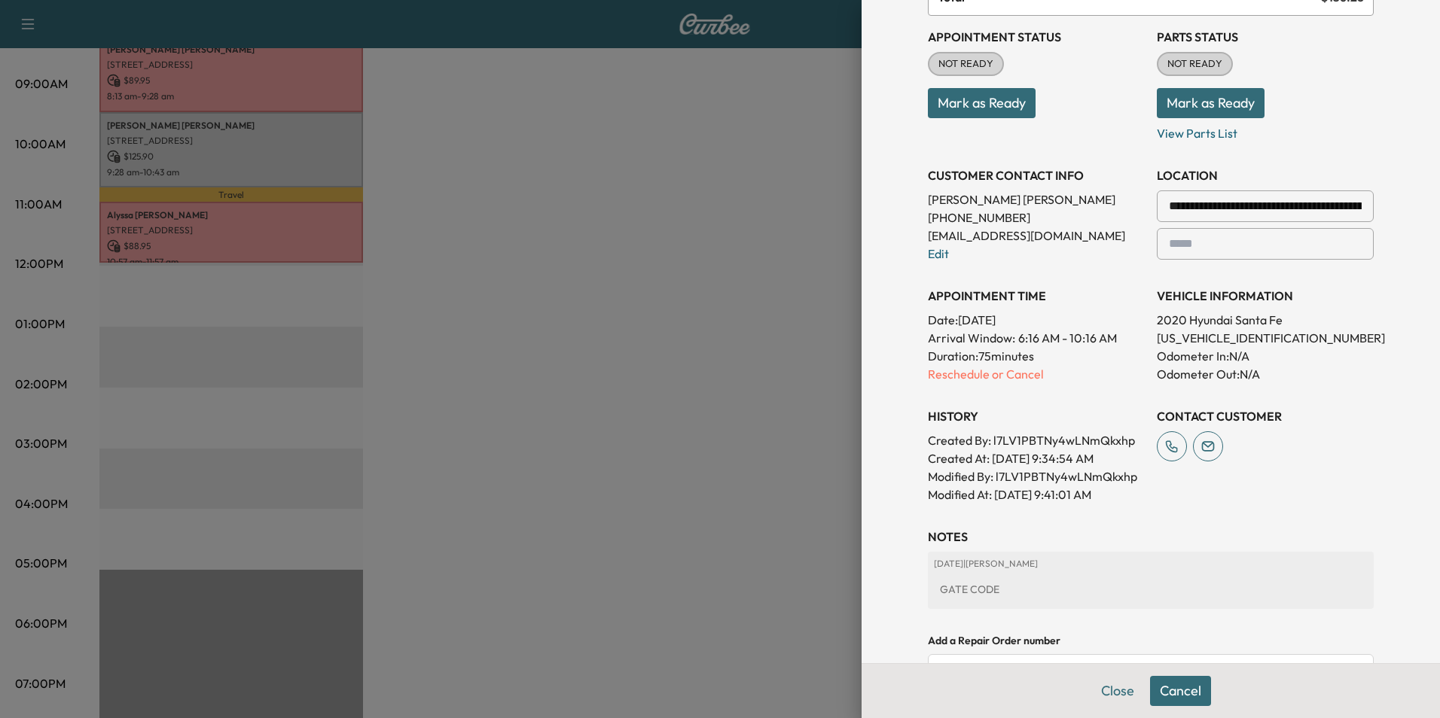
scroll to position [386, 0]
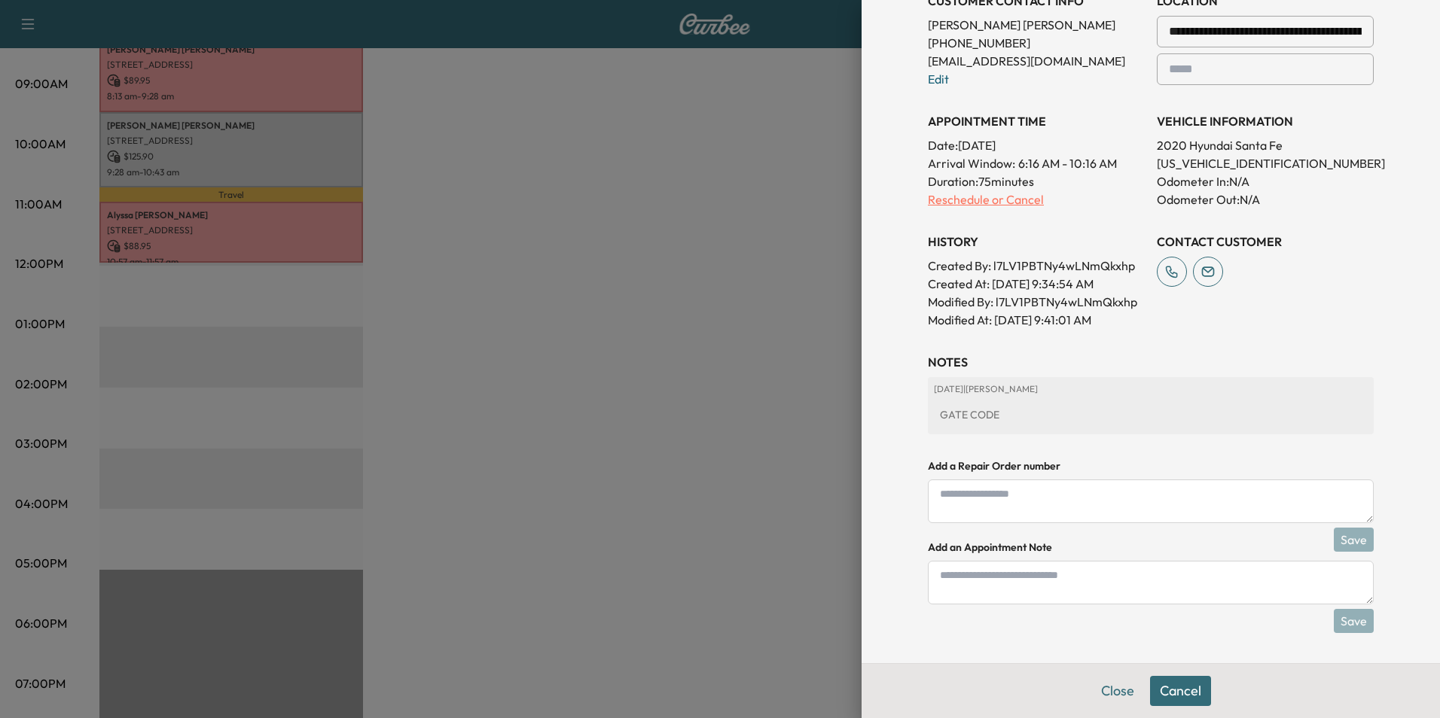
click at [1007, 194] on p "Reschedule or Cancel" at bounding box center [1036, 200] width 217 height 18
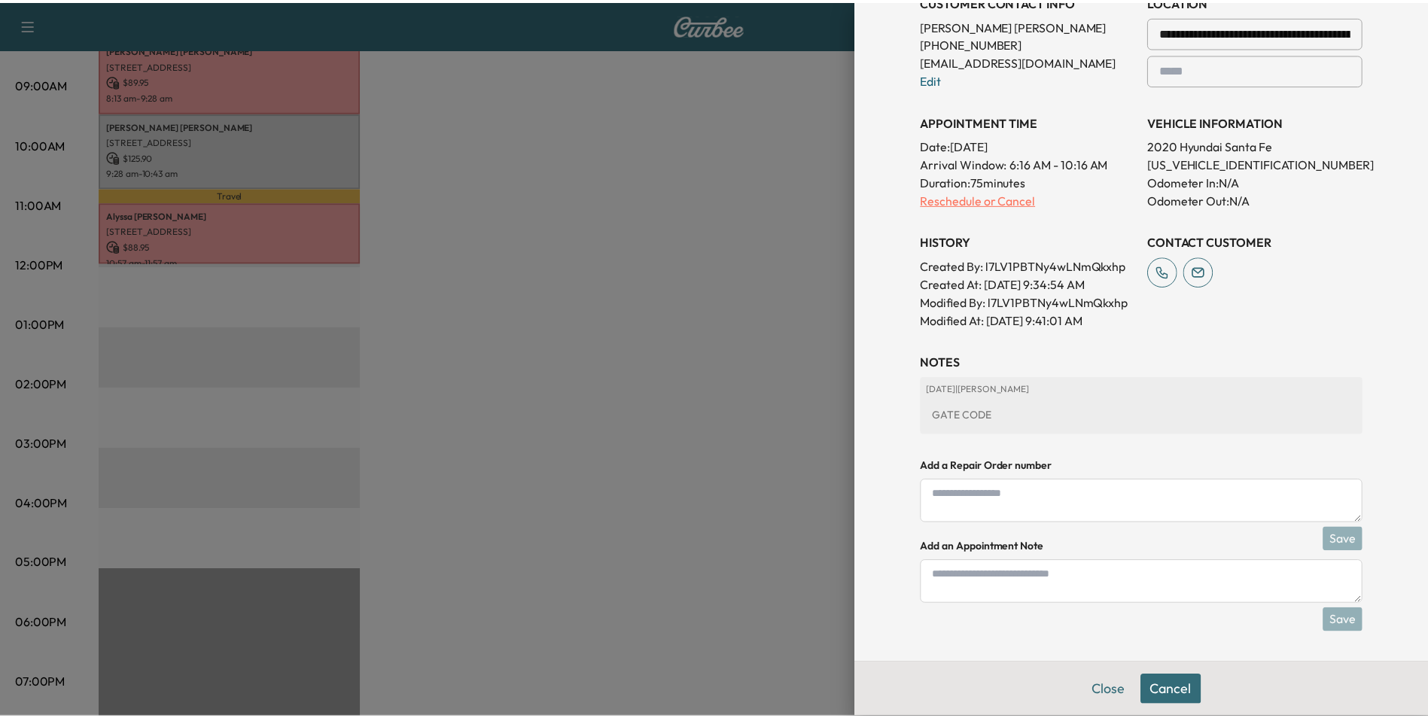
scroll to position [0, 0]
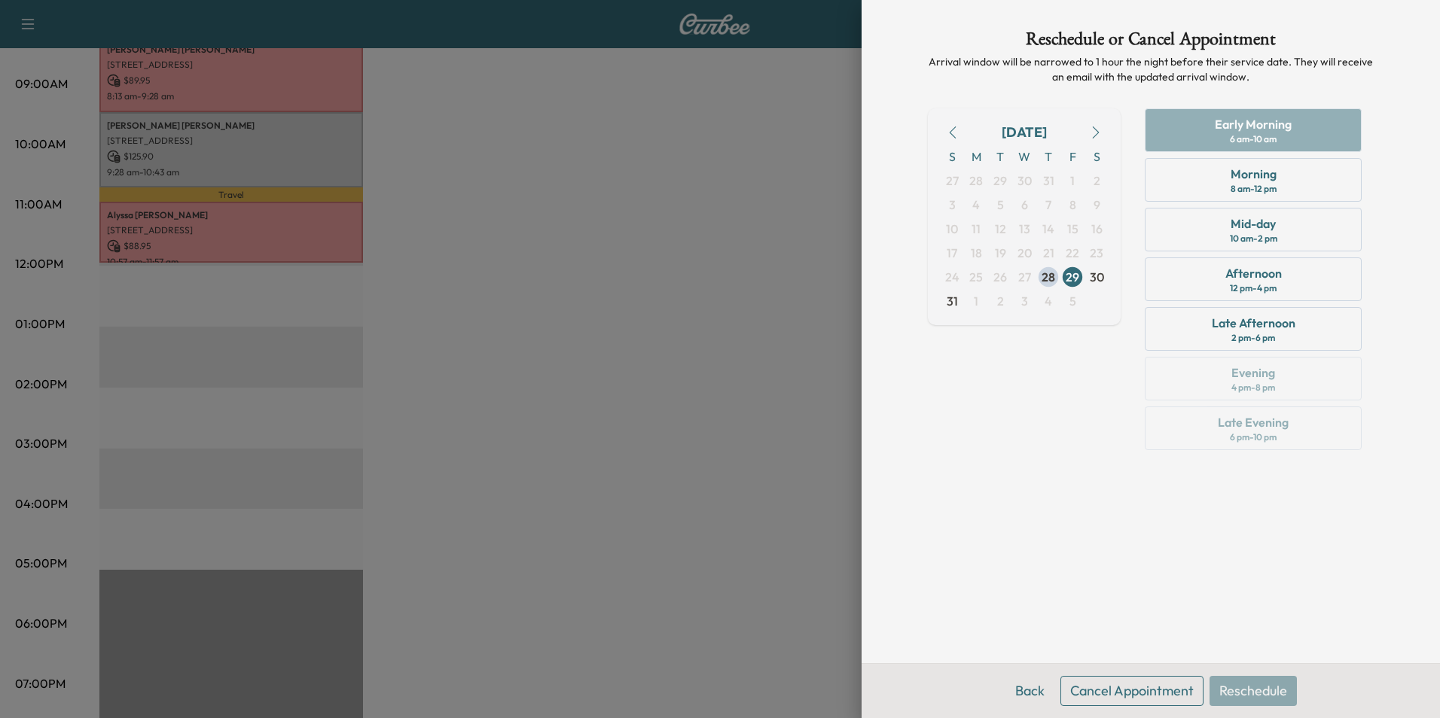
click at [1139, 694] on button "Cancel Appointment" at bounding box center [1131, 691] width 143 height 30
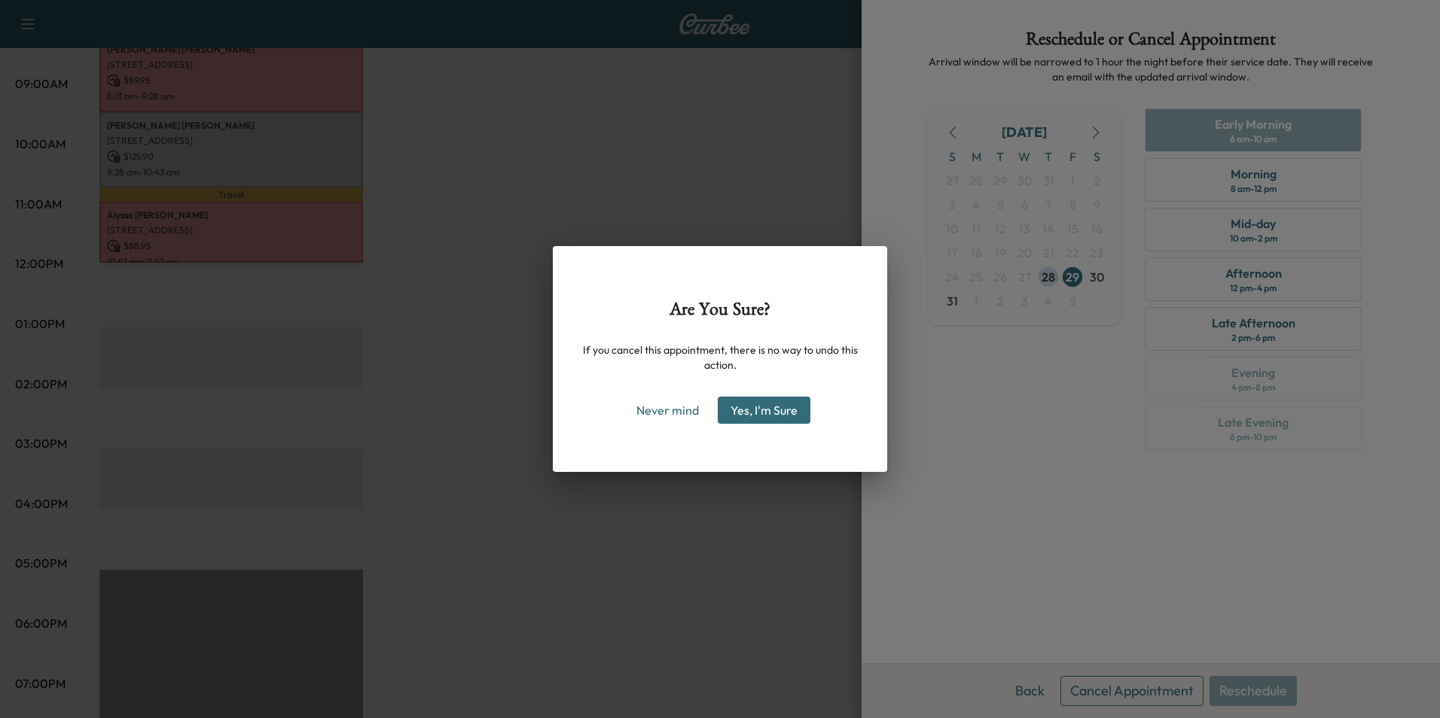
click at [751, 411] on button "Yes, I'm Sure" at bounding box center [764, 410] width 93 height 27
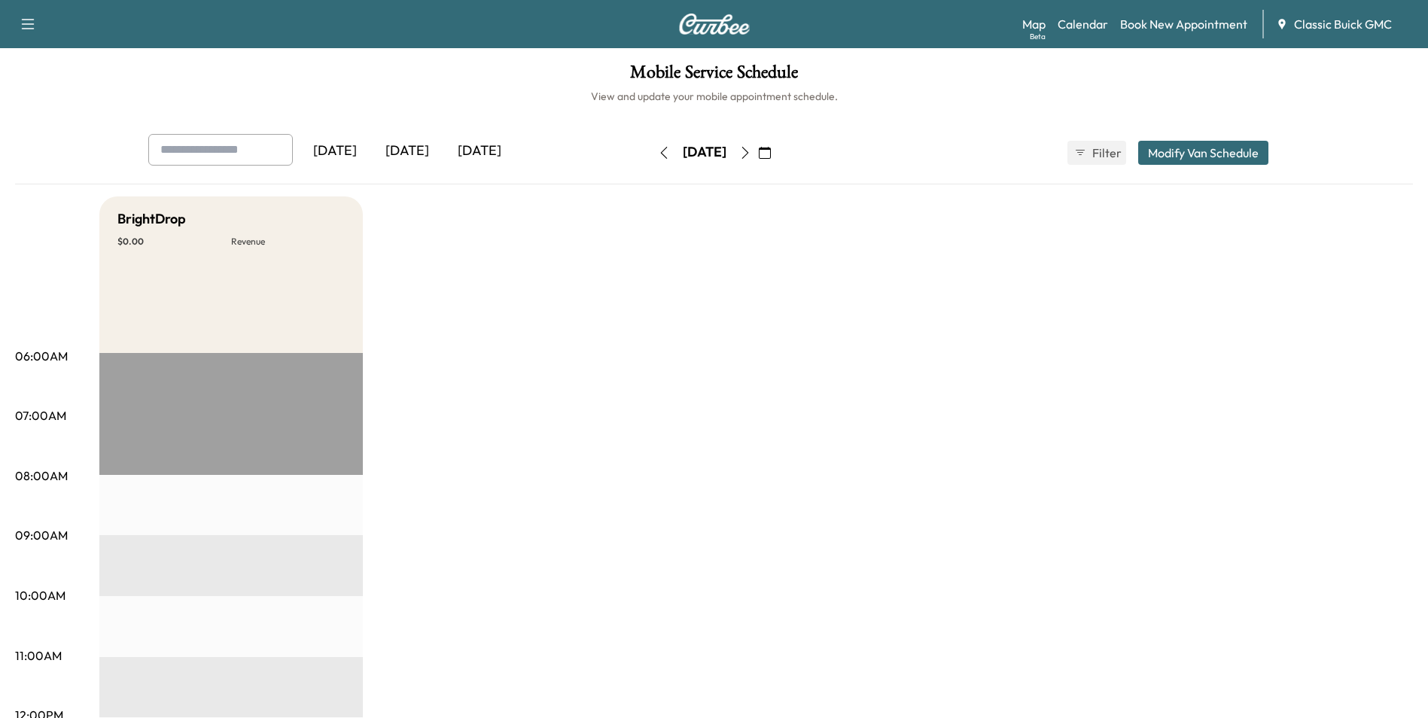
click at [35, 23] on icon "button" at bounding box center [28, 24] width 18 height 18
click at [46, 51] on link "Support" at bounding box center [53, 52] width 56 height 18
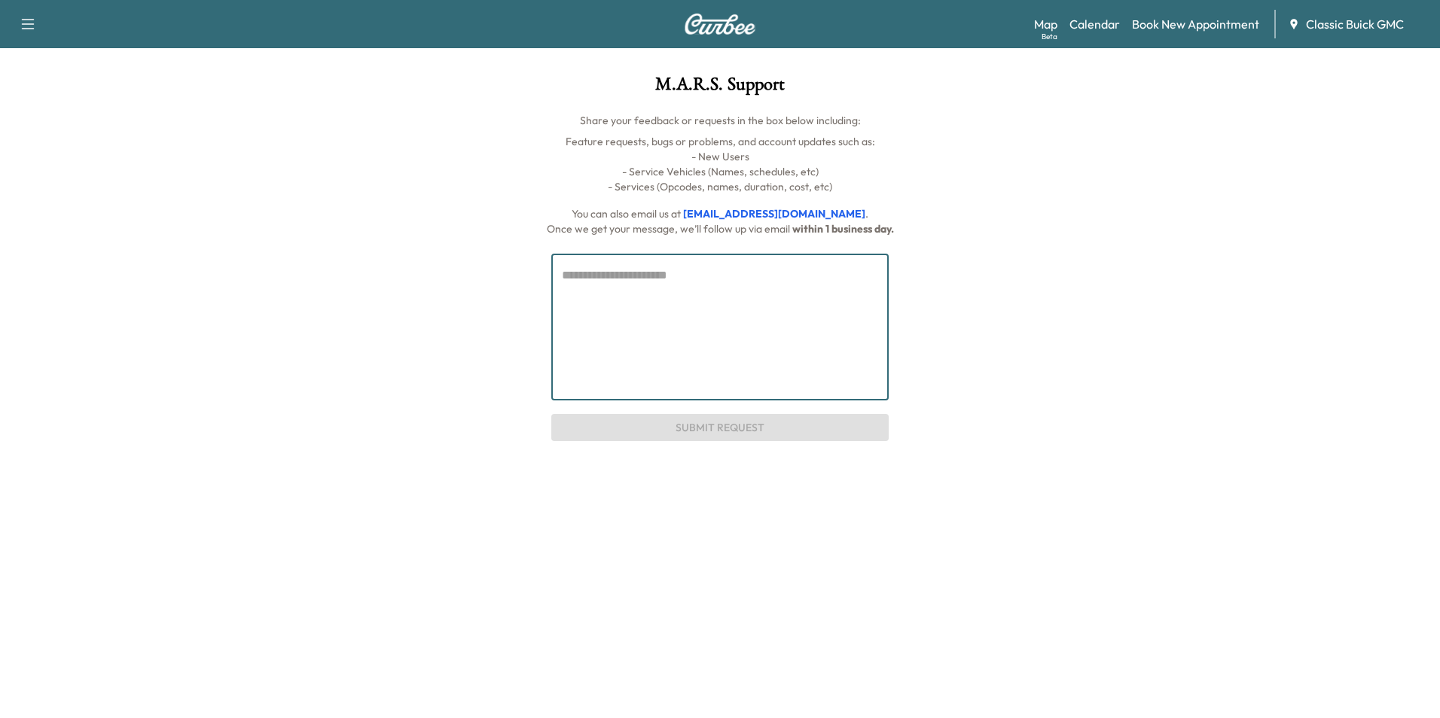
click at [742, 325] on textarea at bounding box center [720, 327] width 316 height 121
